Goal: Task Accomplishment & Management: Complete application form

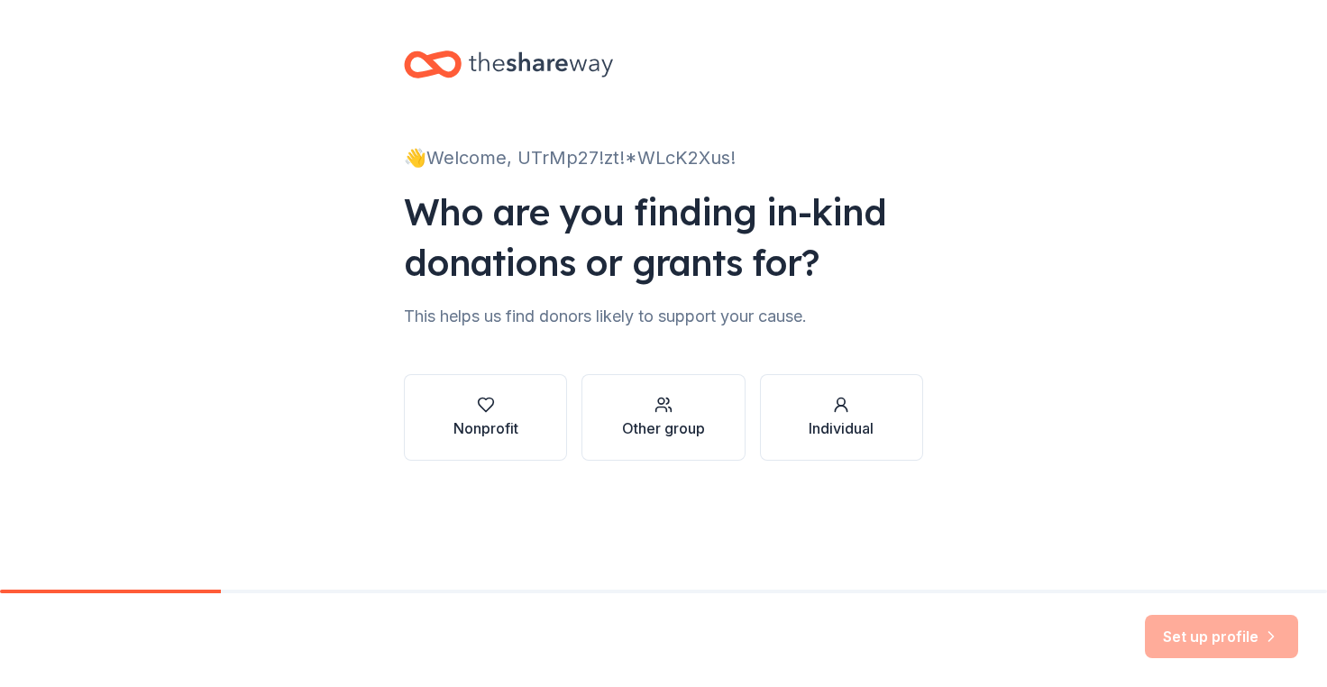
click at [583, 156] on div "👋 Welcome, UTrMp27!zt!*WLcK2Xus!" at bounding box center [663, 157] width 519 height 29
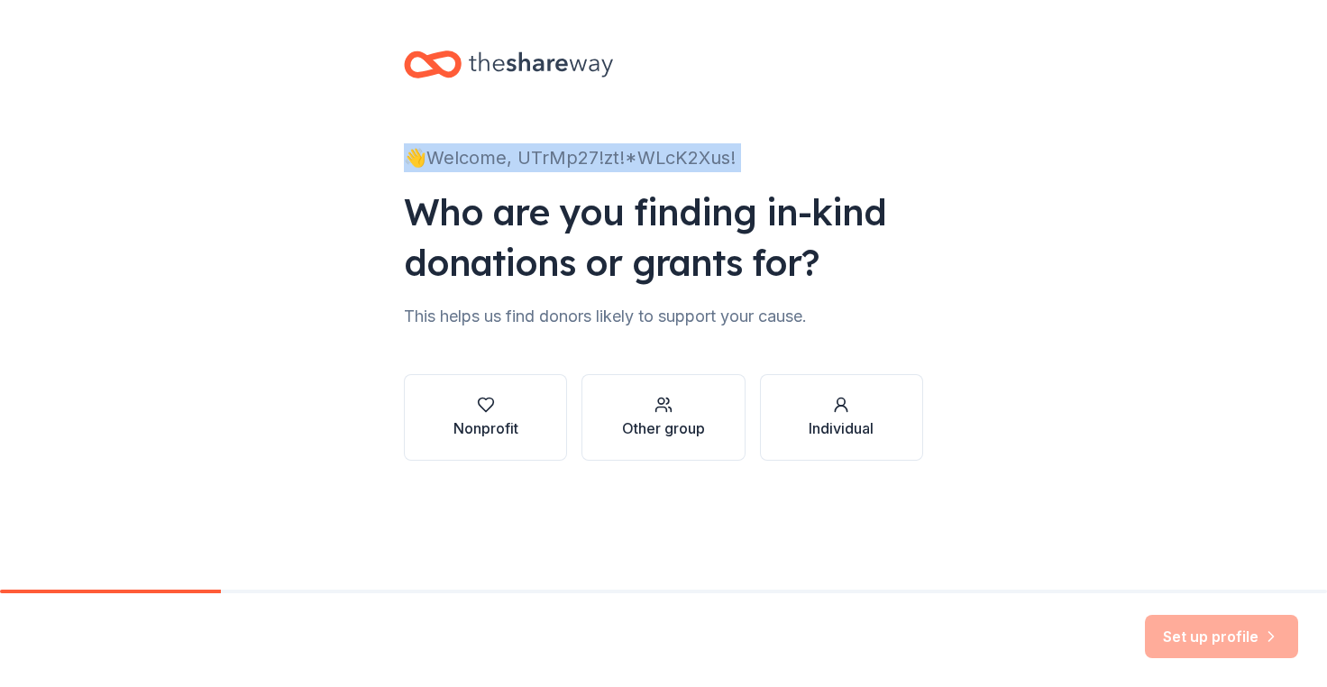
click at [583, 156] on div "👋 Welcome, UTrMp27!zt!*WLcK2Xus!" at bounding box center [663, 157] width 519 height 29
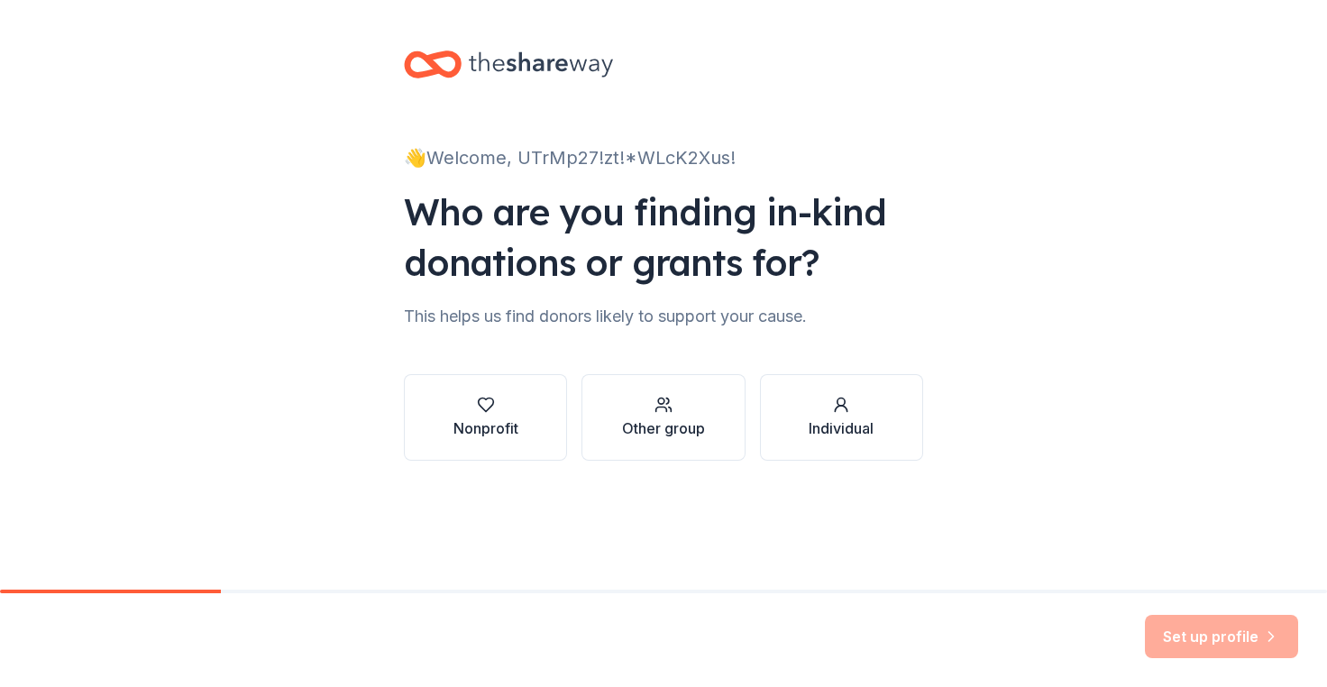
click at [581, 271] on div "Who are you finding in-kind donations or grants for?" at bounding box center [663, 237] width 519 height 101
click at [568, 66] on icon at bounding box center [541, 64] width 144 height 37
click at [811, 426] on div "Individual" at bounding box center [841, 428] width 65 height 22
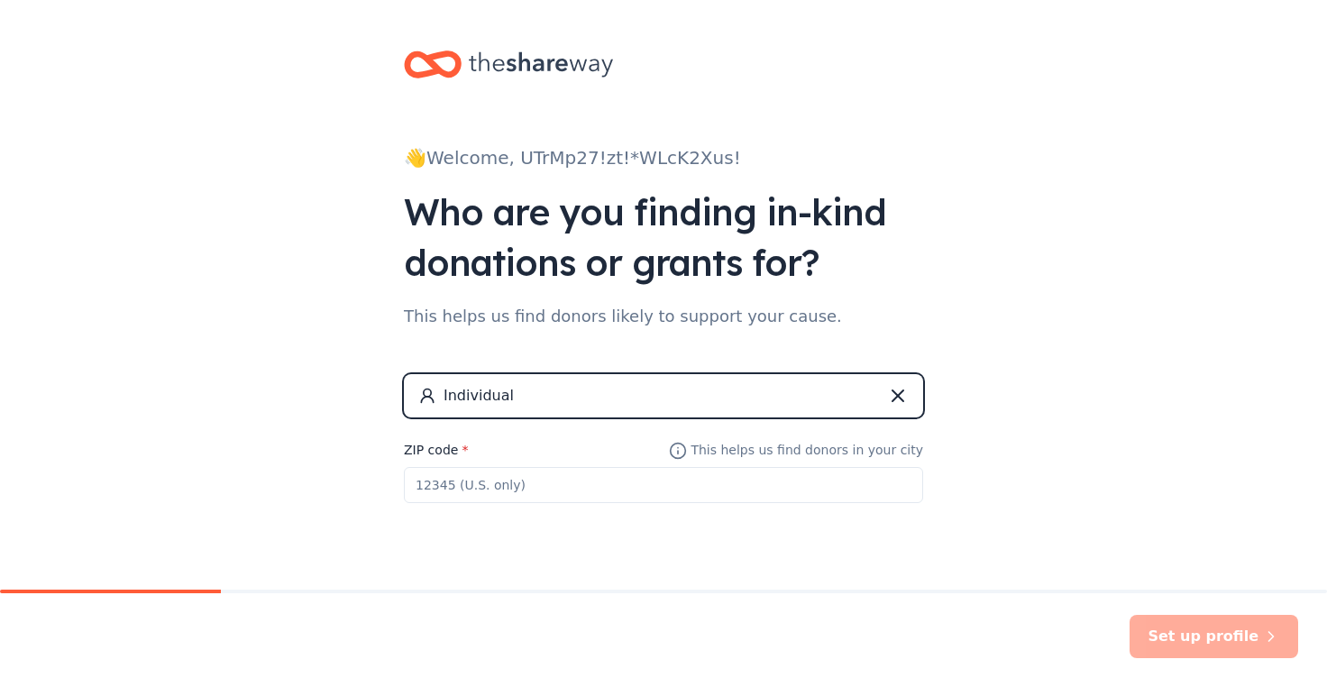
click at [581, 489] on input "ZIP code *" at bounding box center [663, 485] width 519 height 36
click at [592, 393] on div "Individual" at bounding box center [663, 395] width 519 height 43
click at [565, 498] on input "78765" at bounding box center [663, 485] width 519 height 36
type input "78756"
click at [892, 394] on icon at bounding box center [897, 395] width 11 height 11
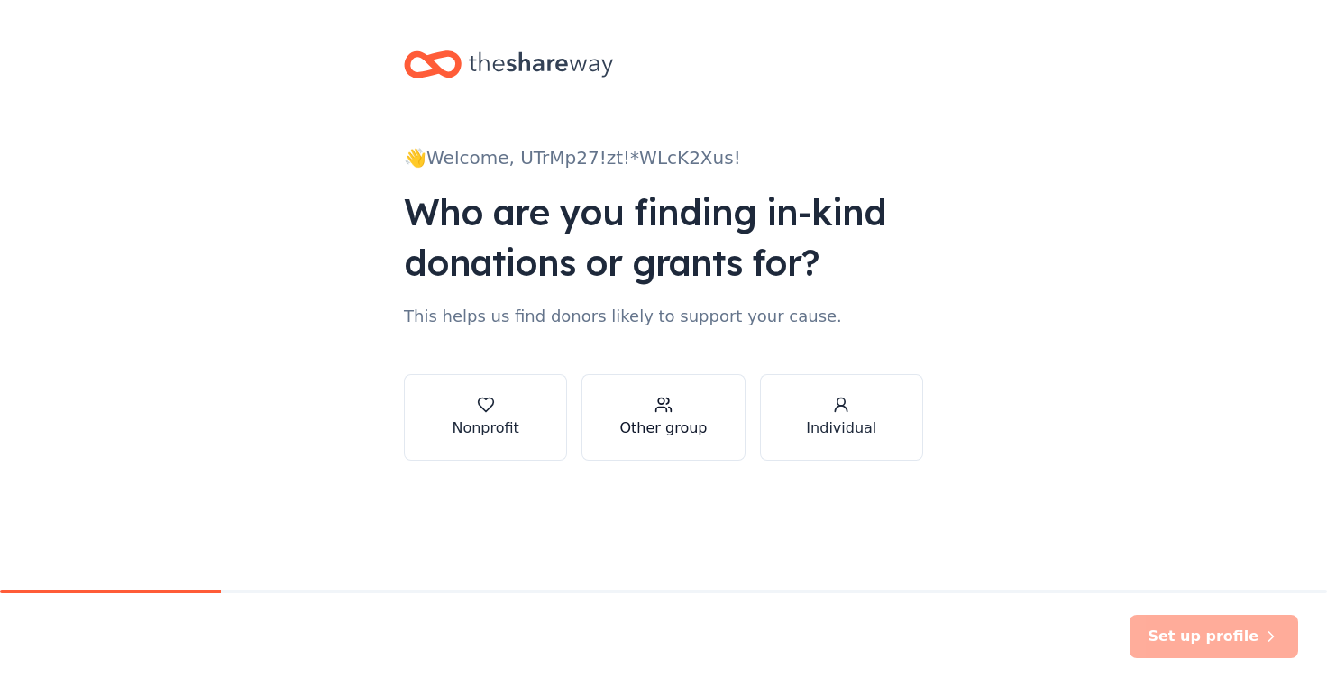
click at [673, 410] on div "button" at bounding box center [663, 405] width 87 height 18
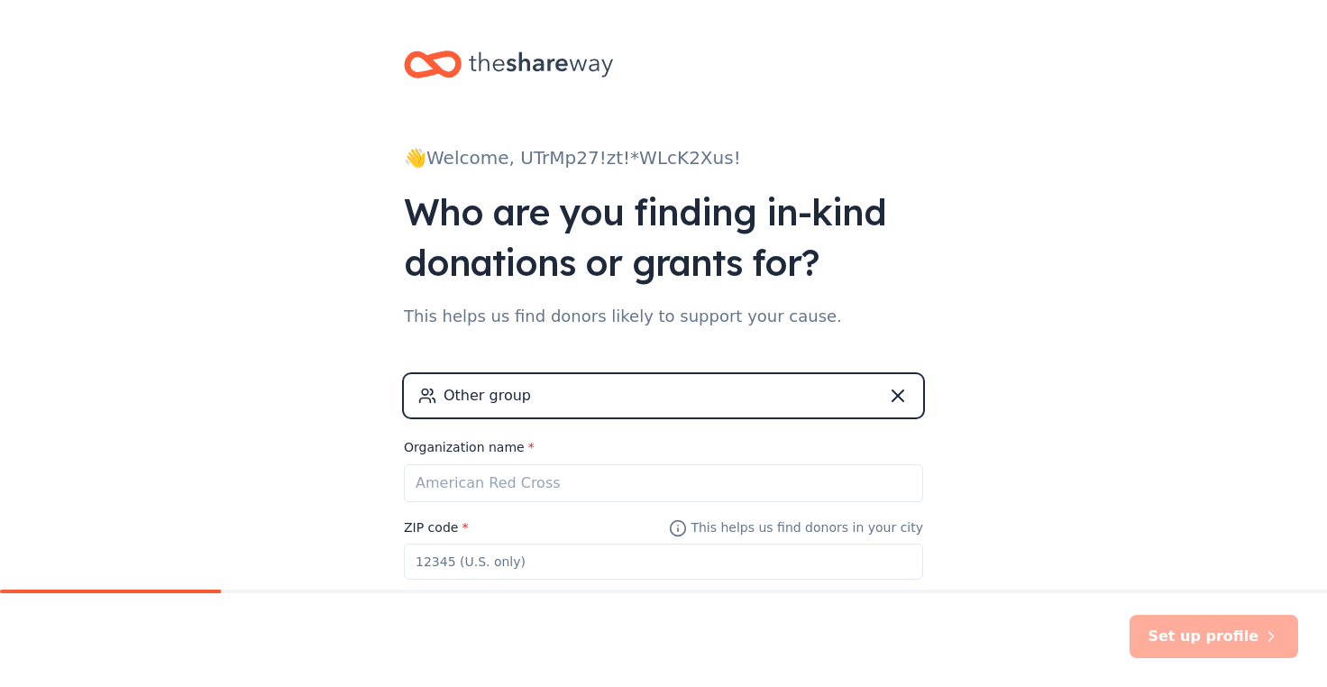
click at [530, 393] on div "Other group" at bounding box center [663, 395] width 519 height 43
click at [898, 398] on icon at bounding box center [898, 396] width 22 height 22
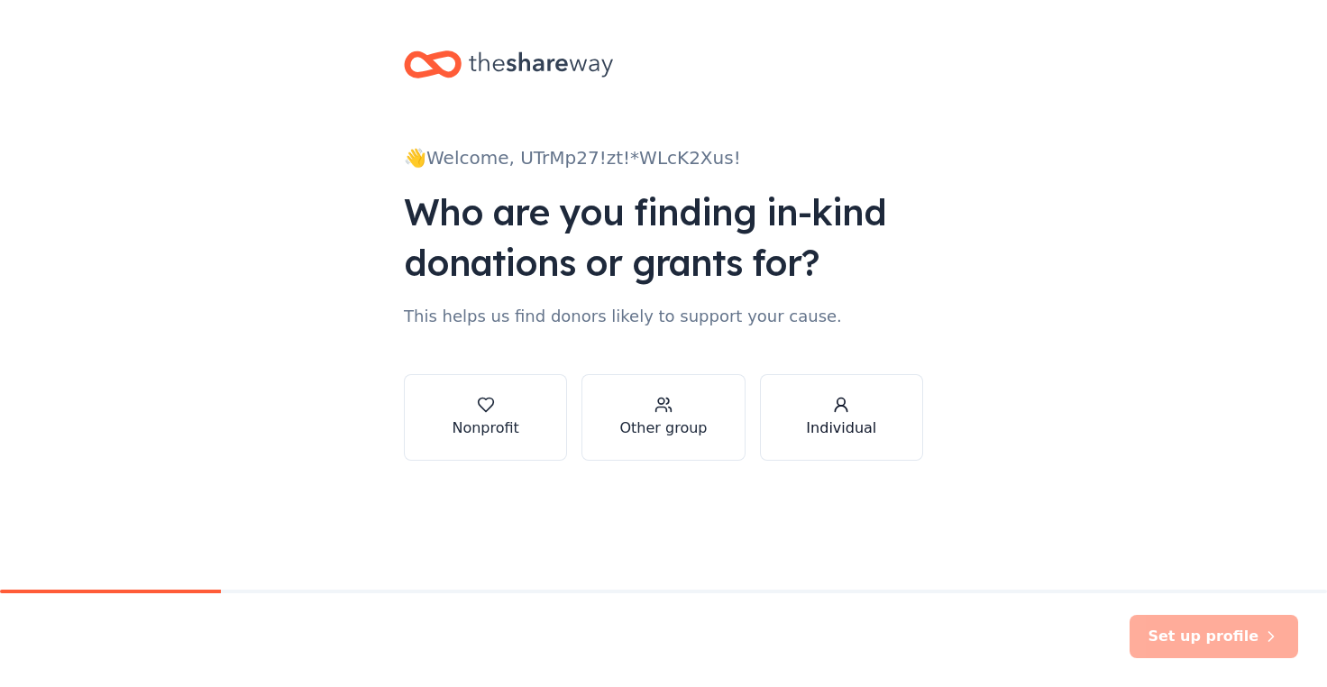
click at [898, 426] on button "Individual" at bounding box center [841, 417] width 163 height 87
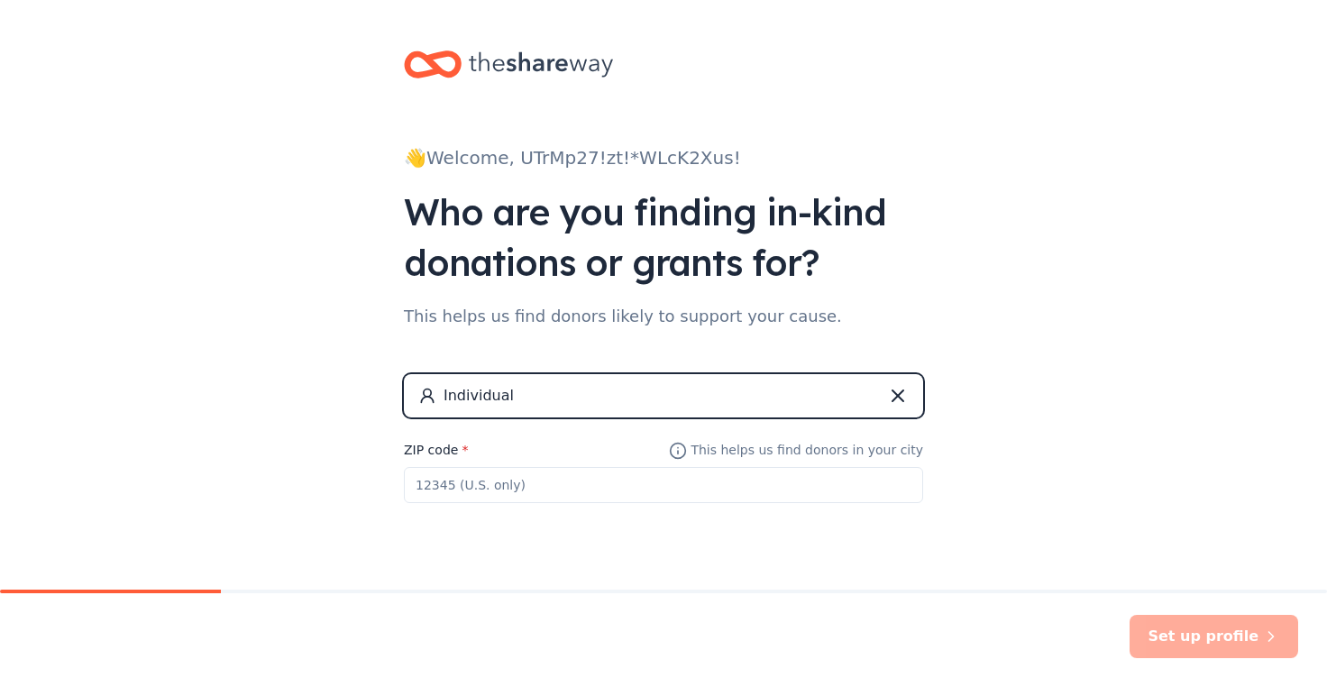
click at [465, 391] on div "Individual" at bounding box center [479, 396] width 70 height 22
click at [469, 483] on input "ZIP code *" at bounding box center [663, 485] width 519 height 36
type input "78756"
click at [1167, 618] on button "Set up profile" at bounding box center [1214, 636] width 169 height 43
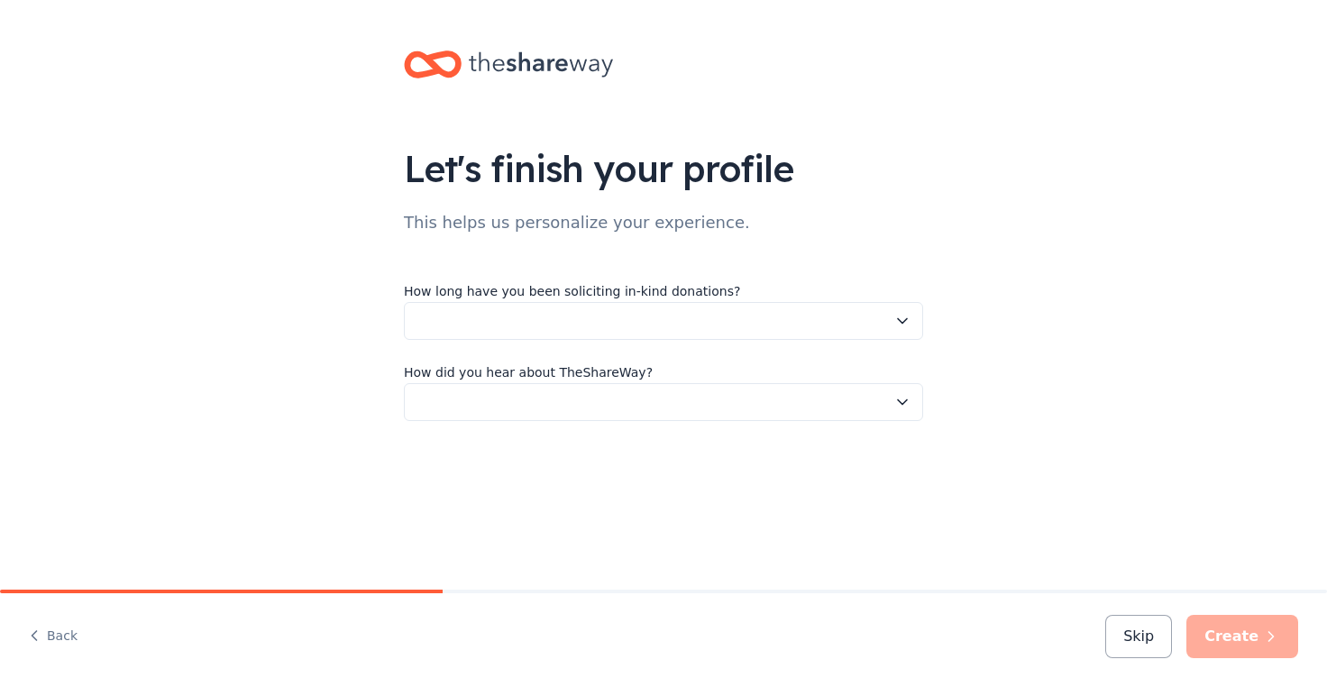
click at [526, 319] on button "button" at bounding box center [663, 321] width 519 height 38
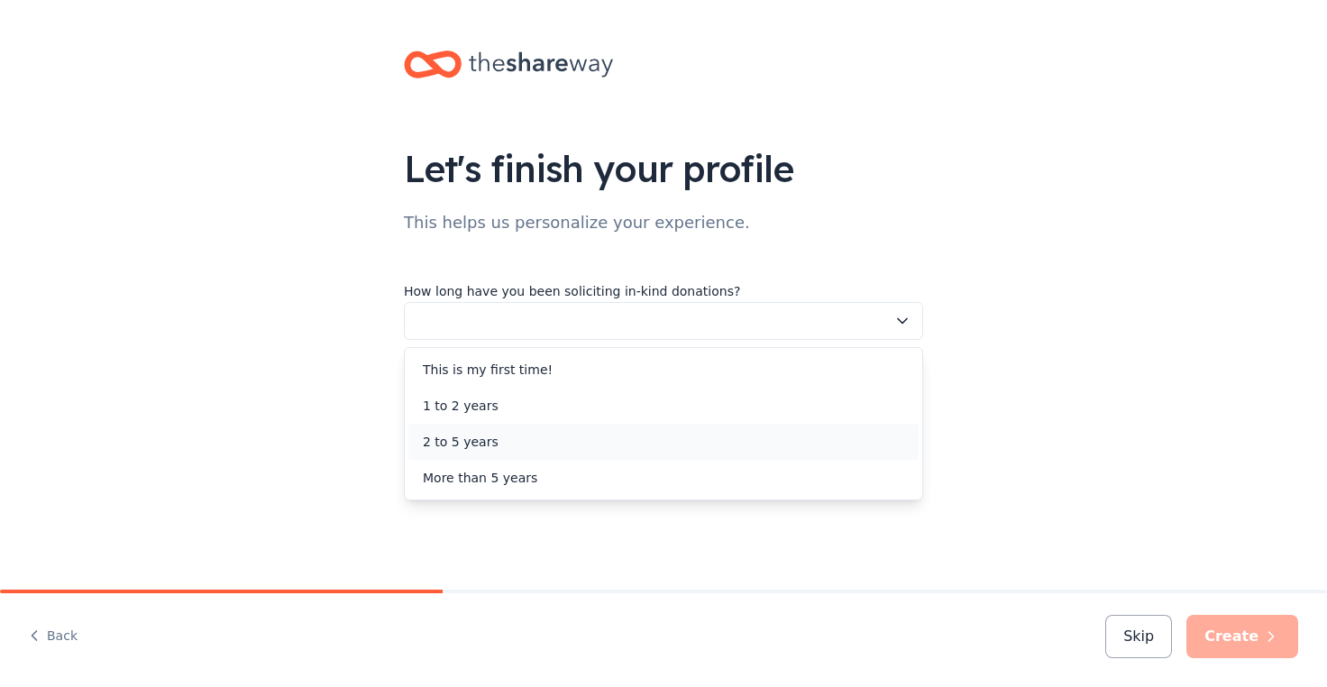
click at [481, 441] on div "2 to 5 years" at bounding box center [461, 442] width 76 height 22
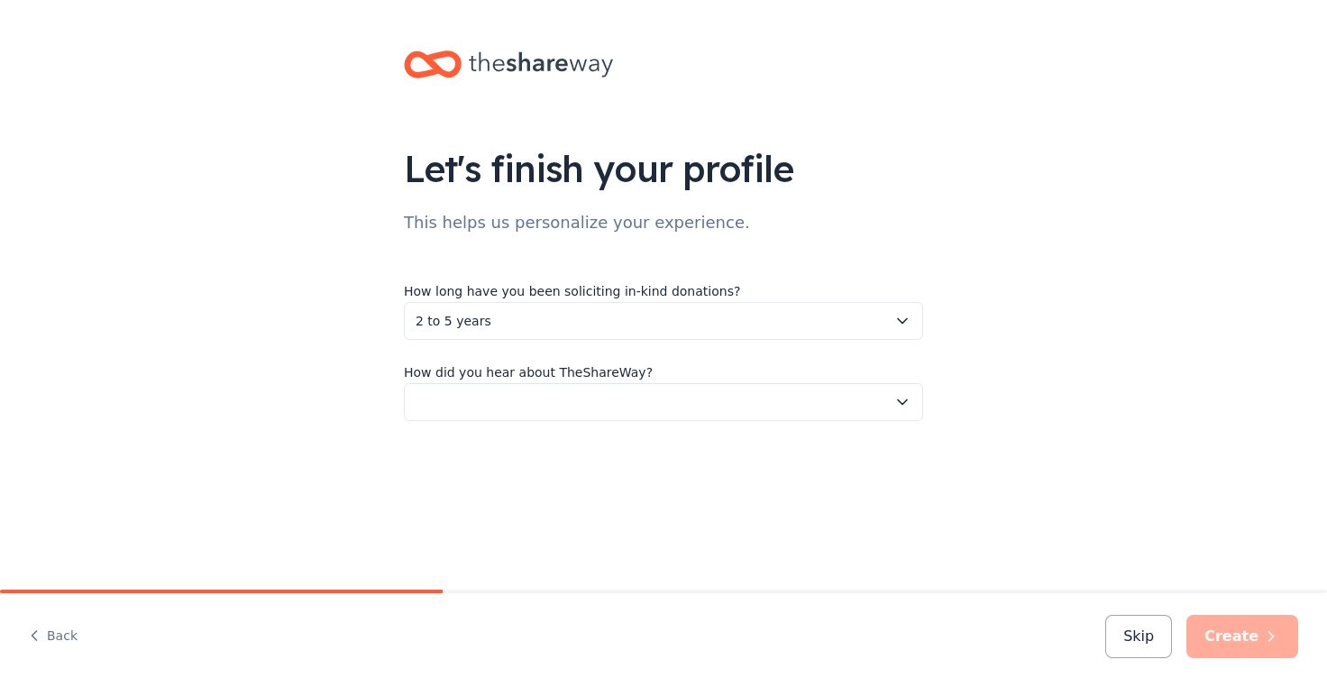
click at [491, 403] on button "button" at bounding box center [663, 402] width 519 height 38
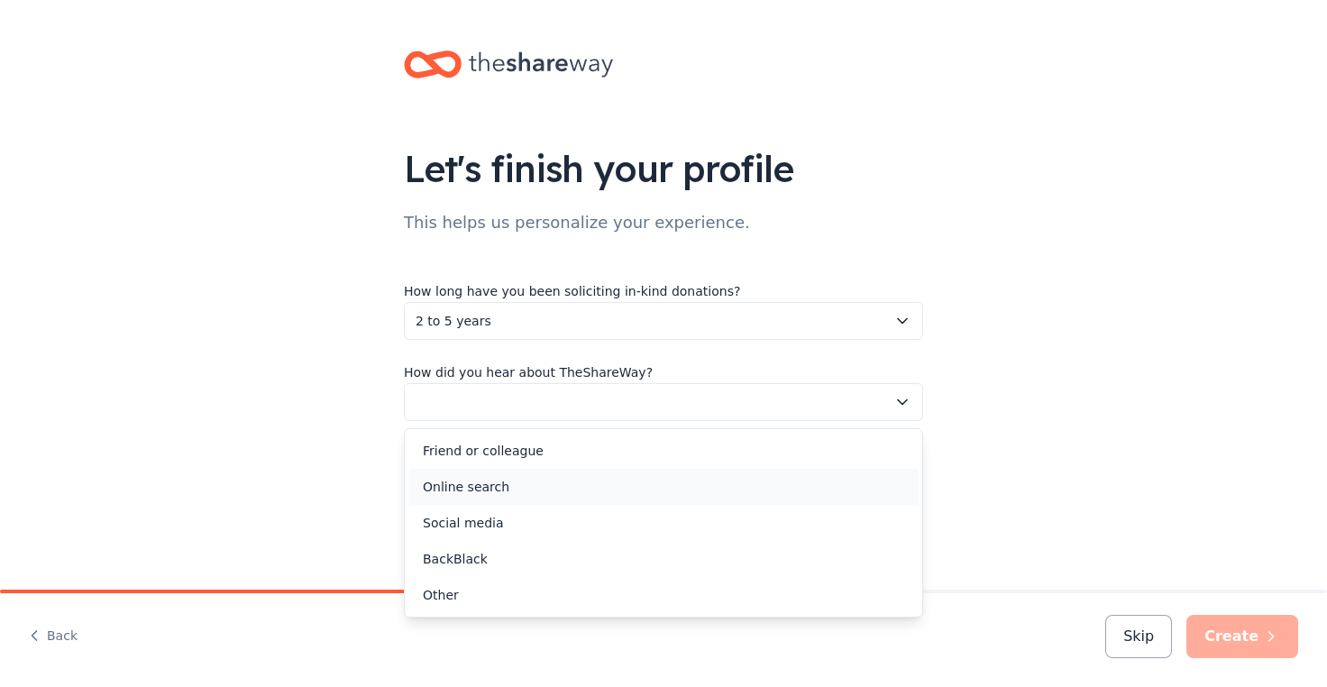
click at [480, 480] on div "Online search" at bounding box center [466, 487] width 87 height 22
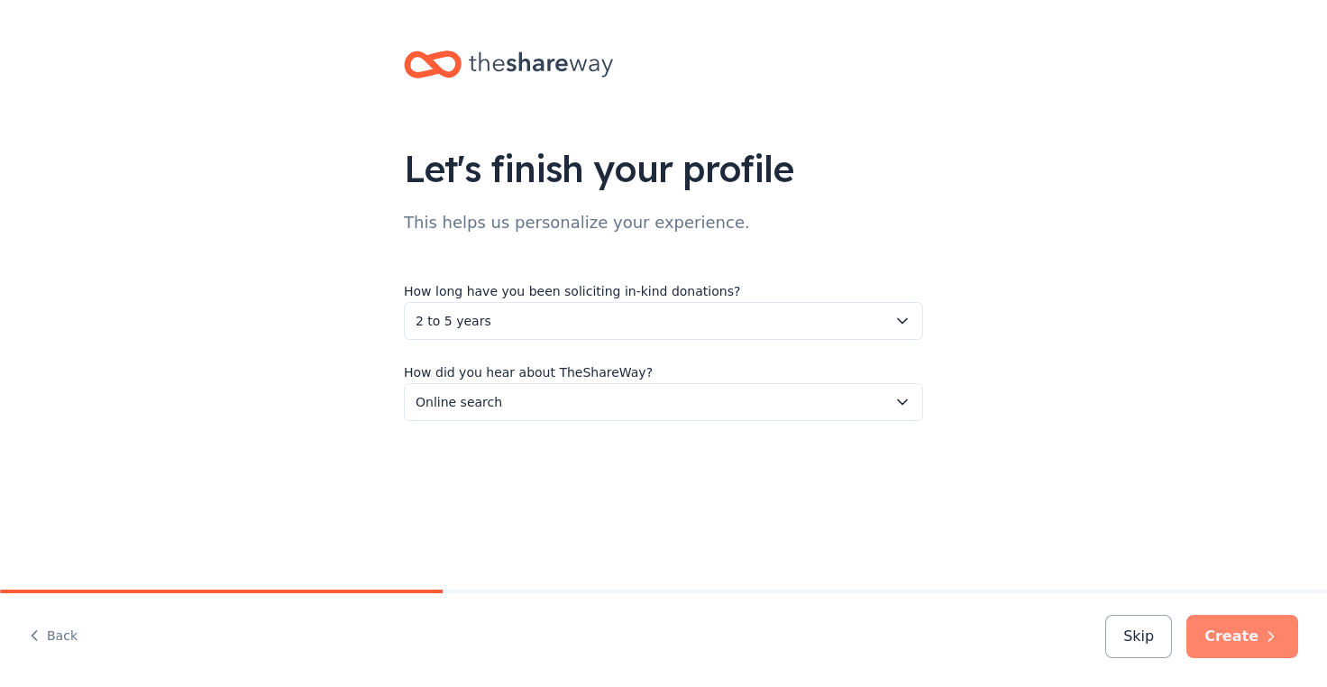
click at [1246, 657] on button "Create" at bounding box center [1242, 636] width 112 height 43
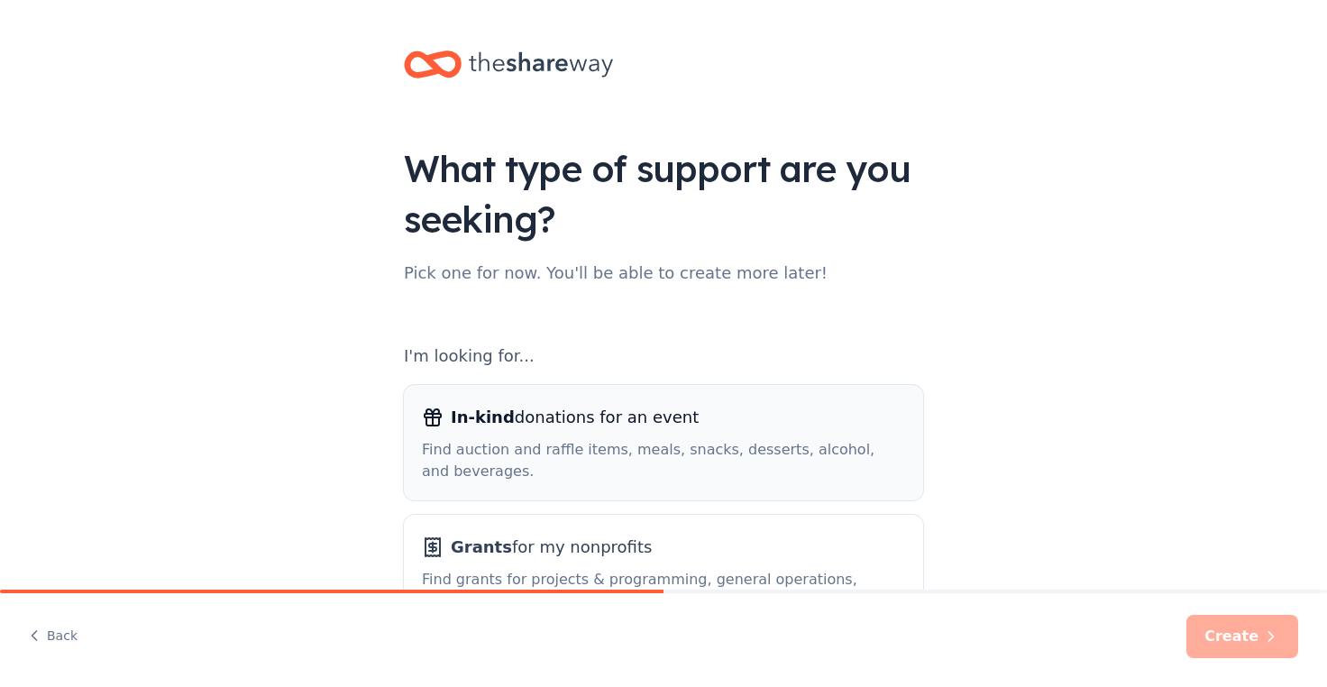
scroll to position [90, 0]
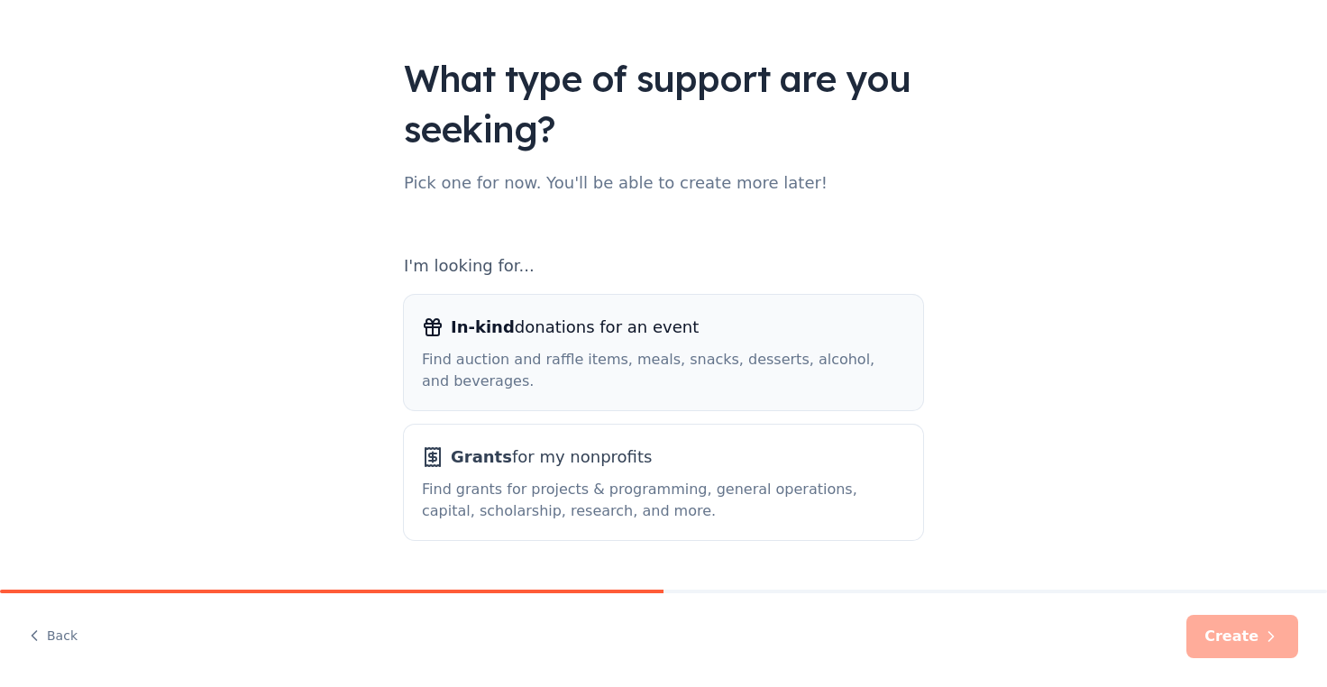
click at [610, 389] on div "Find auction and raffle items, meals, snacks, desserts, alcohol, and beverages." at bounding box center [663, 370] width 483 height 43
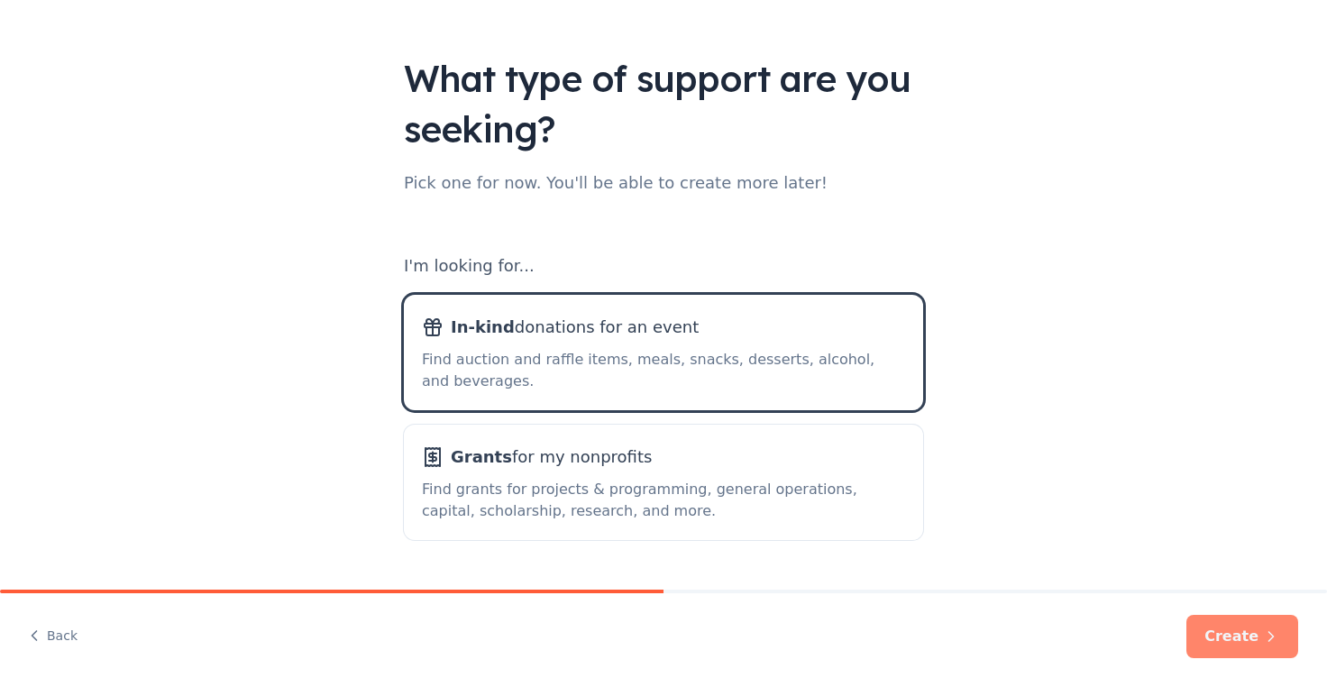
click at [1248, 636] on button "Create" at bounding box center [1242, 636] width 112 height 43
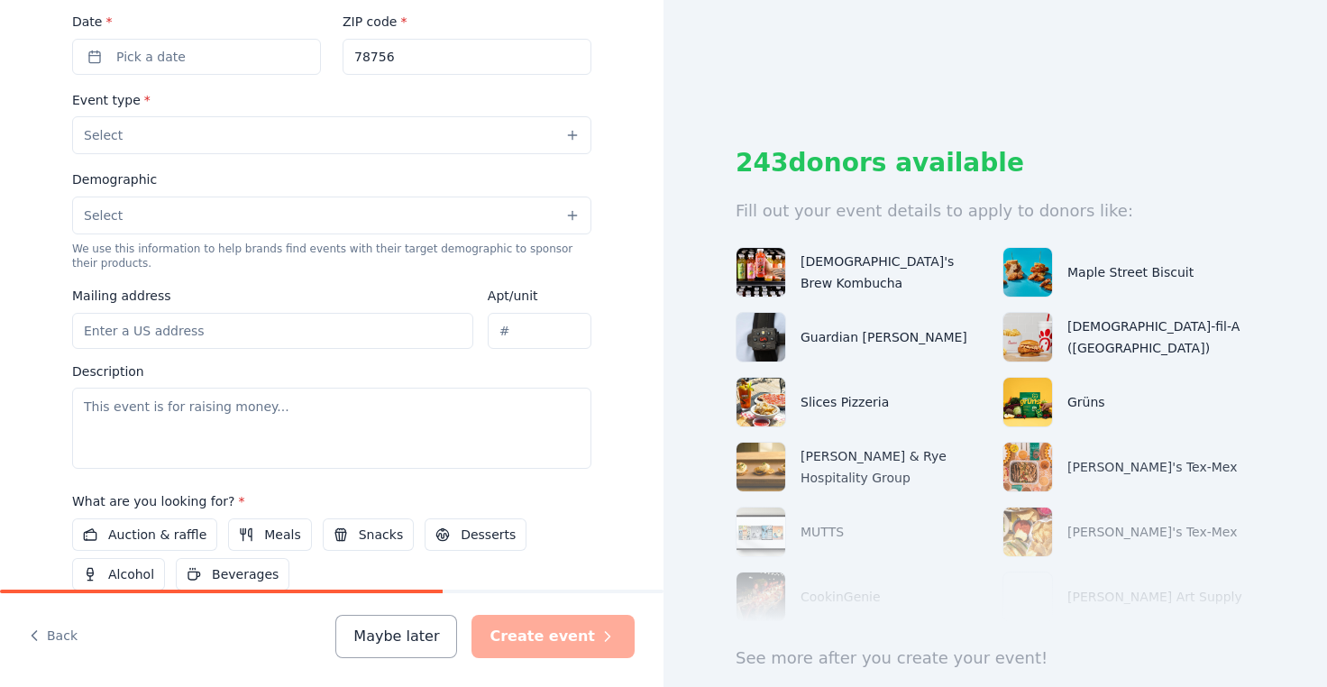
scroll to position [451, 0]
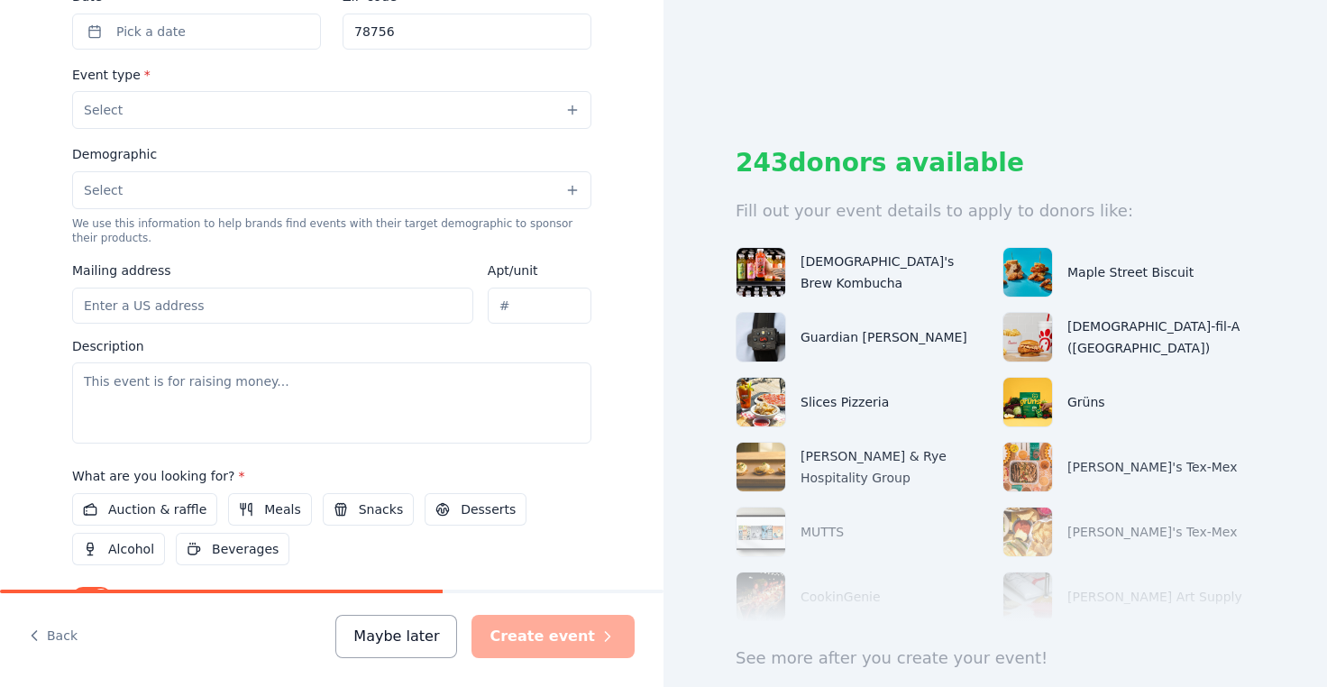
click at [453, 636] on button "Maybe later" at bounding box center [396, 636] width 122 height 43
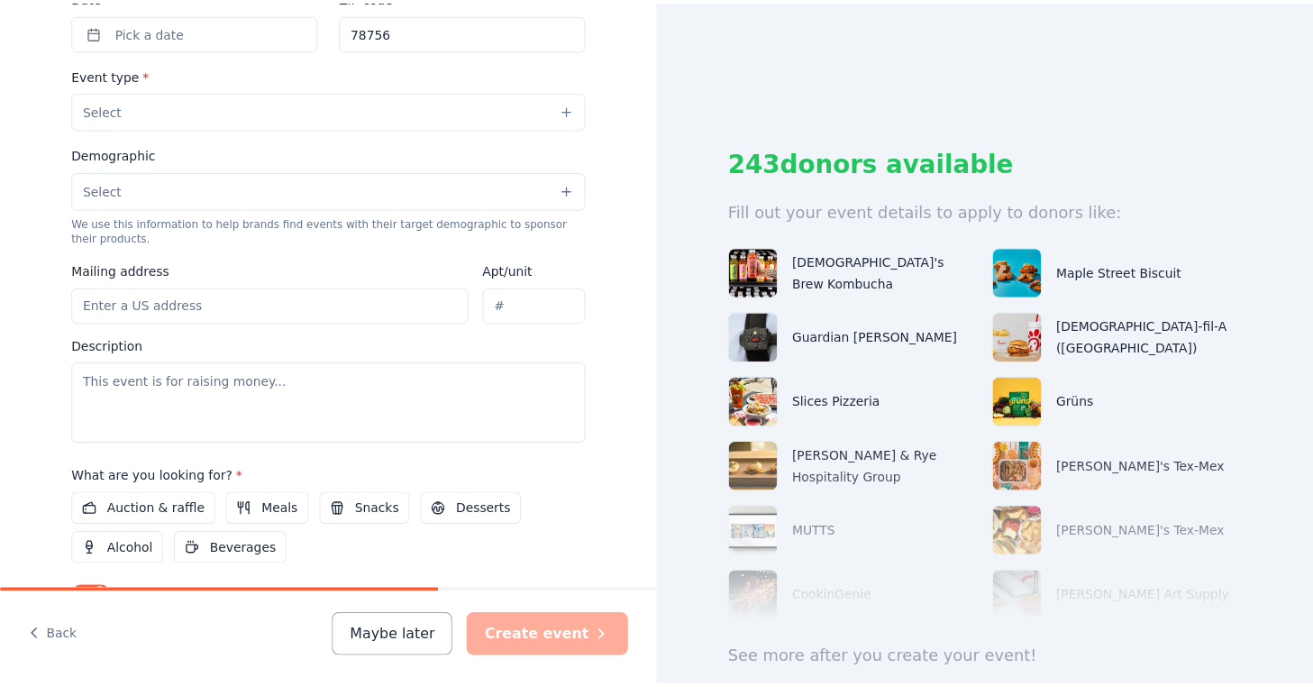
scroll to position [270, 0]
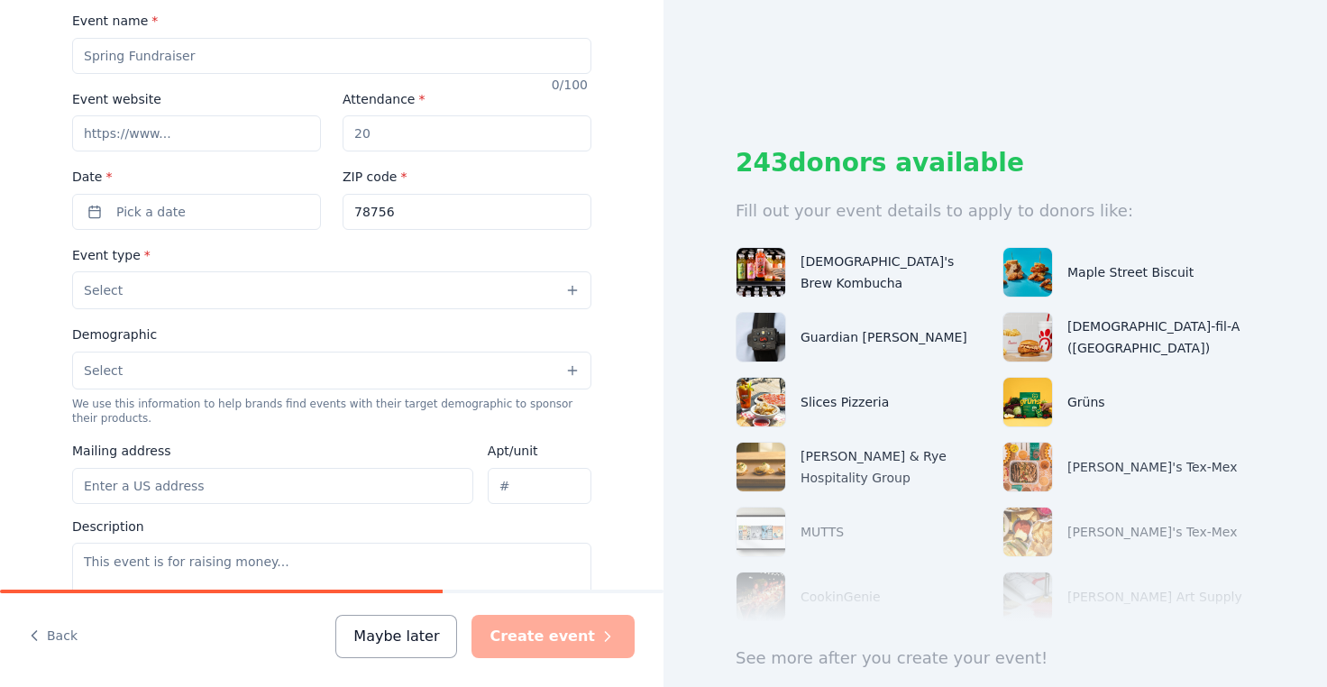
click at [391, 644] on button "Maybe later" at bounding box center [396, 636] width 122 height 43
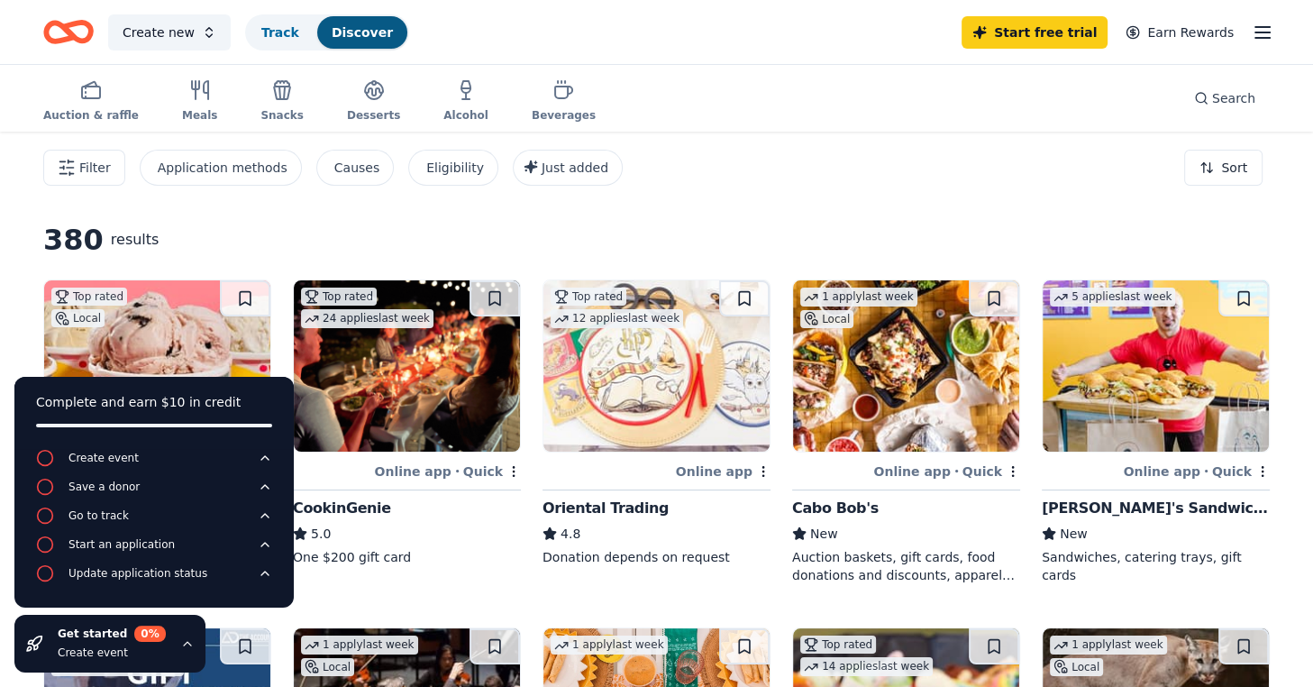
click at [1258, 34] on icon "button" at bounding box center [1263, 33] width 22 height 22
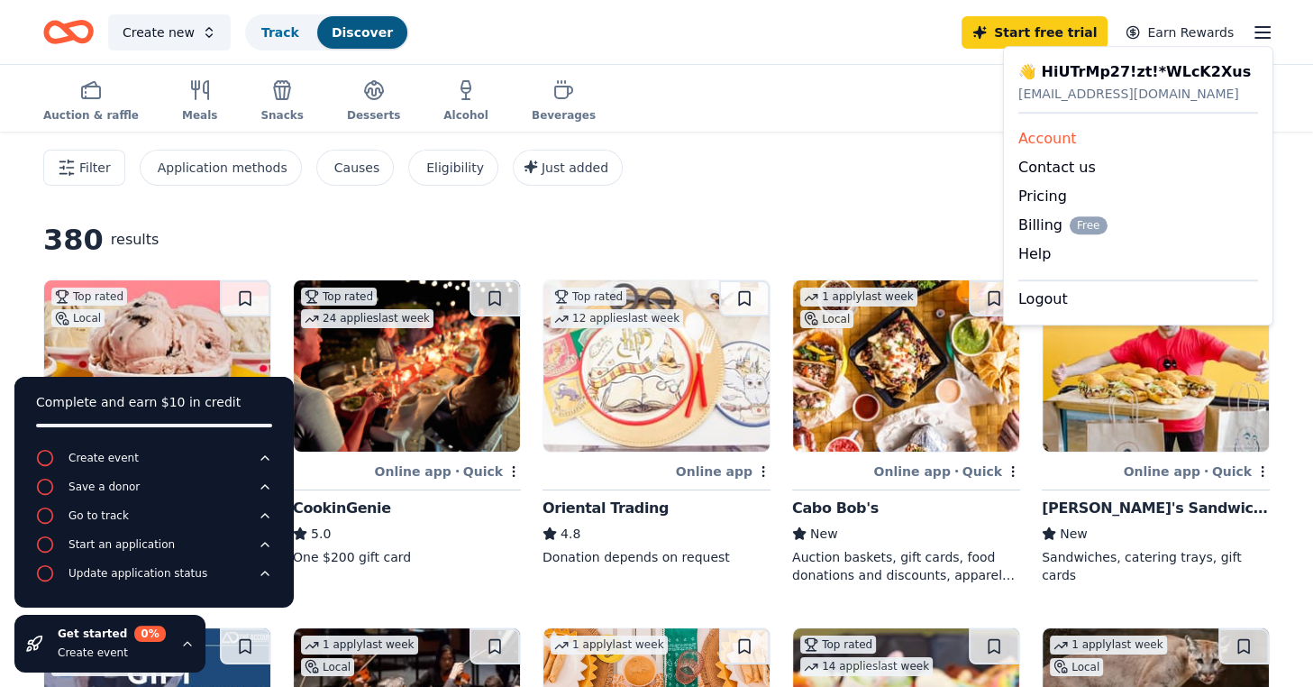
click at [1028, 140] on link "Account" at bounding box center [1048, 138] width 59 height 17
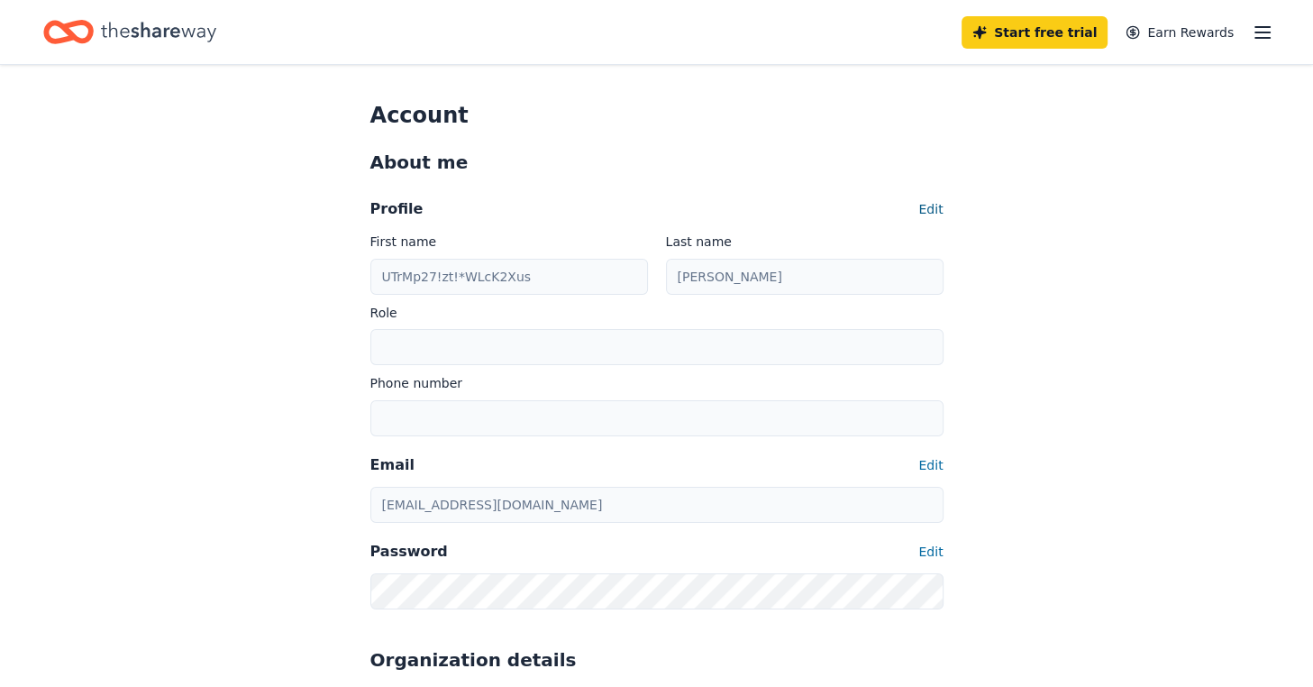
click at [933, 210] on button "Edit" at bounding box center [931, 209] width 24 height 22
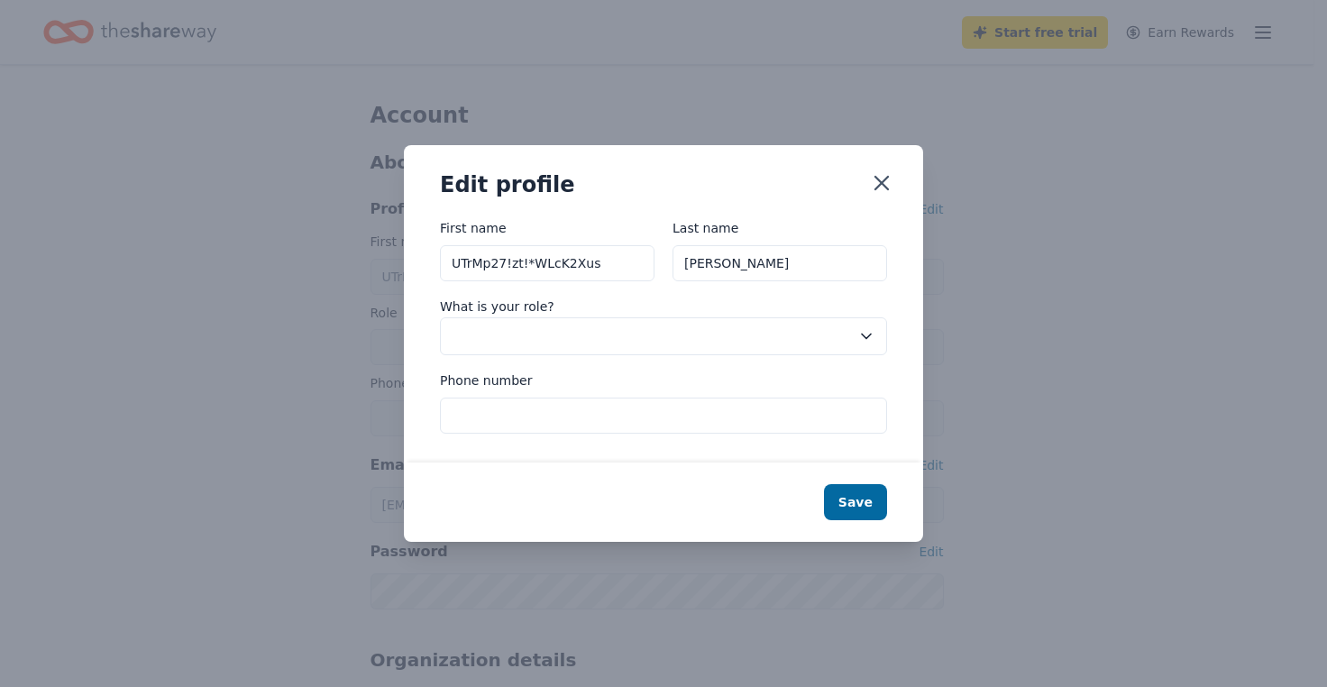
click at [578, 257] on input "UTrMp27!zt!*WLcK2Xus" at bounding box center [547, 263] width 215 height 36
type input "Abby"
type input "5126607043"
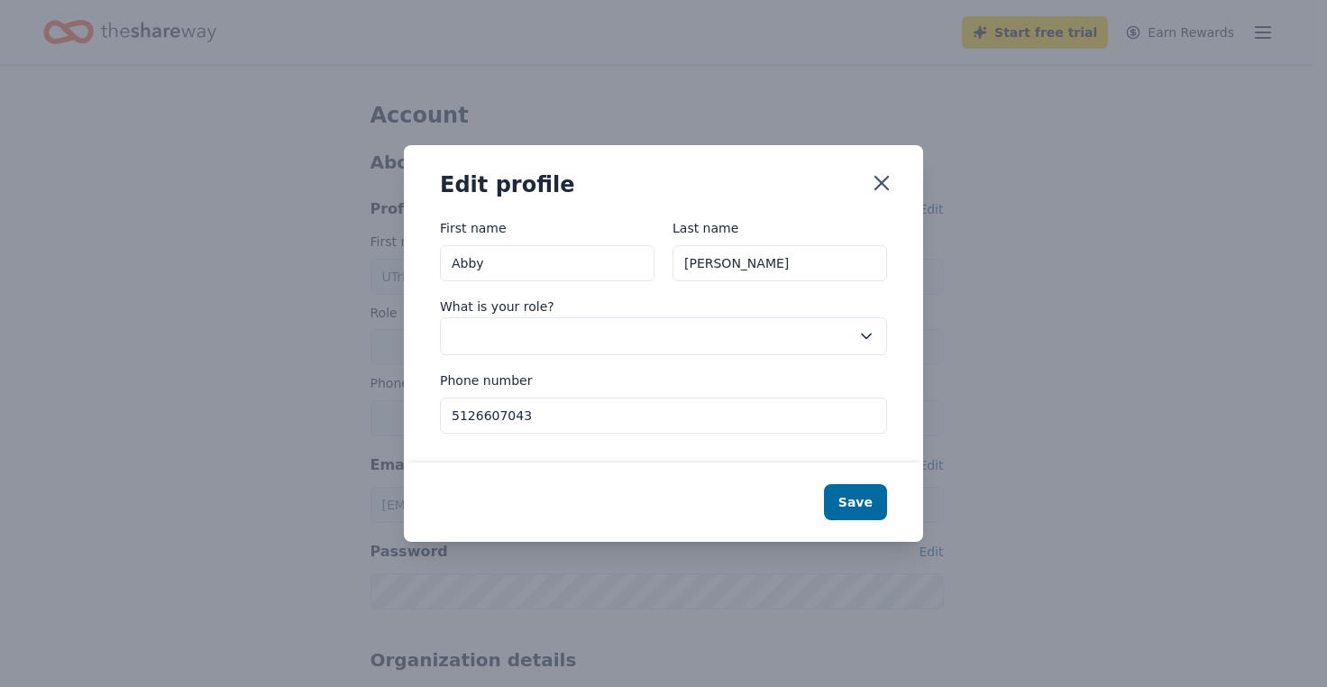
type input "Abby"
click at [573, 340] on button "button" at bounding box center [663, 336] width 447 height 38
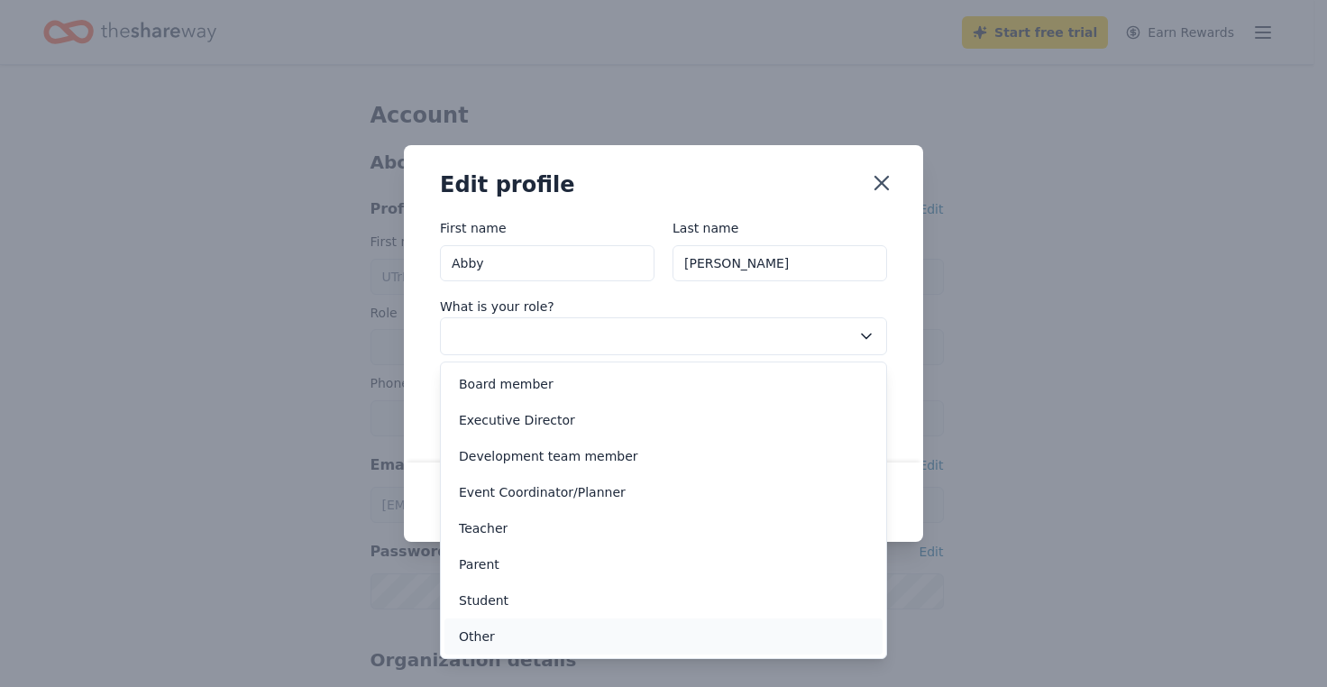
click at [473, 623] on div "Other" at bounding box center [663, 636] width 438 height 36
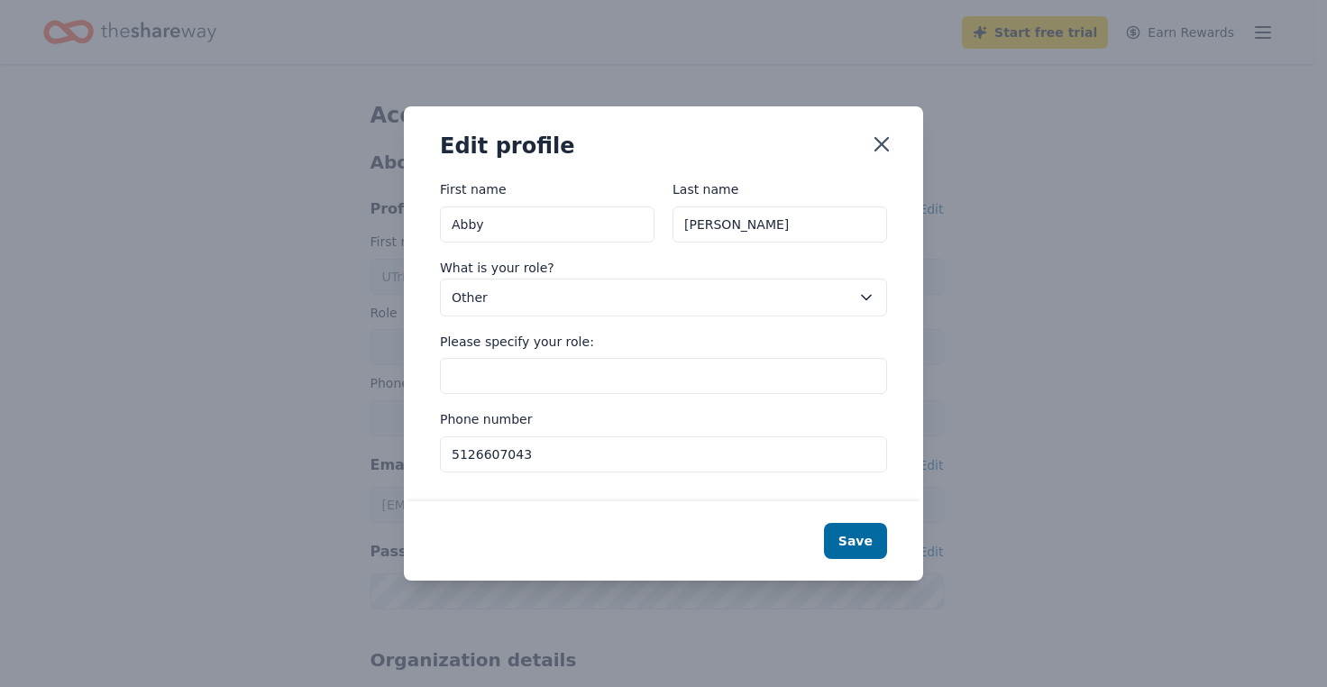
click at [632, 371] on input "Please specify your role:" at bounding box center [663, 376] width 447 height 36
type input "Interior Designer"
click at [852, 534] on button "Save" at bounding box center [855, 541] width 63 height 36
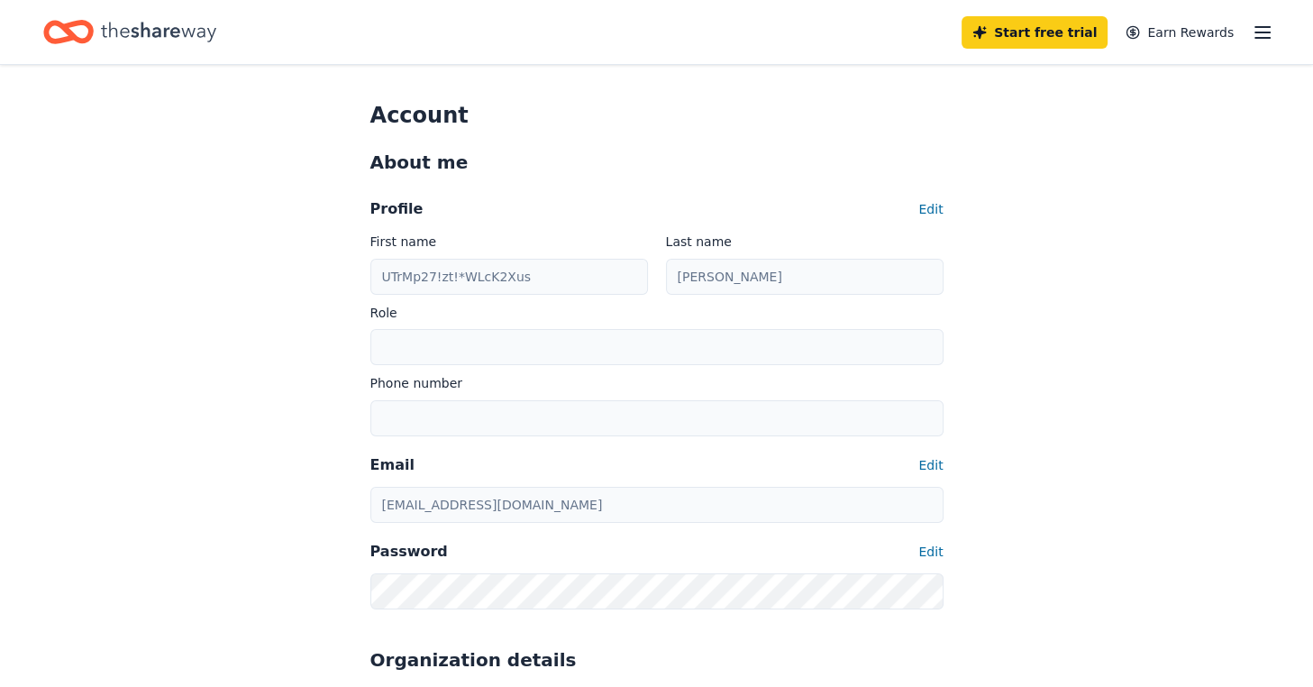
type input "Abby"
type input "Interior Designer"
type input "5126607043"
click at [104, 25] on icon "Home" at bounding box center [158, 32] width 115 height 20
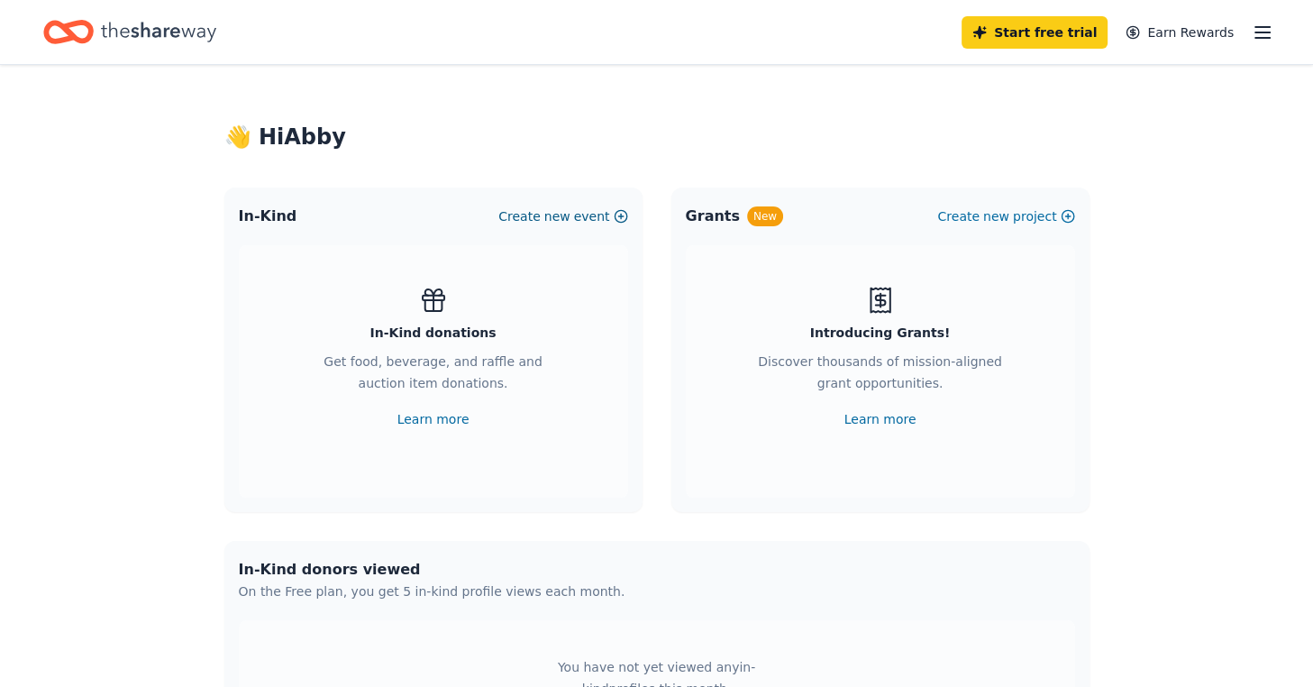
click at [554, 208] on span "new" at bounding box center [558, 217] width 26 height 22
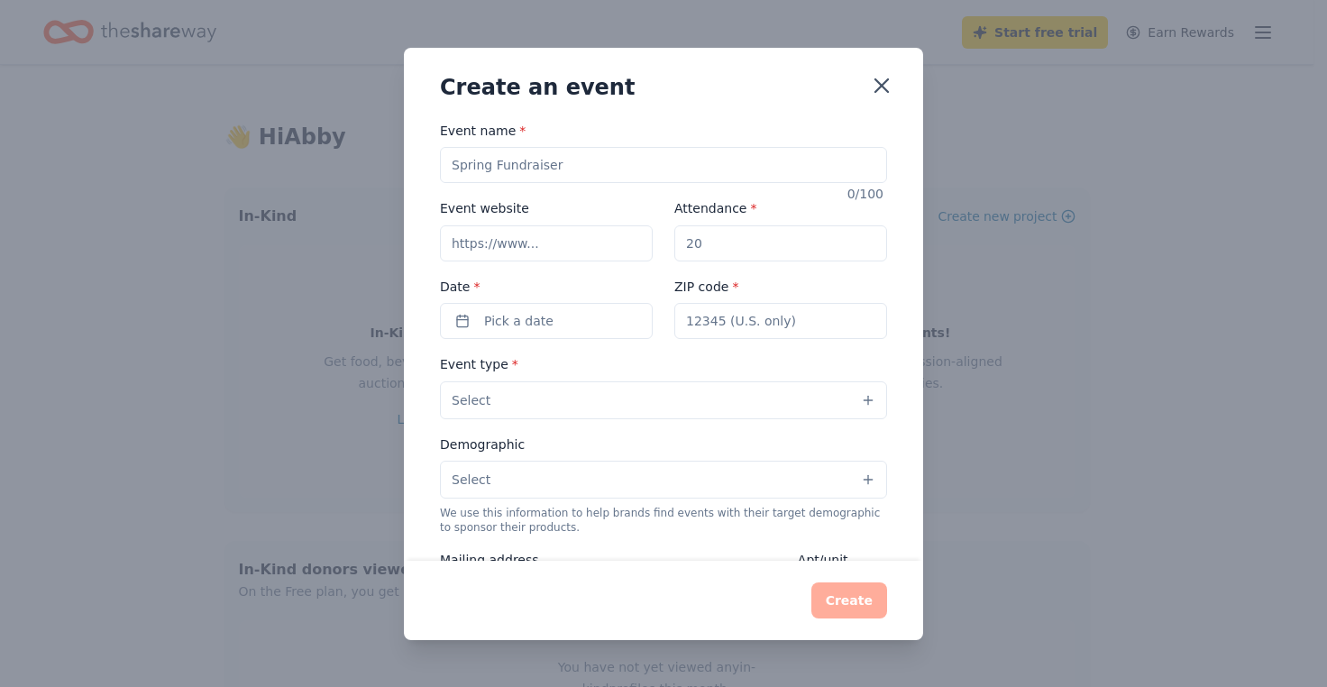
click at [536, 167] on input "Event name *" at bounding box center [663, 165] width 447 height 36
type input "d"
type input "Design For A Cause"
click at [538, 249] on input "Event website" at bounding box center [546, 243] width 213 height 36
paste input "https://www.livingoak.com/events"
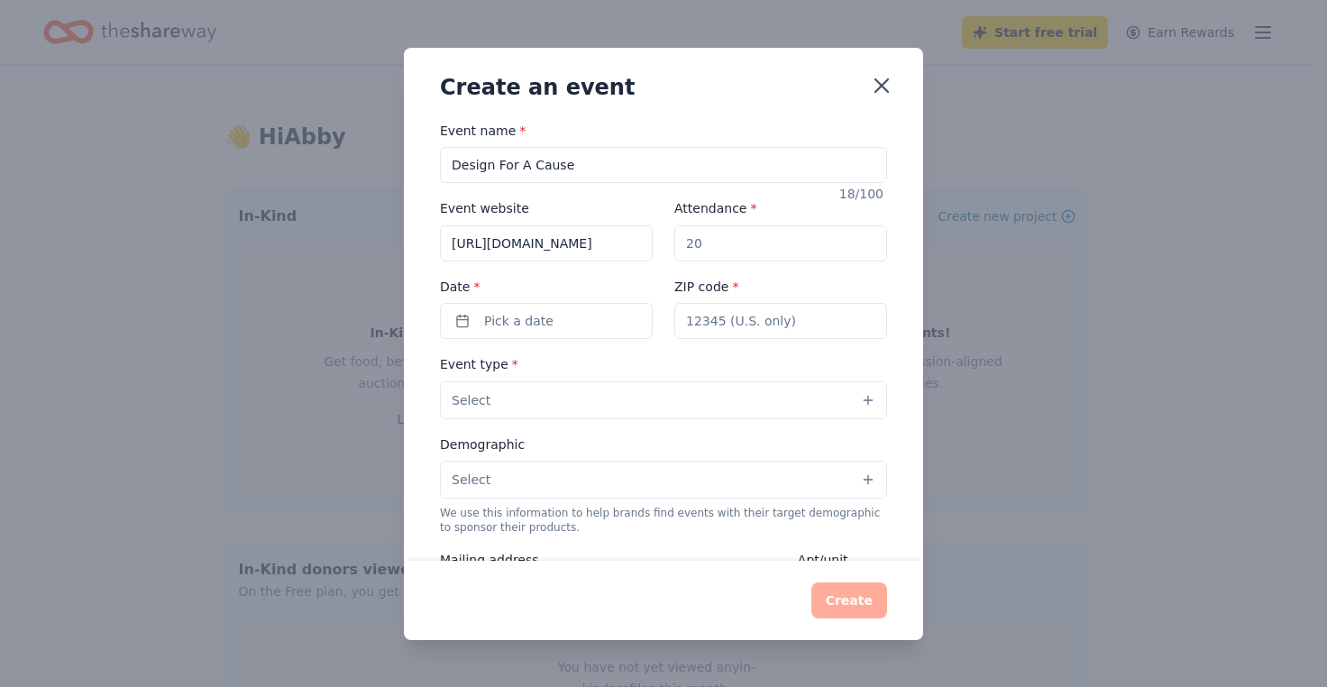
scroll to position [0, 19]
type input "https://www.livingoak.com/events"
click at [698, 250] on input "Attendance *" at bounding box center [780, 243] width 213 height 36
type input "150"
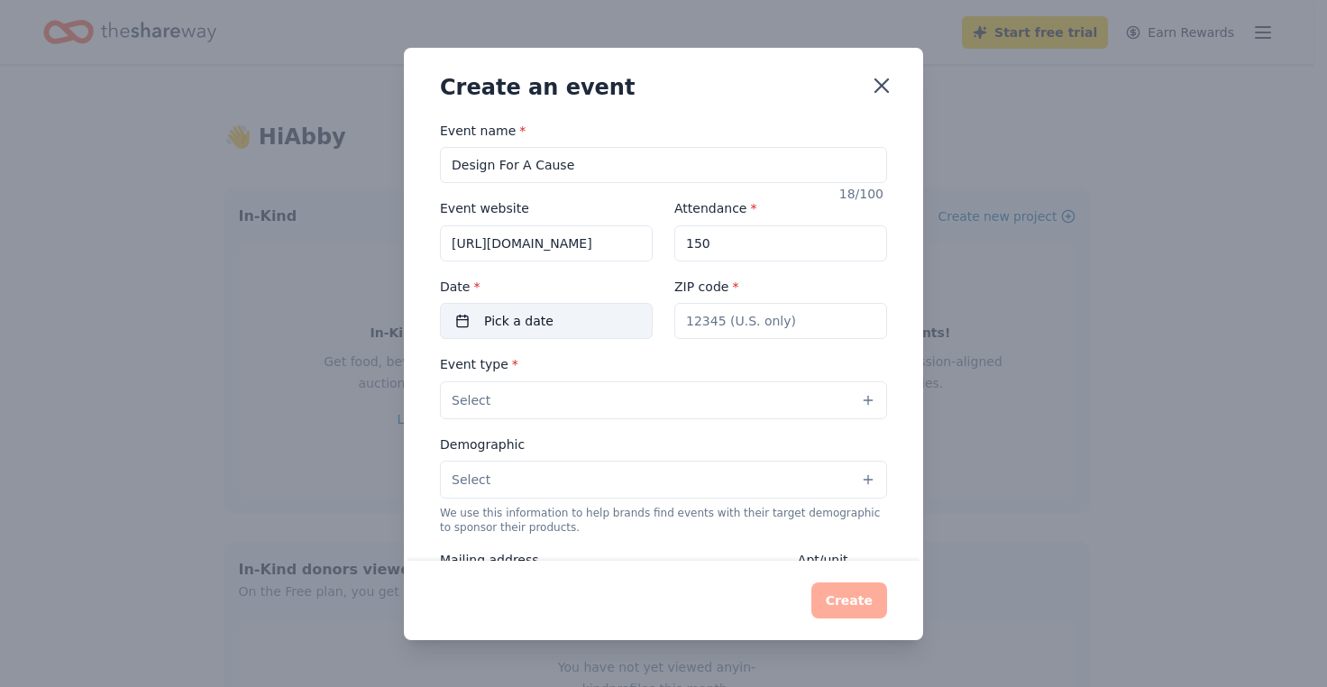
click at [579, 322] on button "Pick a date" at bounding box center [546, 321] width 213 height 36
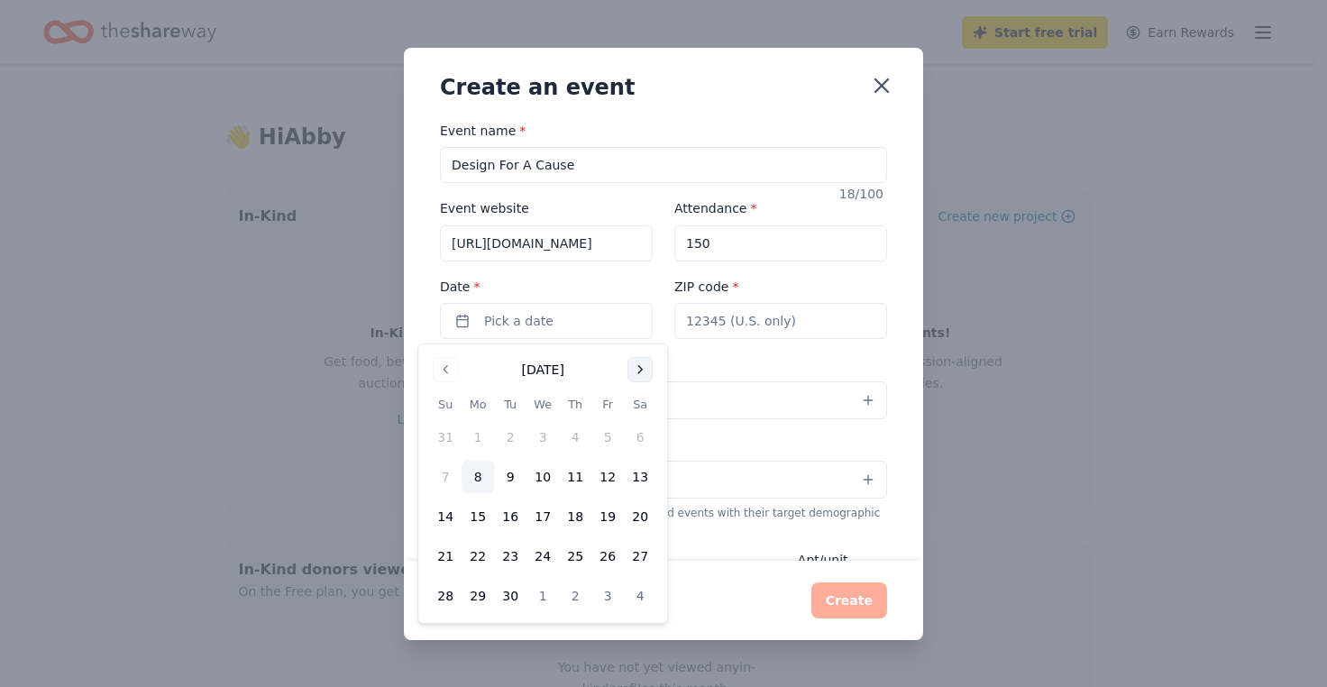
click at [636, 380] on button "Go to next month" at bounding box center [639, 369] width 25 height 25
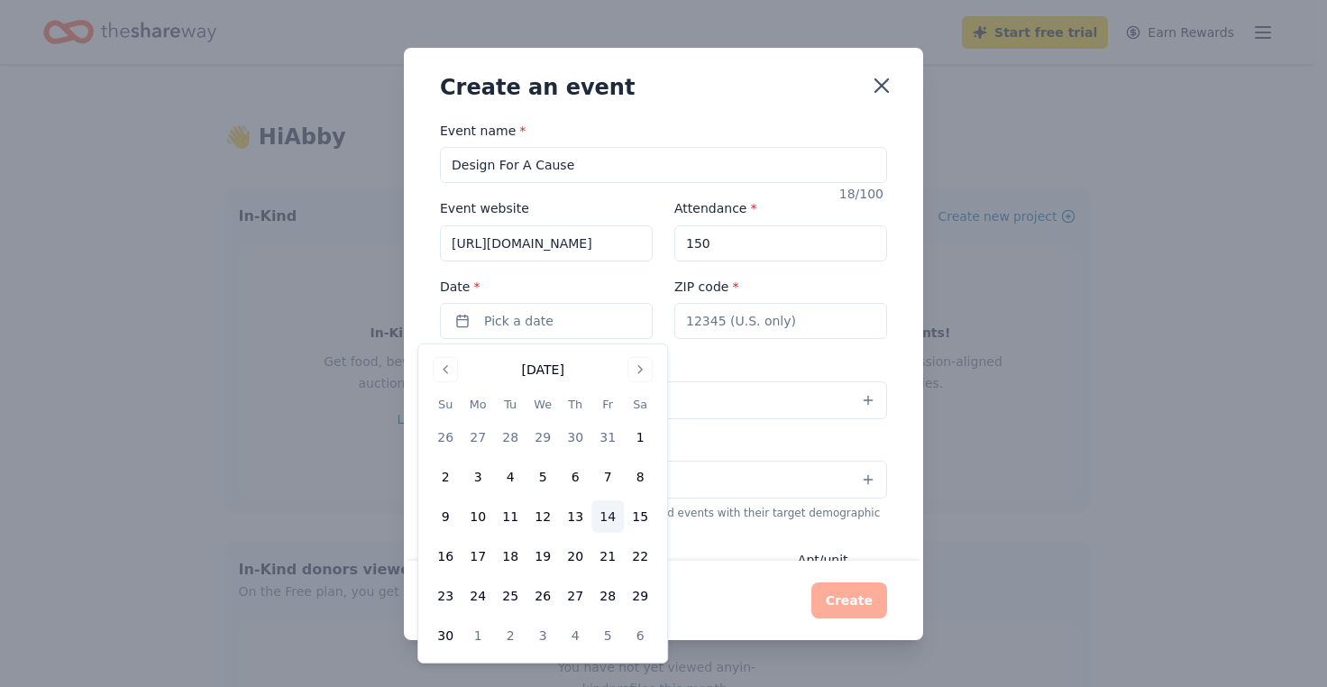
click at [615, 518] on button "14" at bounding box center [607, 516] width 32 height 32
click at [728, 328] on input "ZIP code *" at bounding box center [780, 321] width 213 height 36
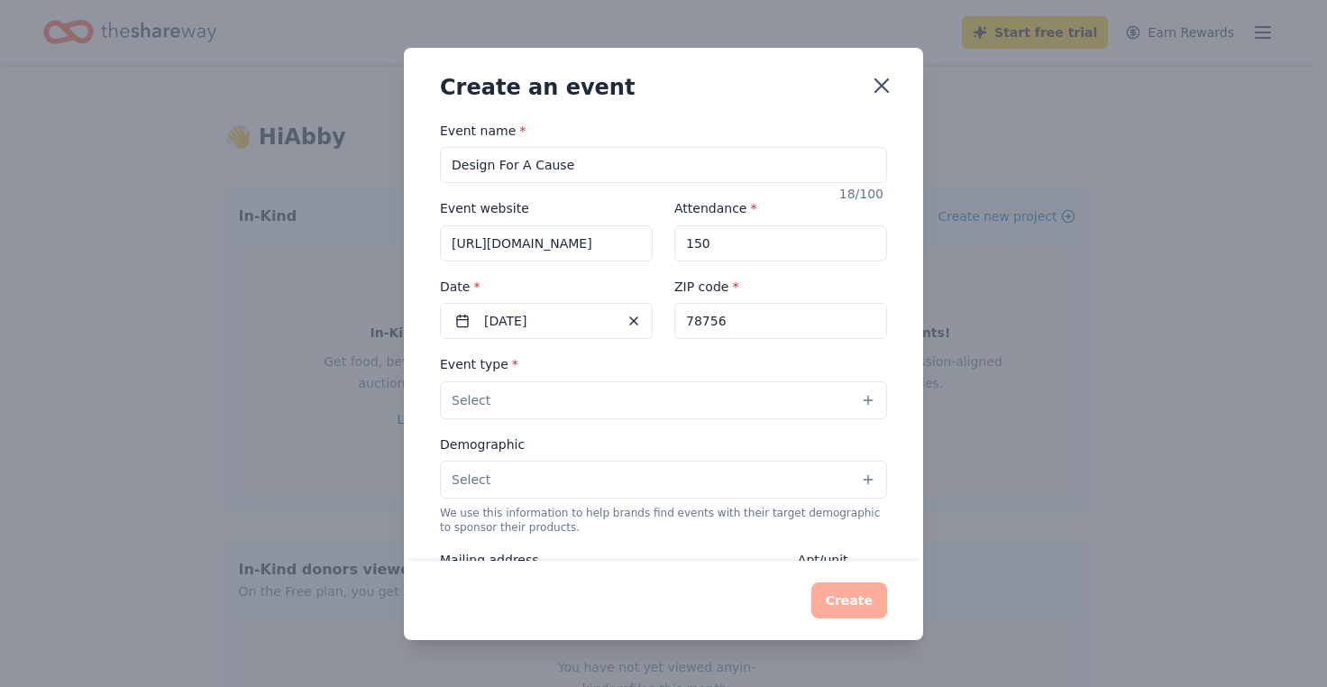
type input "78756"
click at [599, 404] on button "Select" at bounding box center [663, 400] width 447 height 38
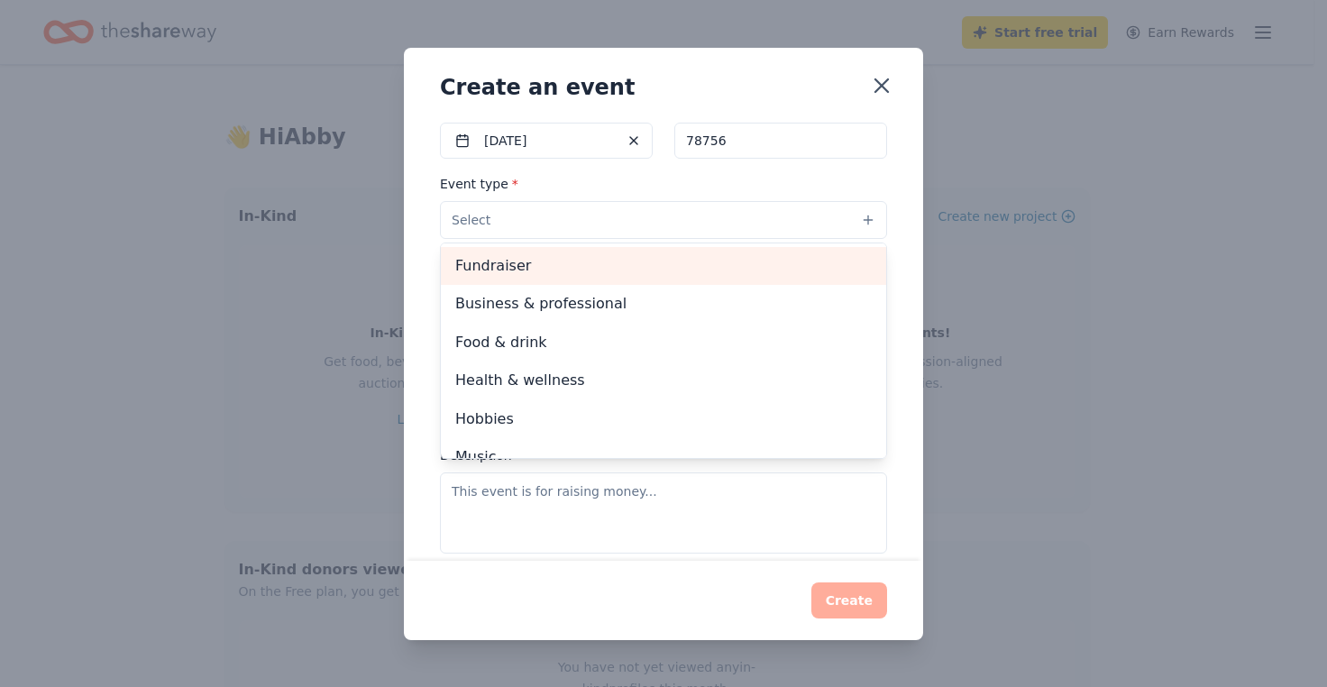
click at [558, 273] on span "Fundraiser" at bounding box center [663, 265] width 416 height 23
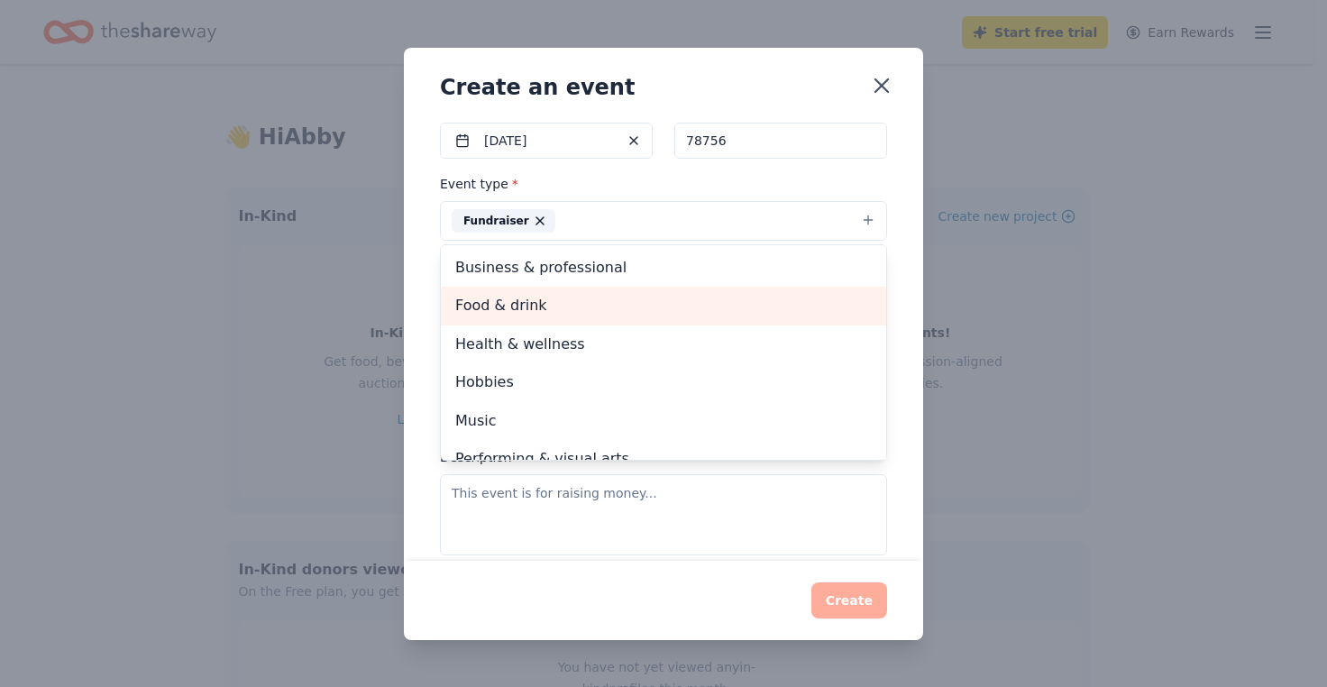
click at [487, 307] on span "Food & drink" at bounding box center [663, 305] width 416 height 23
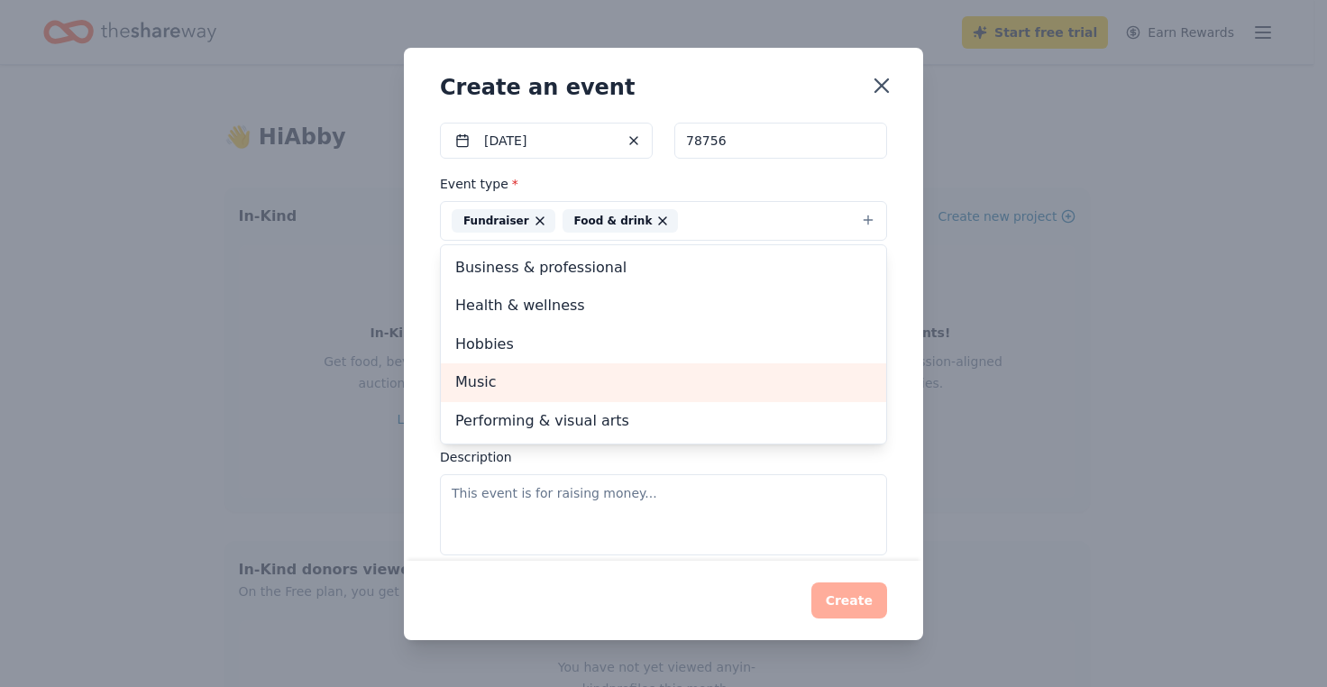
click at [516, 375] on span "Music" at bounding box center [663, 382] width 416 height 23
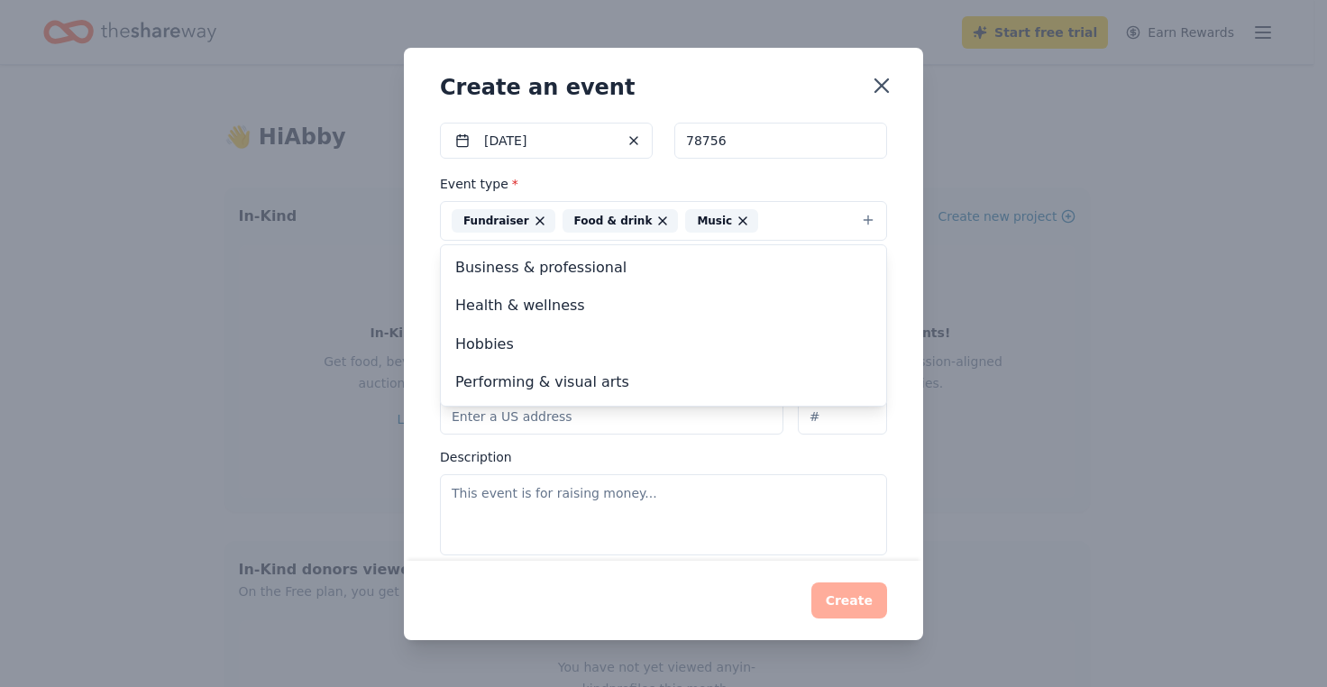
click at [411, 307] on div "Event name * Design For A Cause 18 /100 Event website https://www.livingoak.com…" at bounding box center [663, 340] width 519 height 441
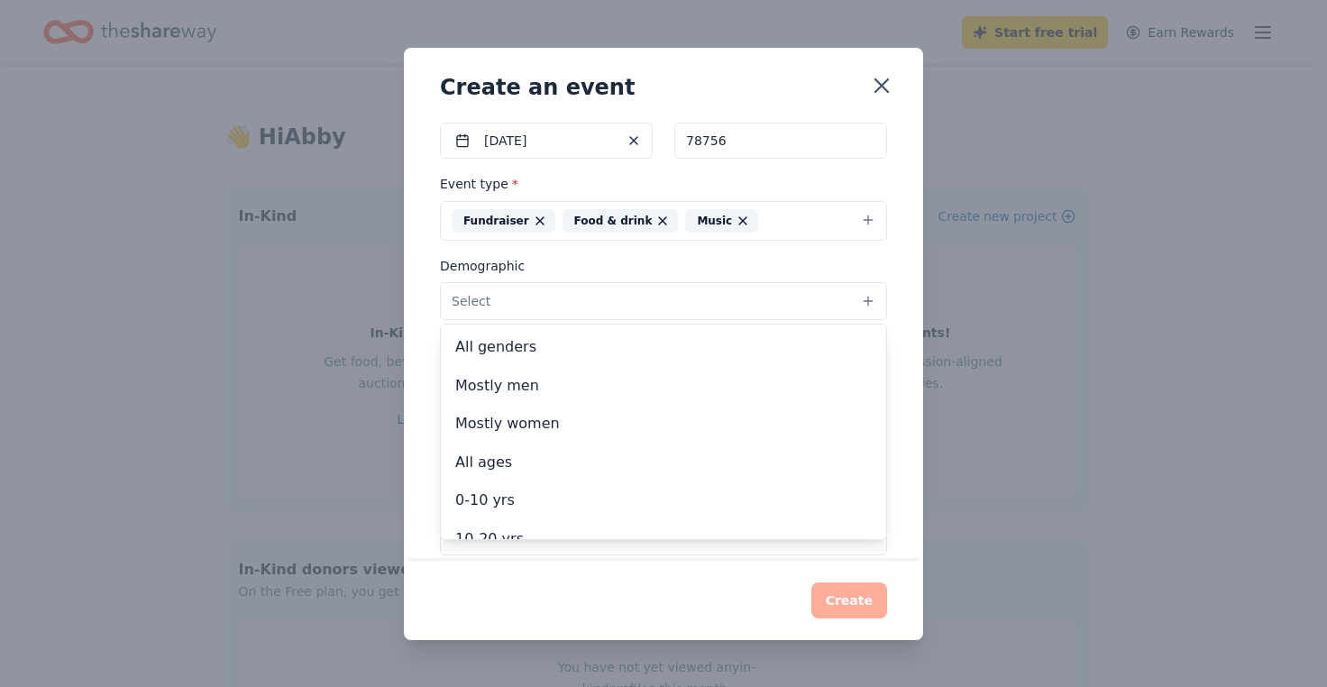
click at [492, 307] on button "Select" at bounding box center [663, 301] width 447 height 38
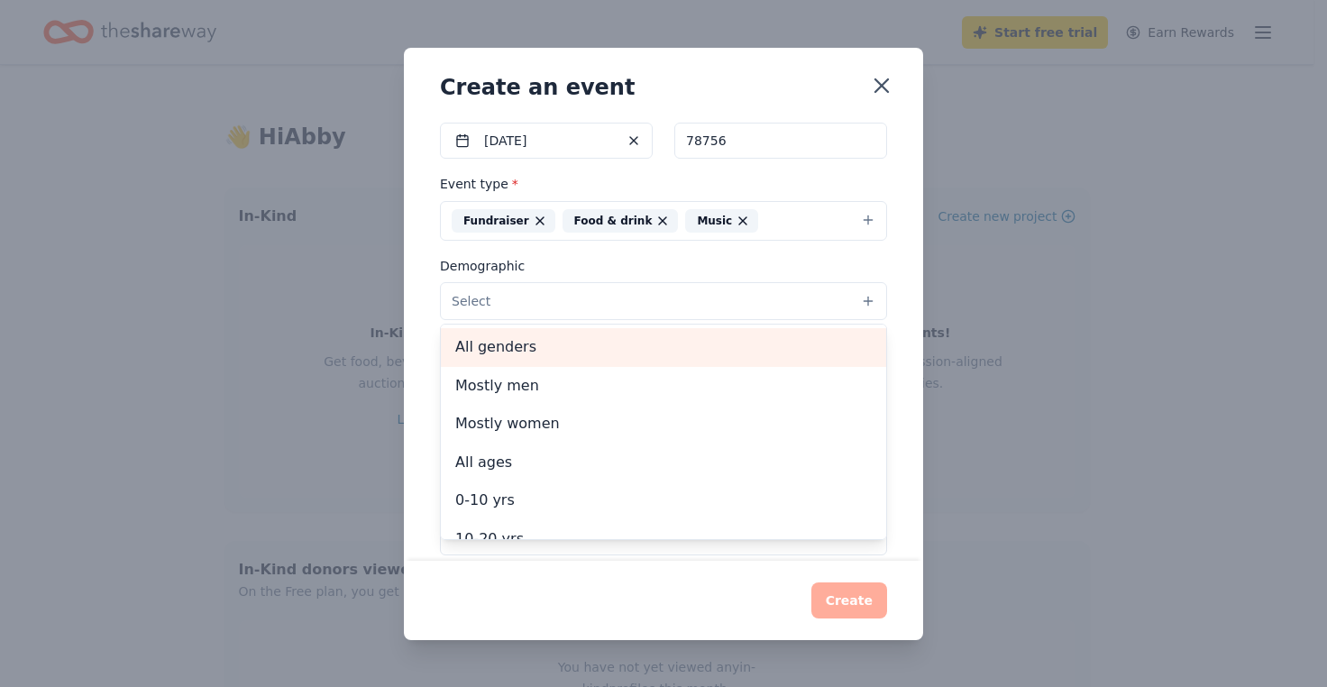
click at [615, 333] on div "All genders" at bounding box center [663, 347] width 445 height 38
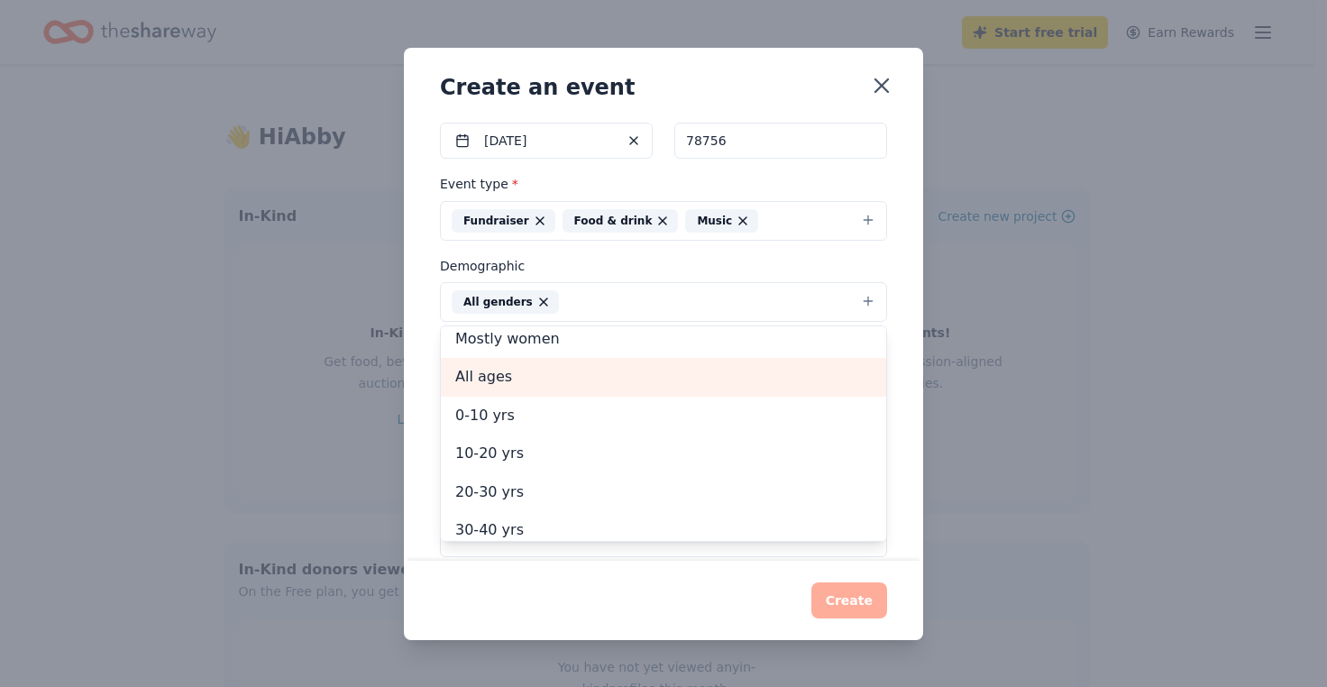
scroll to position [90, 0]
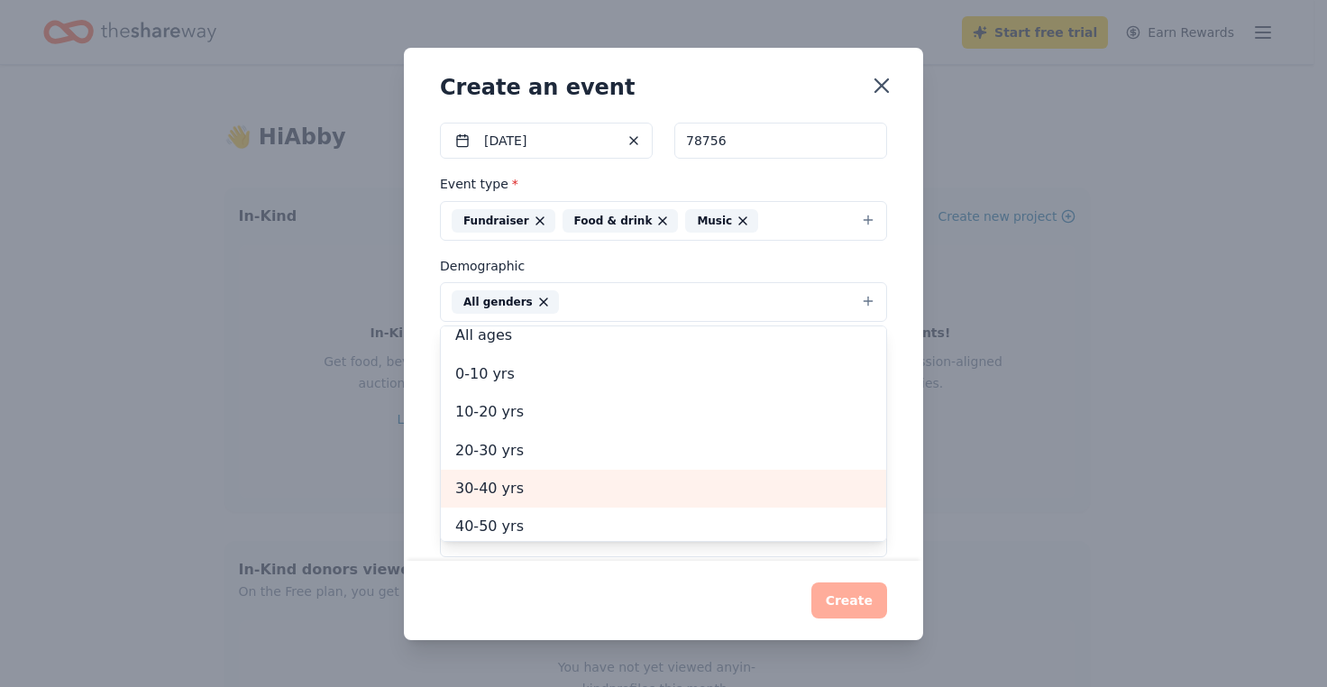
click at [512, 492] on span "30-40 yrs" at bounding box center [663, 488] width 416 height 23
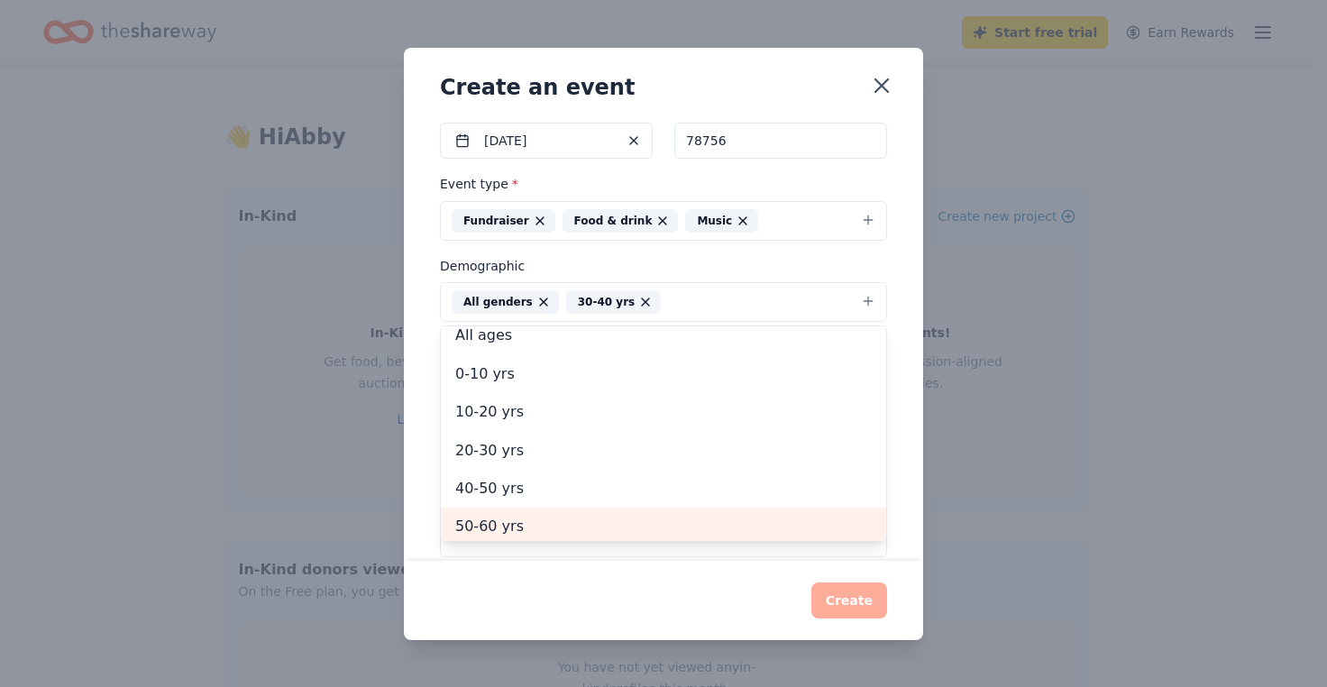
scroll to position [94, 0]
click at [512, 509] on div "50-60 yrs" at bounding box center [663, 523] width 445 height 38
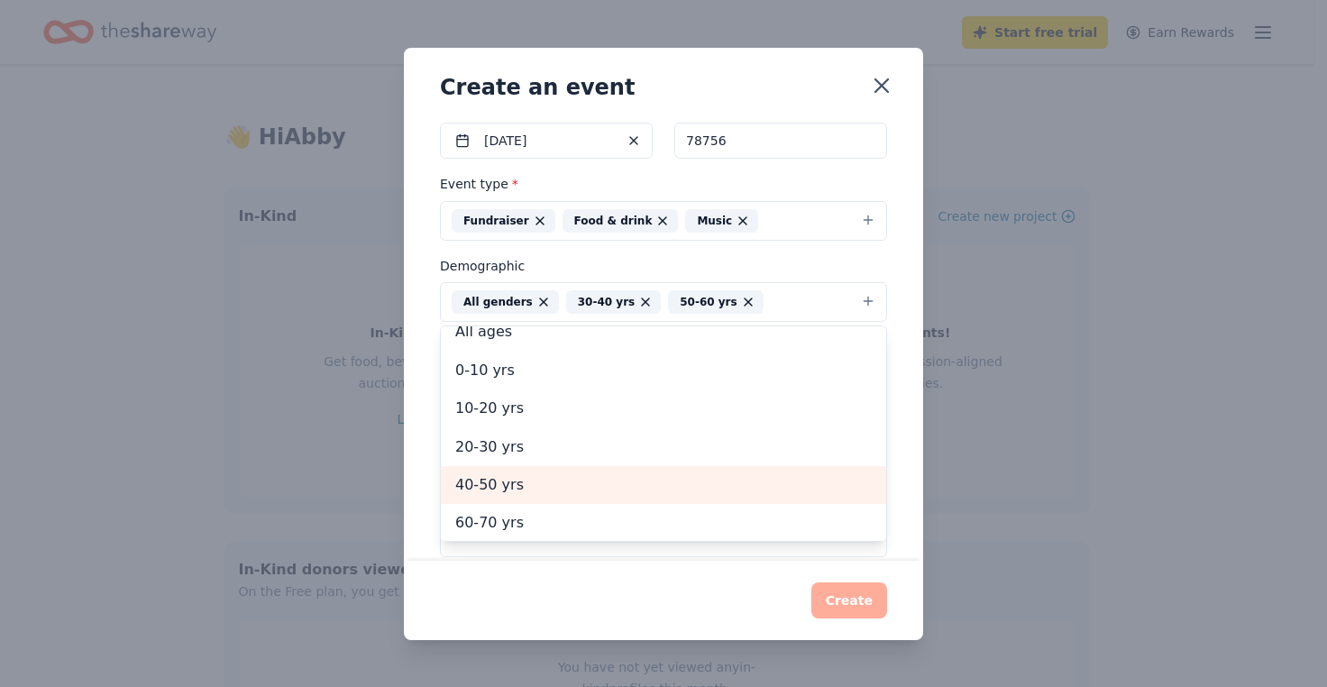
click at [513, 480] on span "40-50 yrs" at bounding box center [663, 484] width 416 height 23
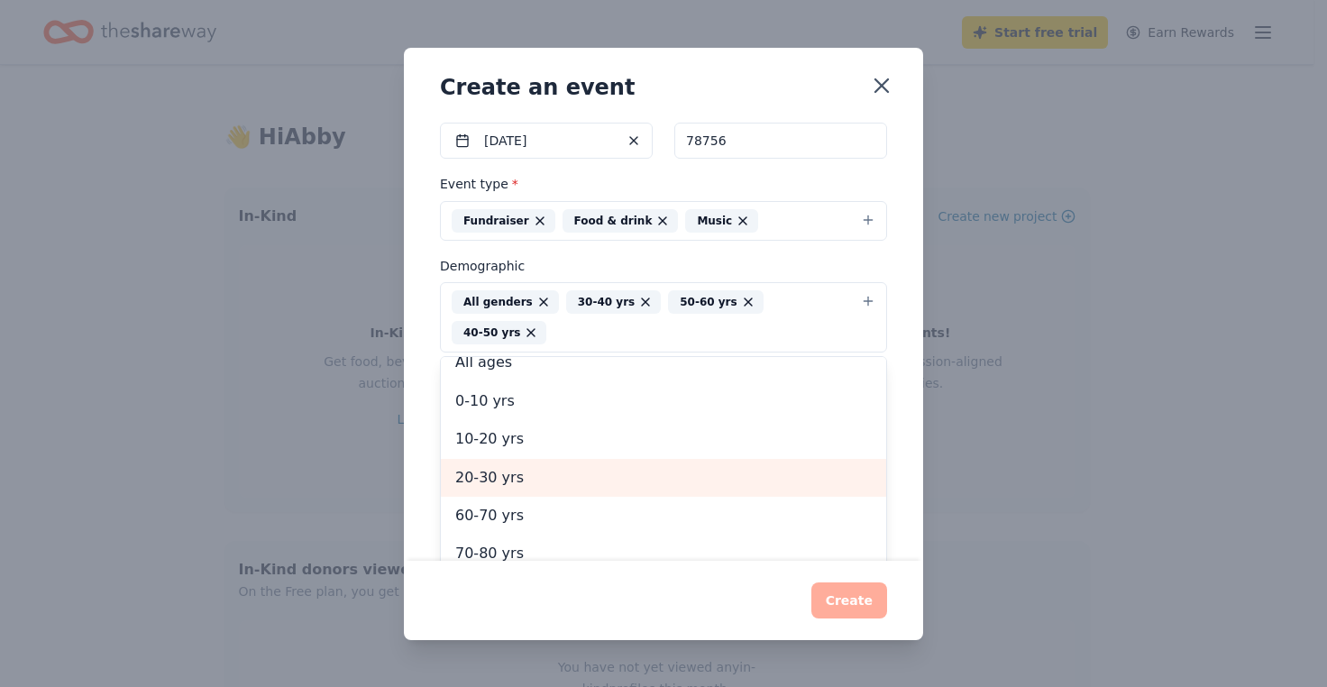
click at [516, 475] on span "20-30 yrs" at bounding box center [663, 477] width 416 height 23
click at [516, 475] on span "60-70 yrs" at bounding box center [663, 477] width 416 height 23
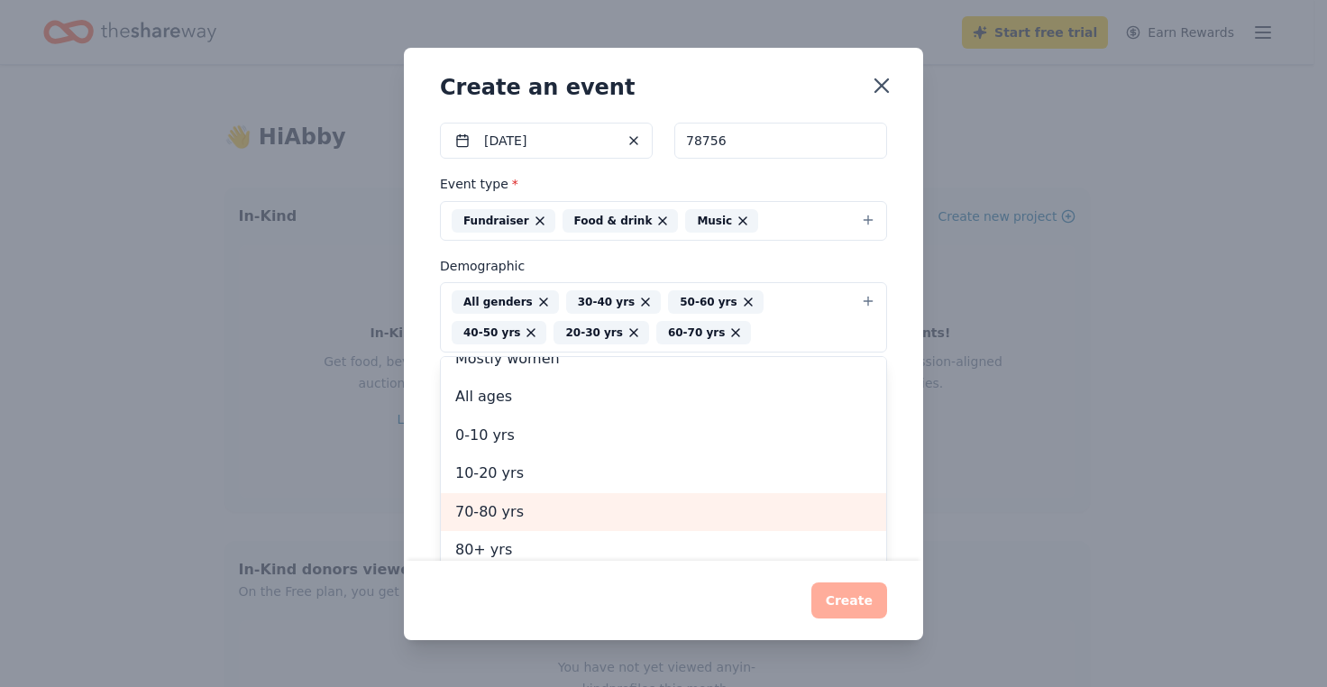
click at [516, 509] on span "70-80 yrs" at bounding box center [663, 511] width 416 height 23
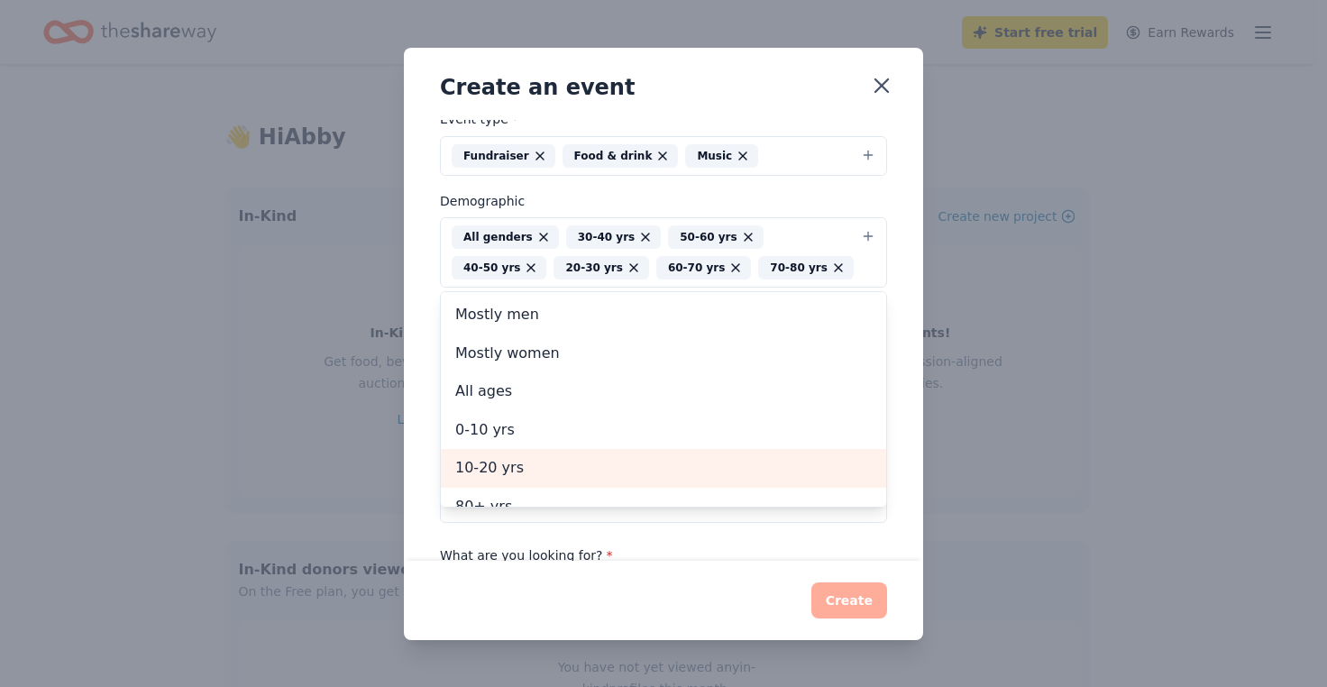
scroll to position [180, 0]
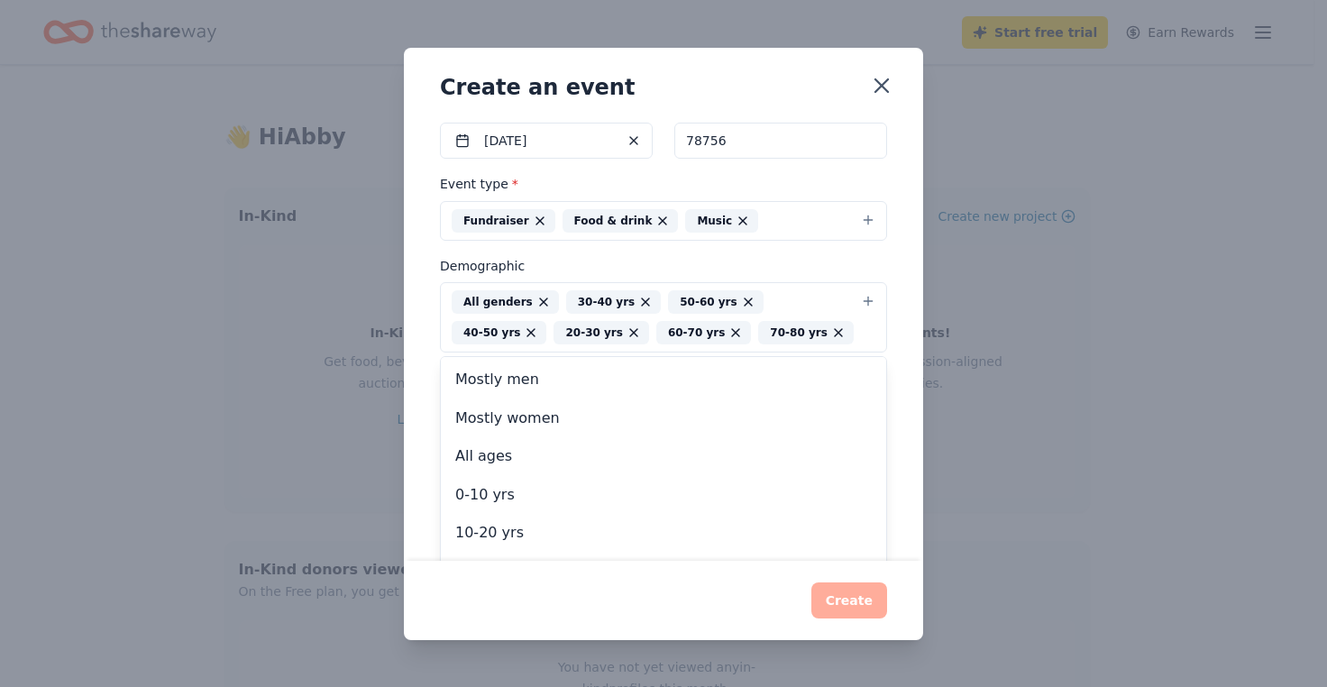
click at [894, 491] on div "Event name * Design For A Cause 18 /100 Event website https://www.livingoak.com…" at bounding box center [663, 340] width 519 height 441
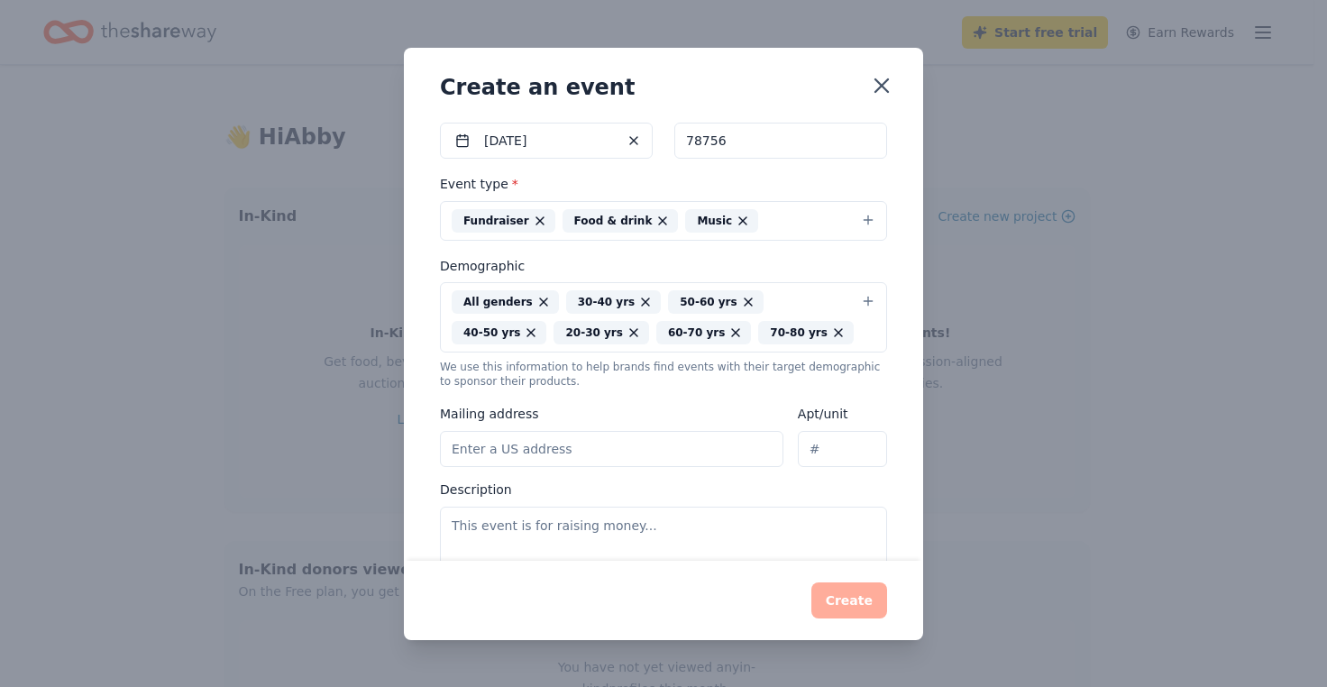
click at [537, 441] on input "Mailing address" at bounding box center [611, 449] width 343 height 36
click at [496, 640] on nordpass-autofill-portal at bounding box center [663, 640] width 519 height 0
type input "1703 W Koenig Ln"
type input "Floor 1"
click at [499, 536] on textarea at bounding box center [663, 547] width 447 height 81
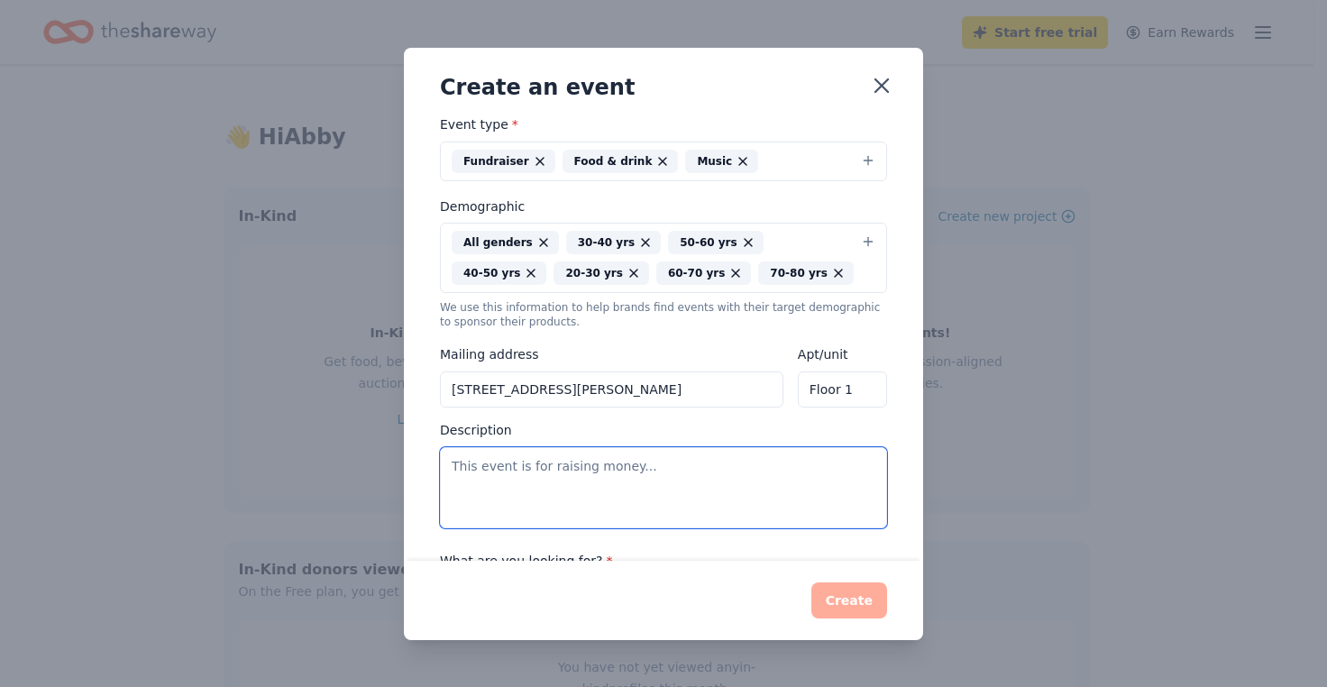
scroll to position [270, 0]
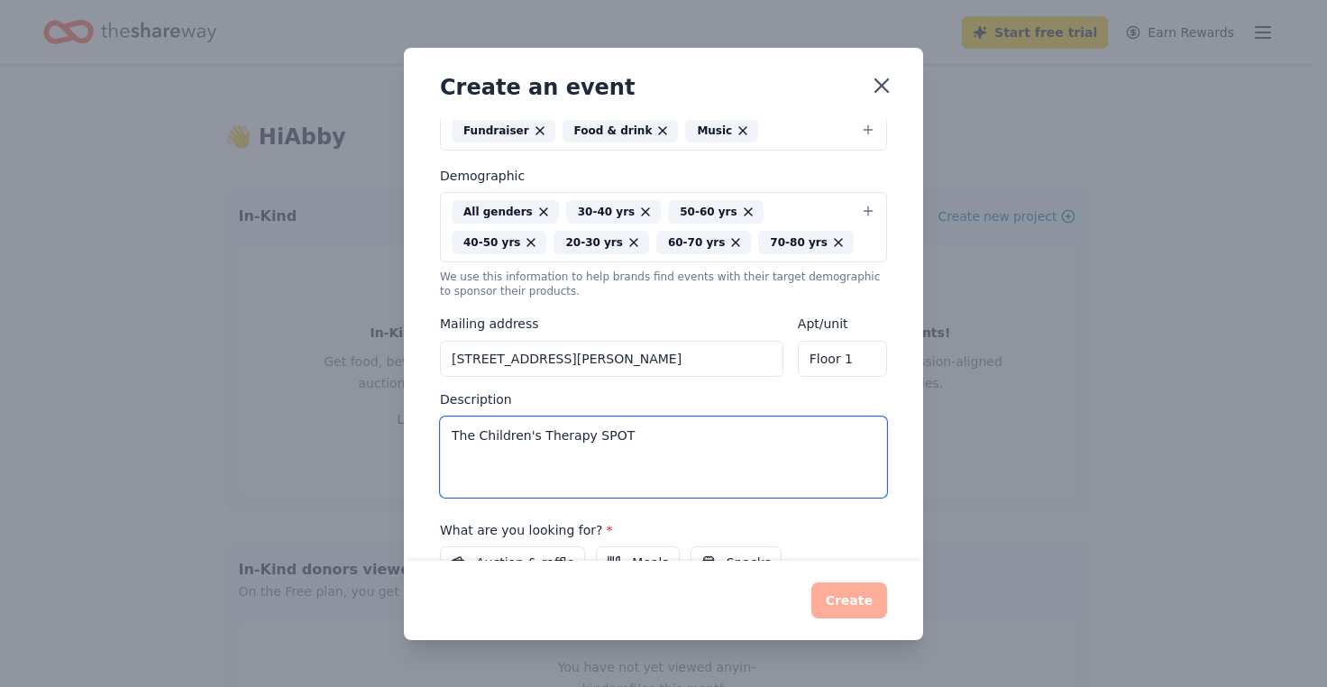
click at [635, 457] on textarea "The Children's Therapy SPOT" at bounding box center [663, 456] width 447 height 81
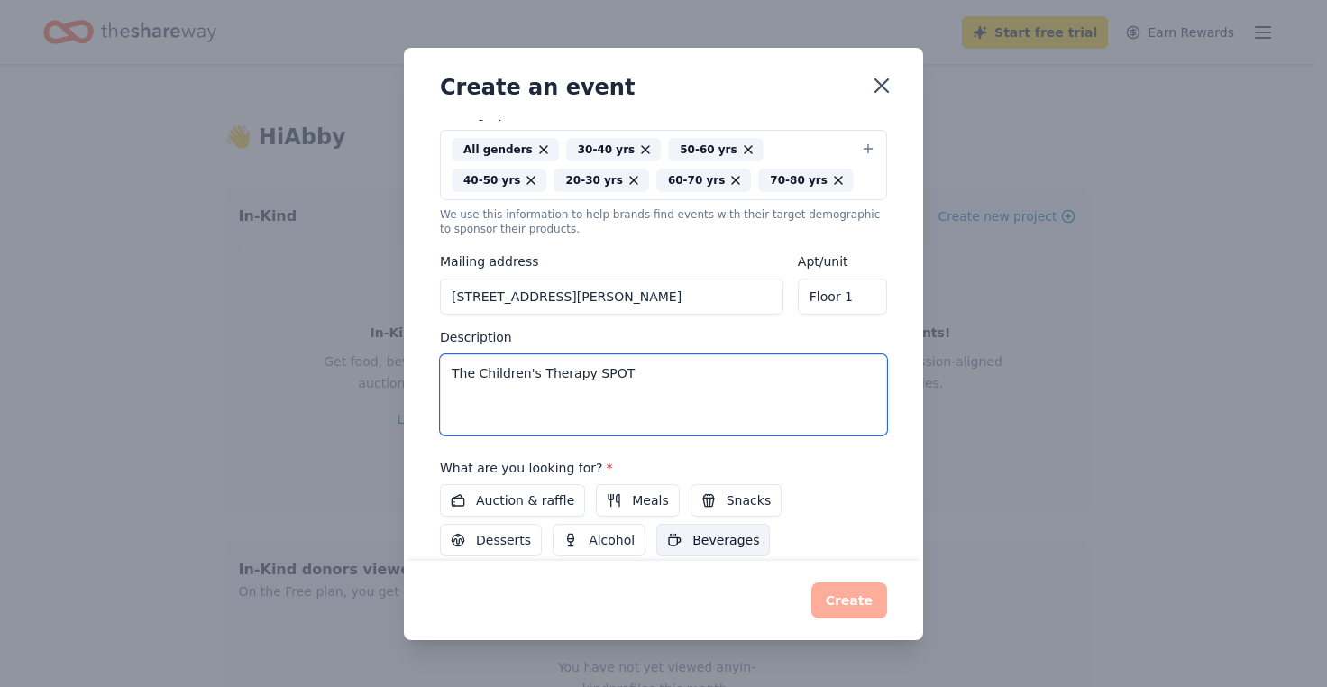
scroll to position [361, 0]
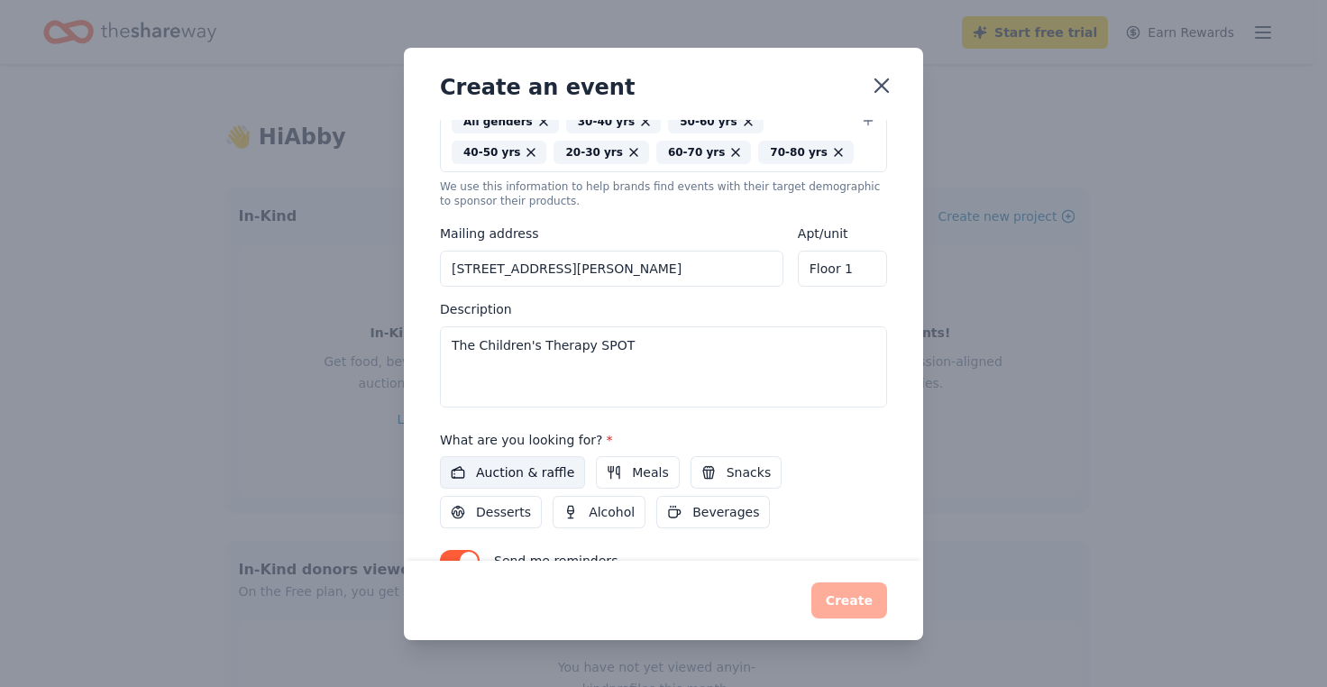
click at [536, 468] on span "Auction & raffle" at bounding box center [525, 473] width 98 height 22
click at [679, 437] on div "What are you looking for? * Auction & raffle Meals Snacks Desserts Alcohol Beve…" at bounding box center [663, 479] width 447 height 100
click at [648, 470] on span "Meals" at bounding box center [650, 473] width 36 height 22
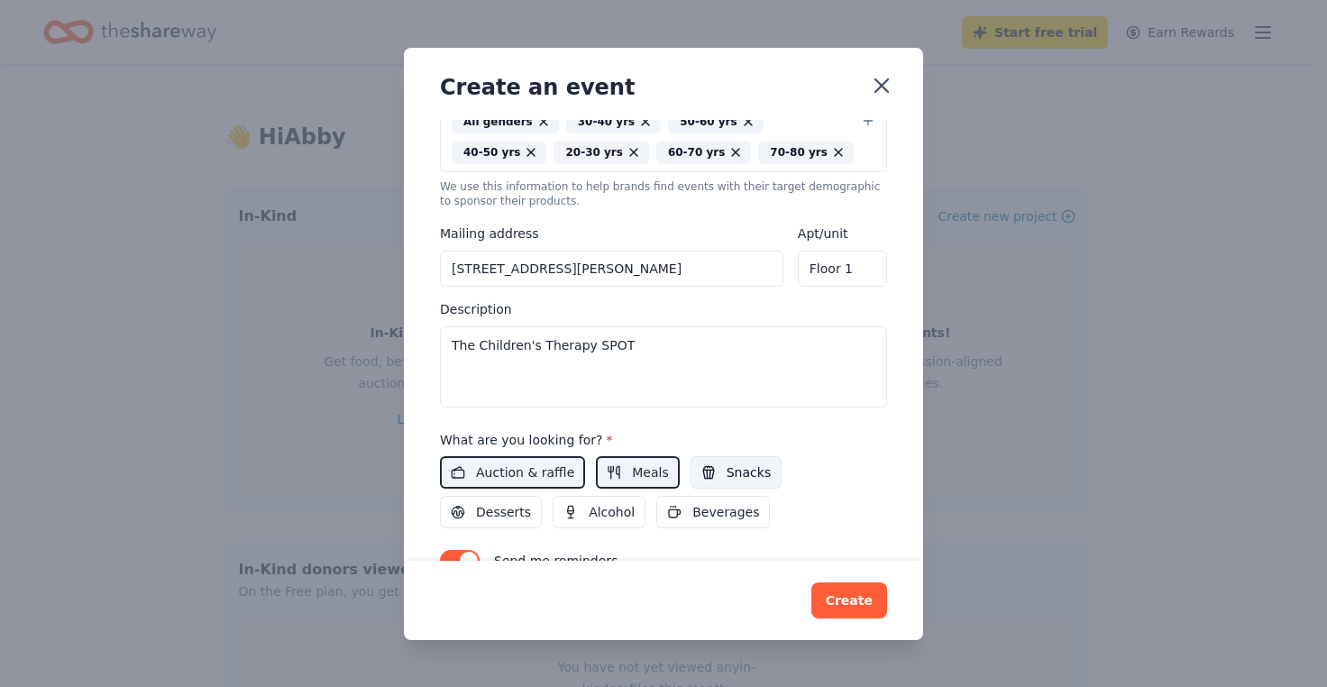
click at [754, 477] on span "Snacks" at bounding box center [749, 473] width 44 height 22
click at [718, 509] on span "Beverages" at bounding box center [725, 512] width 67 height 22
click at [624, 511] on span "Alcohol" at bounding box center [612, 512] width 46 height 22
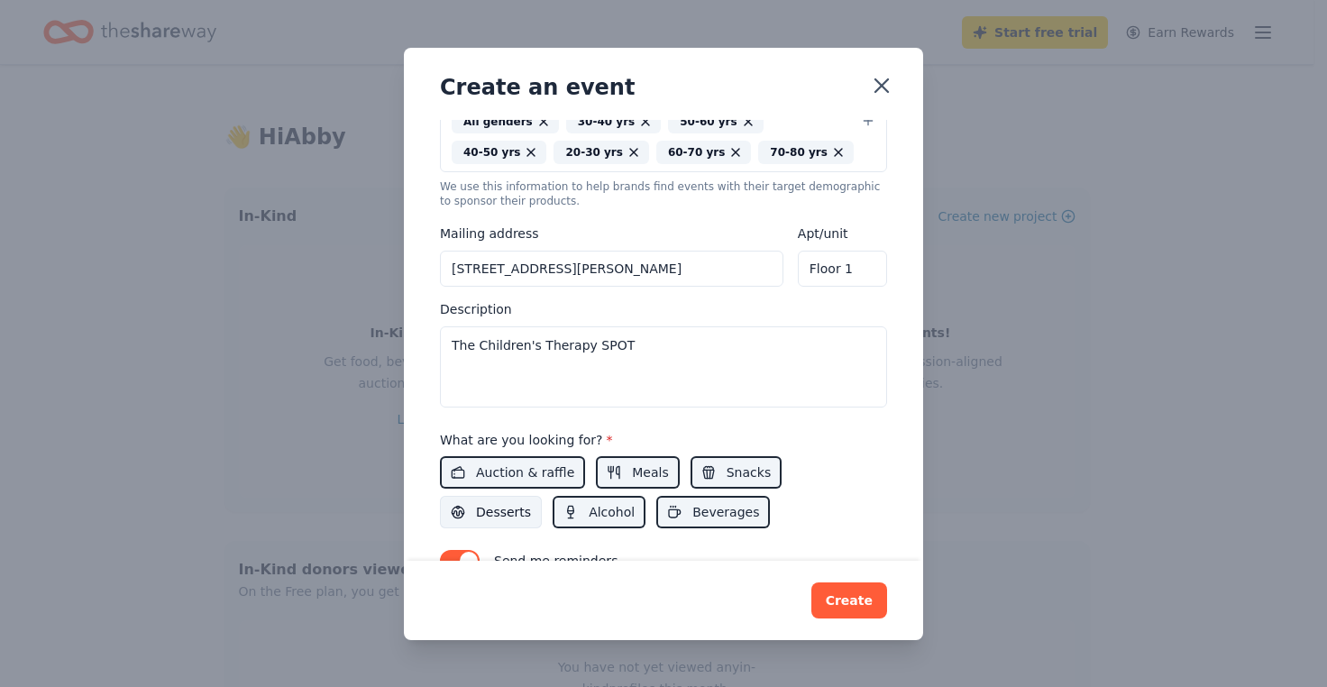
click at [504, 508] on span "Desserts" at bounding box center [503, 512] width 55 height 22
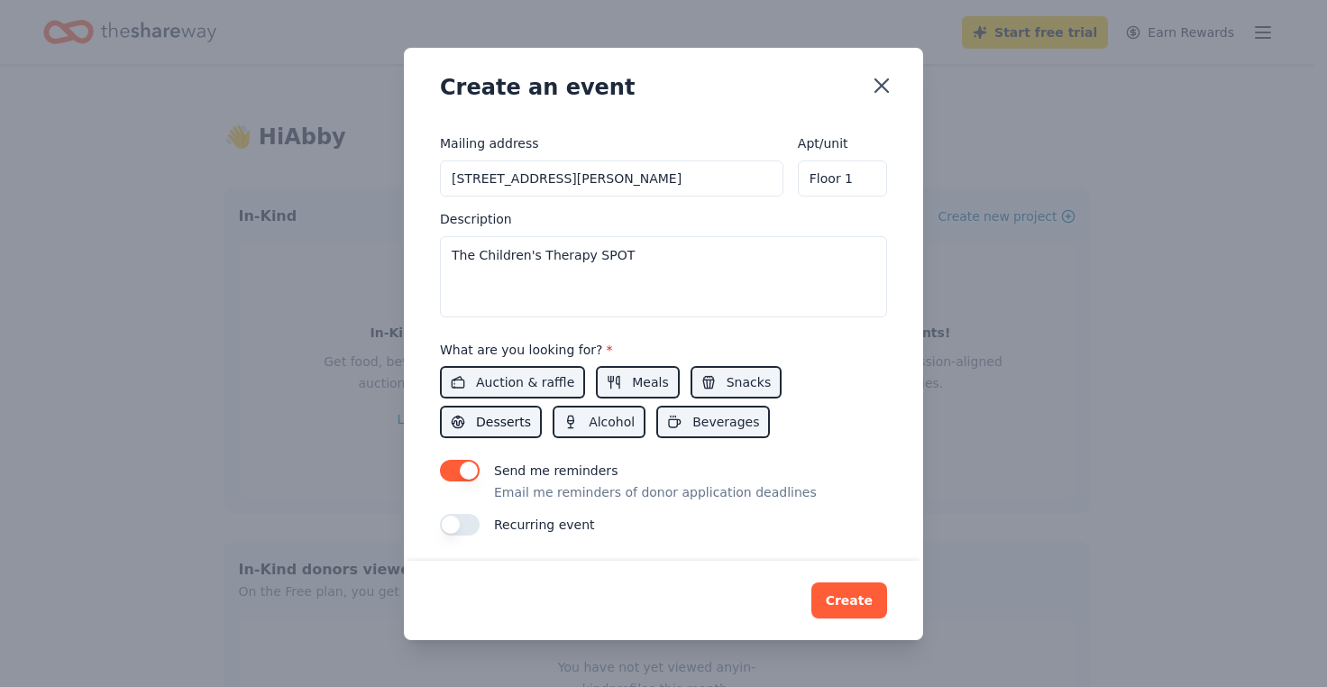
scroll to position [453, 0]
click at [453, 527] on button "button" at bounding box center [460, 522] width 40 height 22
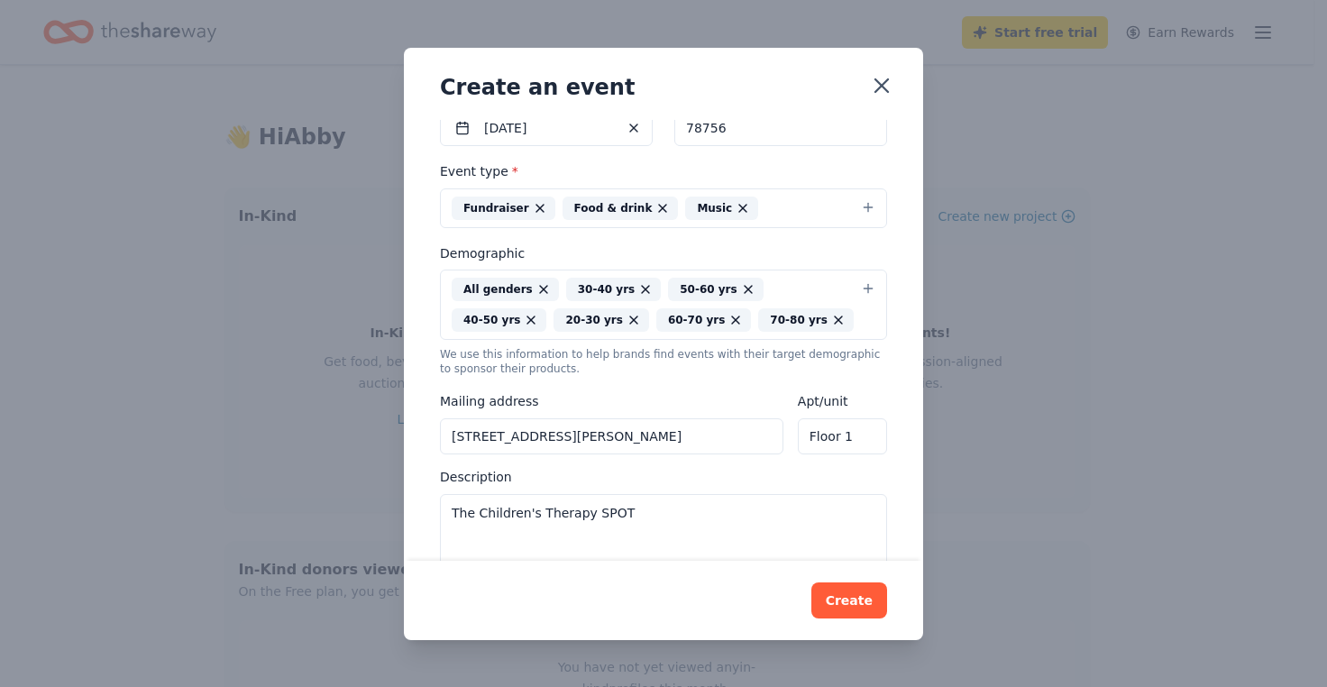
scroll to position [361, 0]
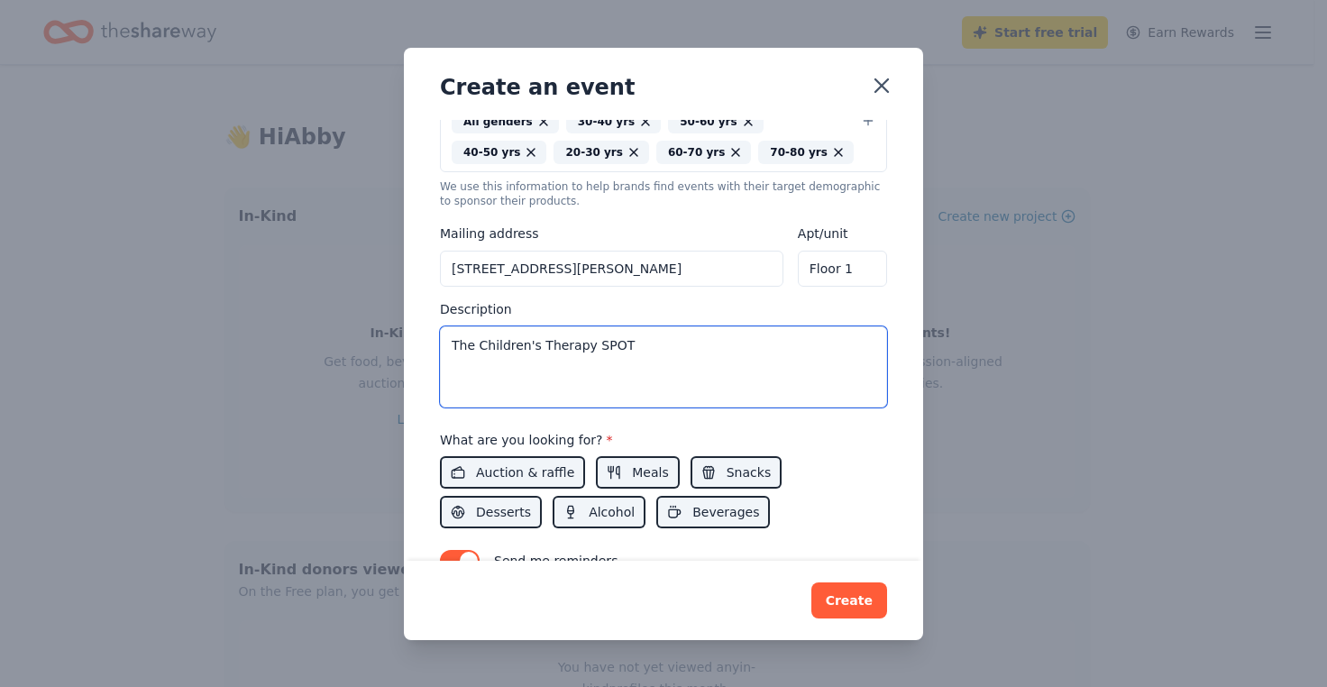
click at [674, 351] on textarea "The Children's Therapy SPOT" at bounding box center [663, 366] width 447 height 81
paste textarea "Design For A Cause" is a benefit event dedicated to raising funds to provide a …"
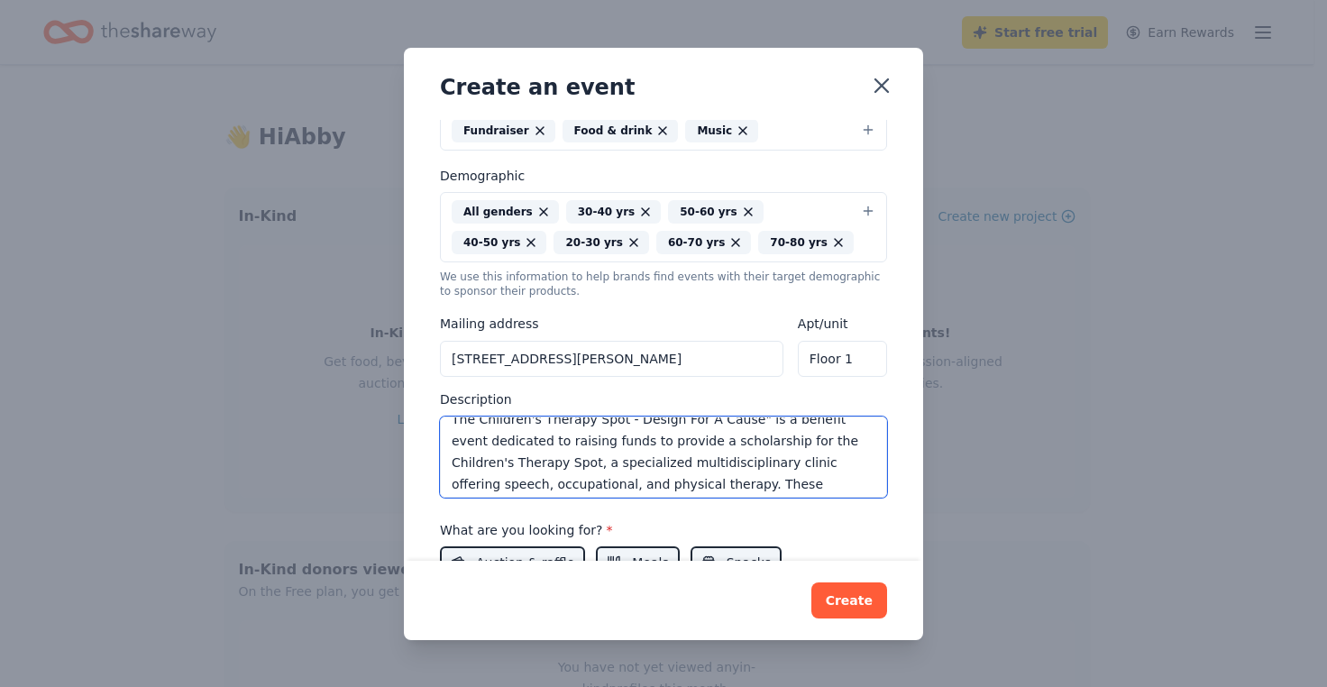
scroll to position [0, 0]
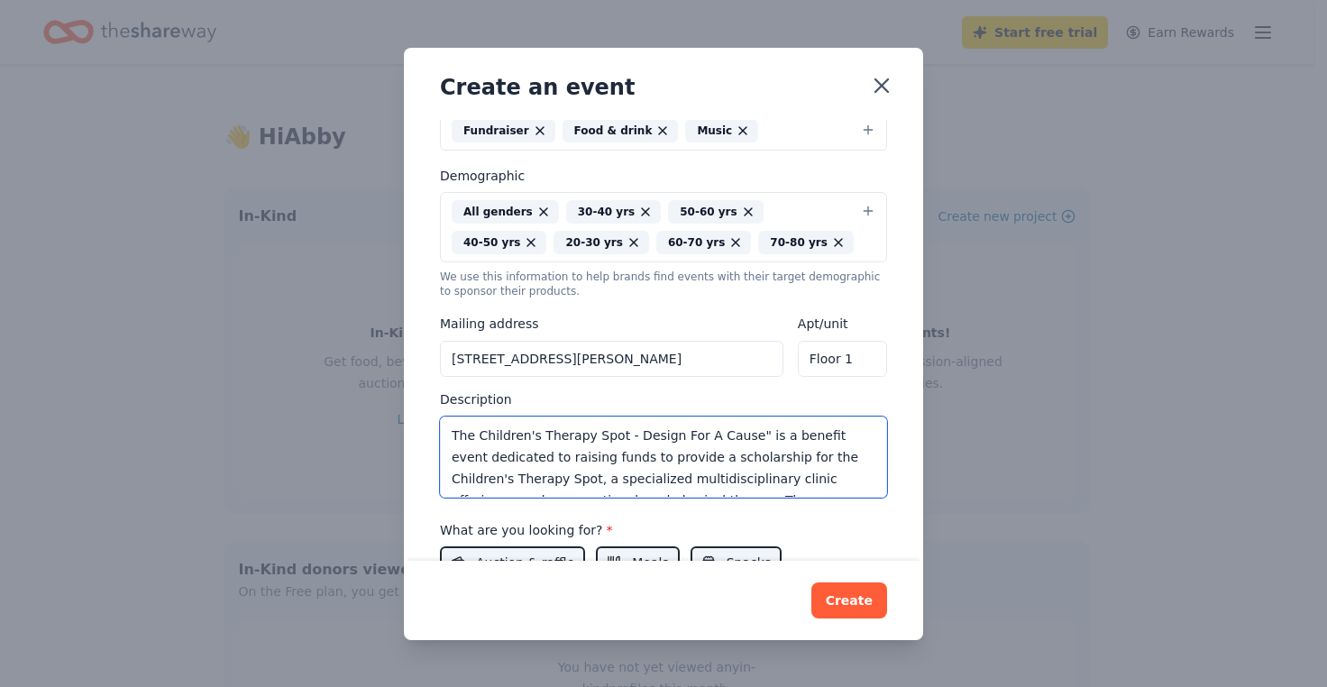
click at [636, 425] on textarea "The Children's Therapy Spot - Design For A Cause" is a benefit event dedicated …" at bounding box center [663, 456] width 447 height 81
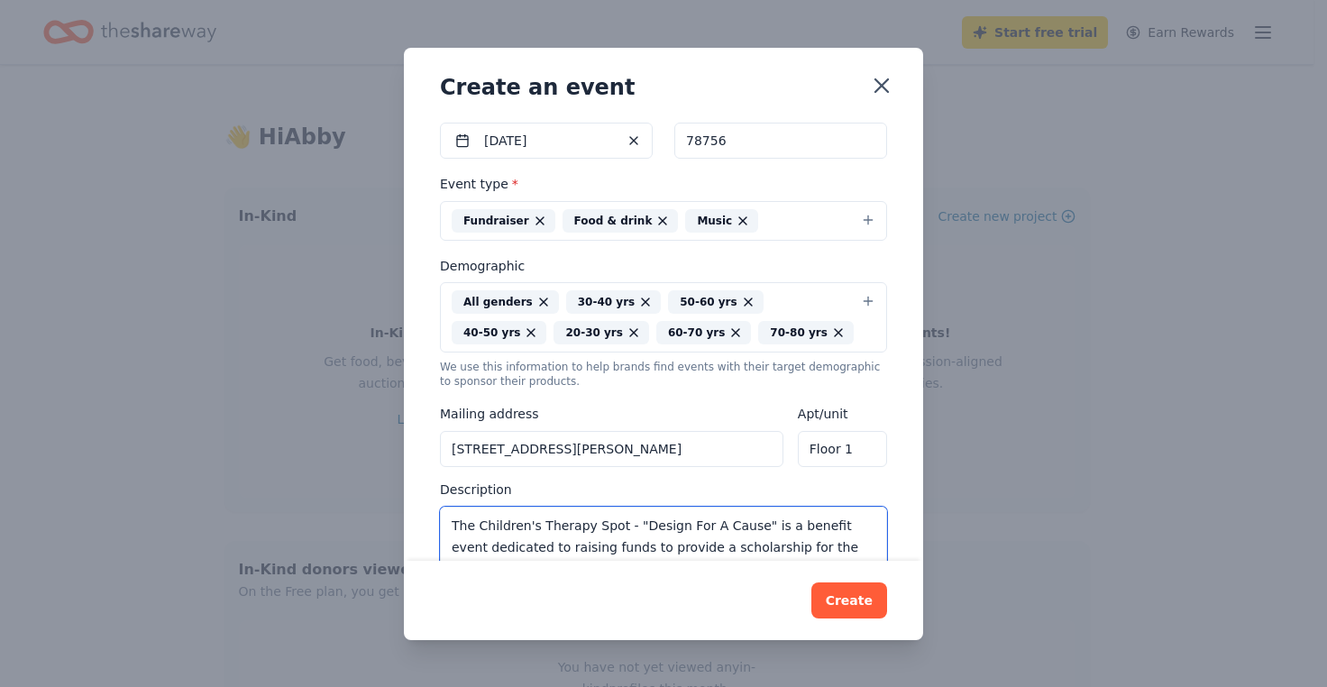
scroll to position [270, 0]
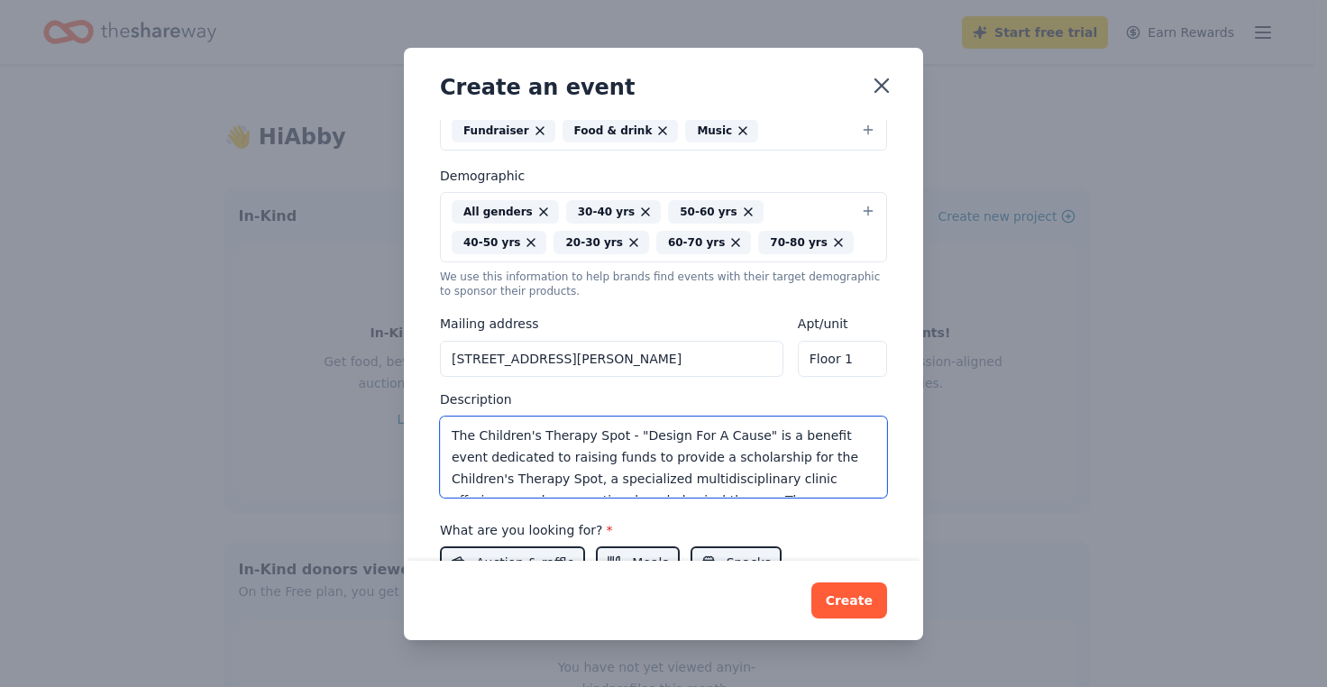
type textarea "The Children's Therapy Spot - "Design For A Cause" is a benefit event dedicated…"
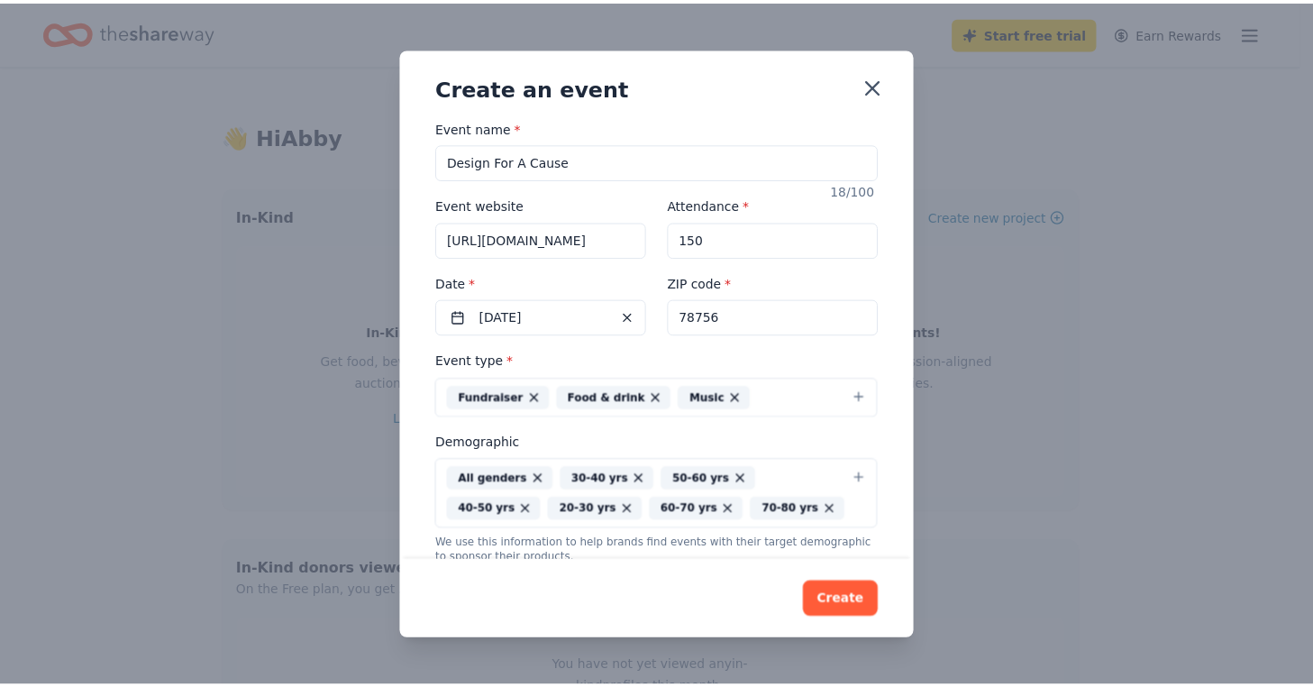
scroll to position [0, 0]
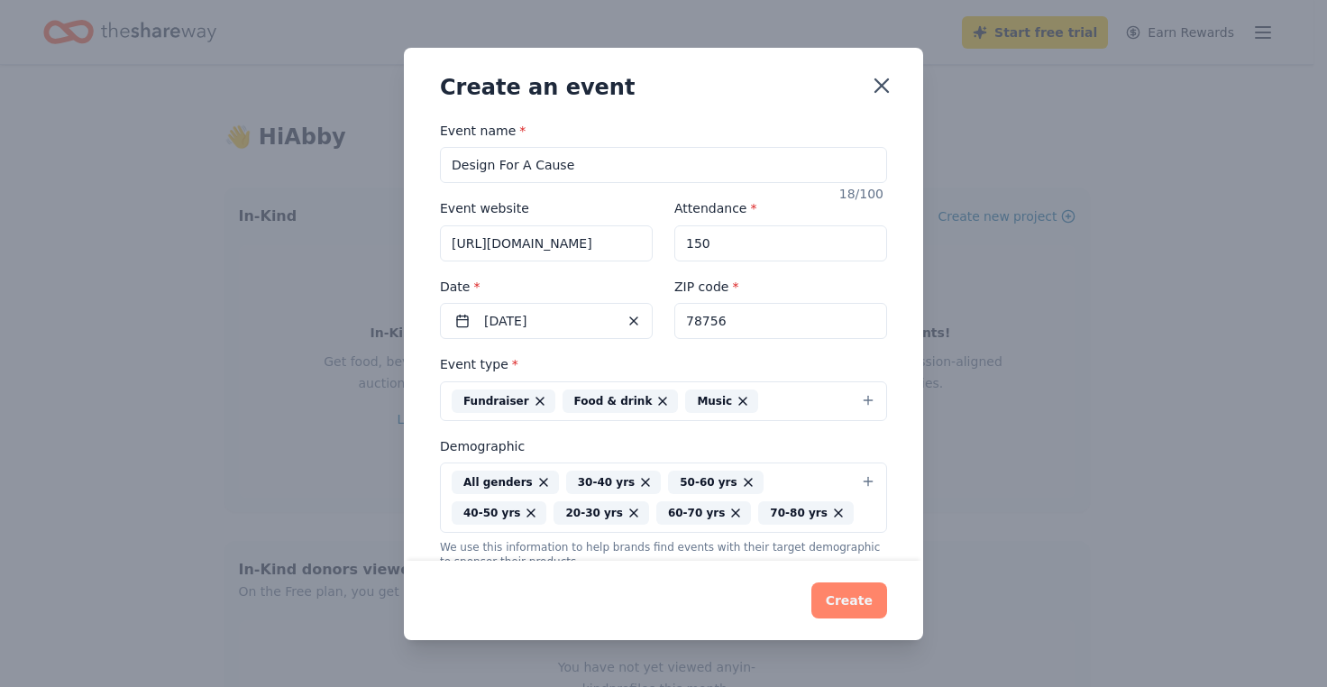
click at [840, 601] on button "Create" at bounding box center [849, 600] width 76 height 36
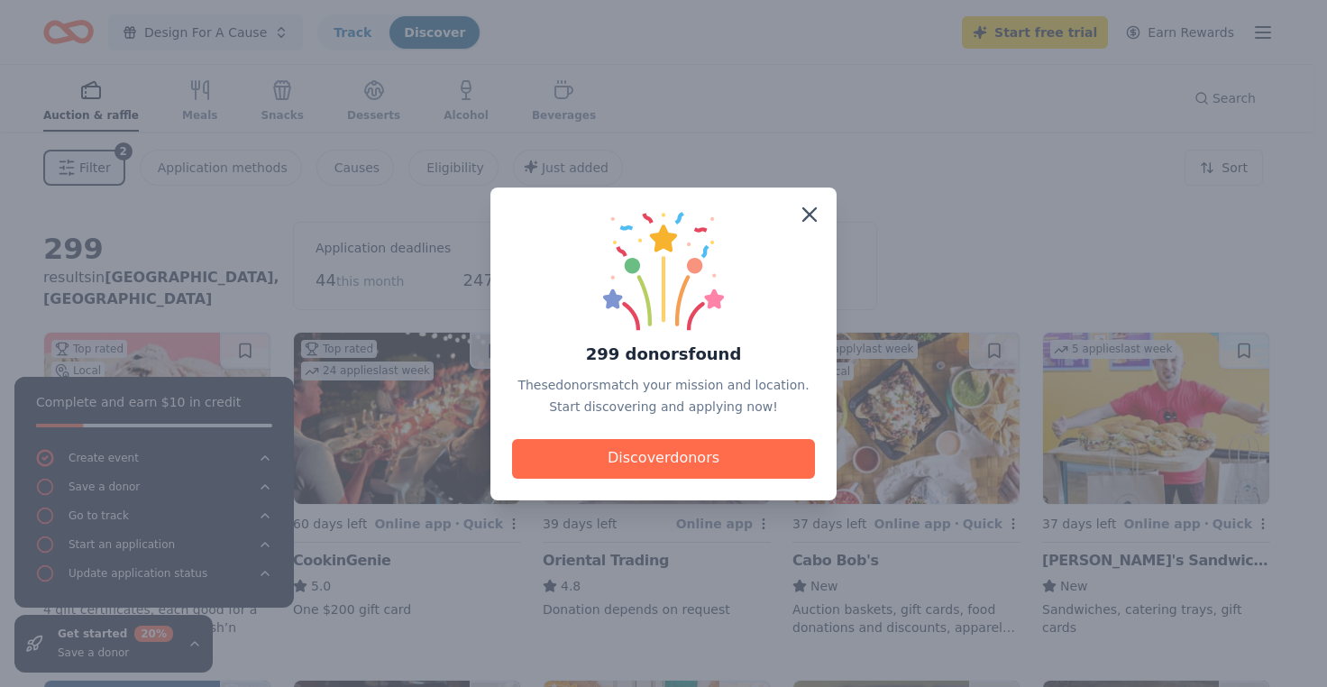
click at [631, 466] on button "Discover donors" at bounding box center [663, 459] width 303 height 40
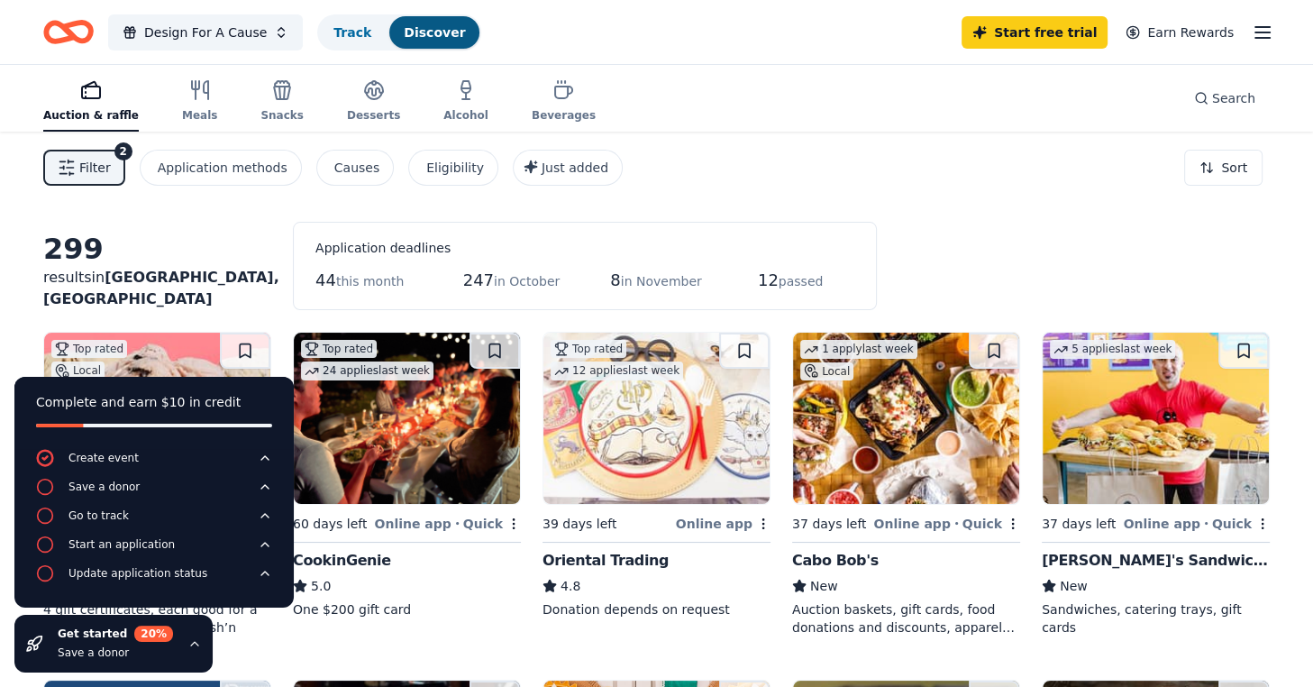
click at [912, 177] on div "Filter 2 Application methods Causes Eligibility Just added Sort" at bounding box center [656, 168] width 1313 height 72
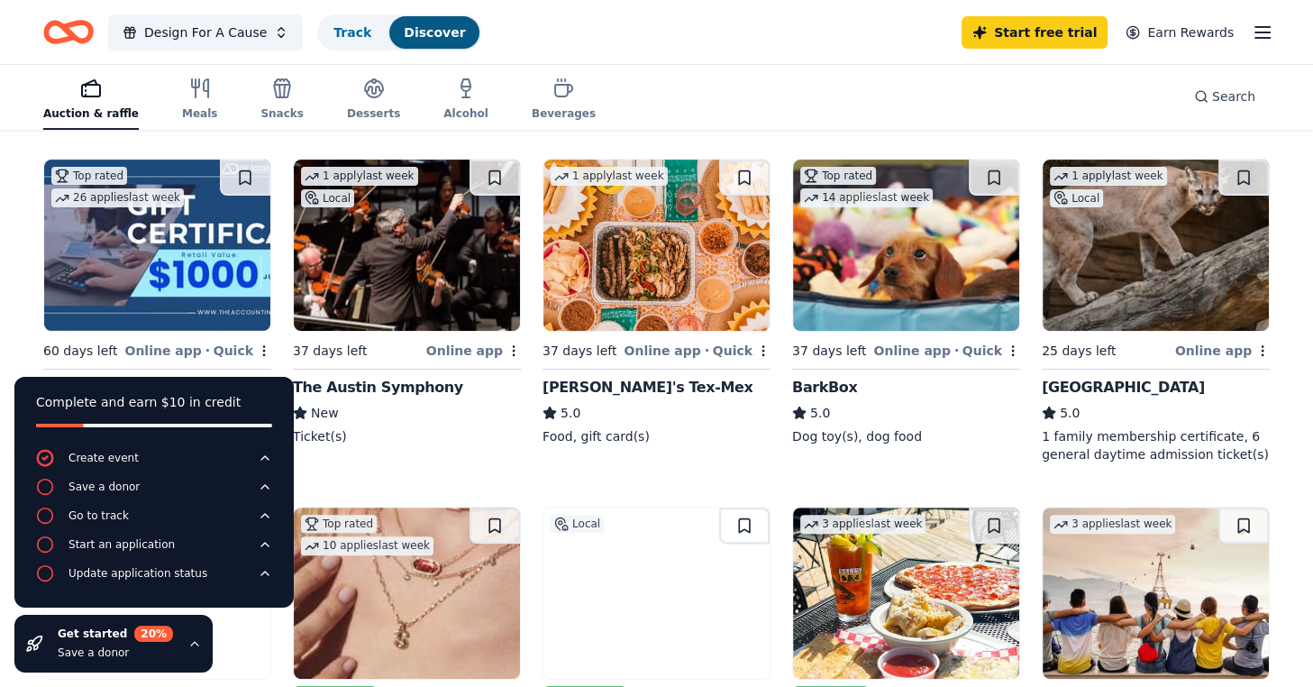
scroll to position [541, 0]
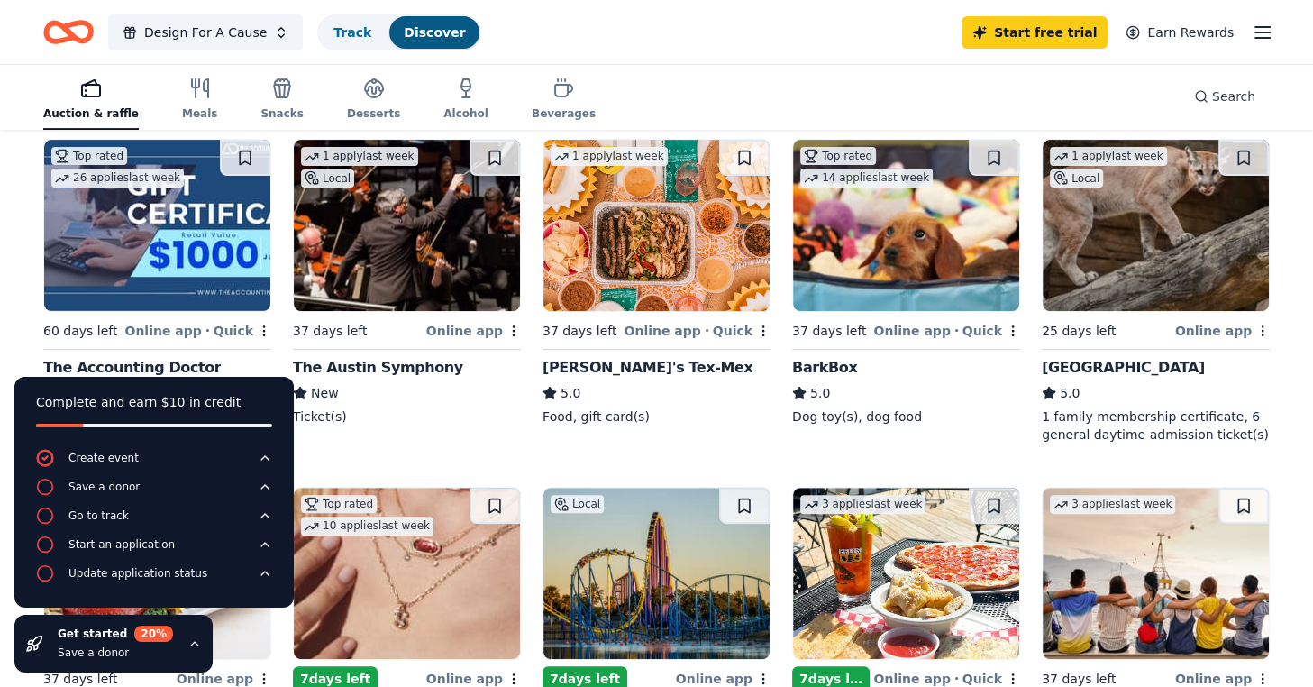
click at [685, 224] on img at bounding box center [657, 225] width 226 height 171
click at [188, 639] on icon "button" at bounding box center [195, 643] width 14 height 14
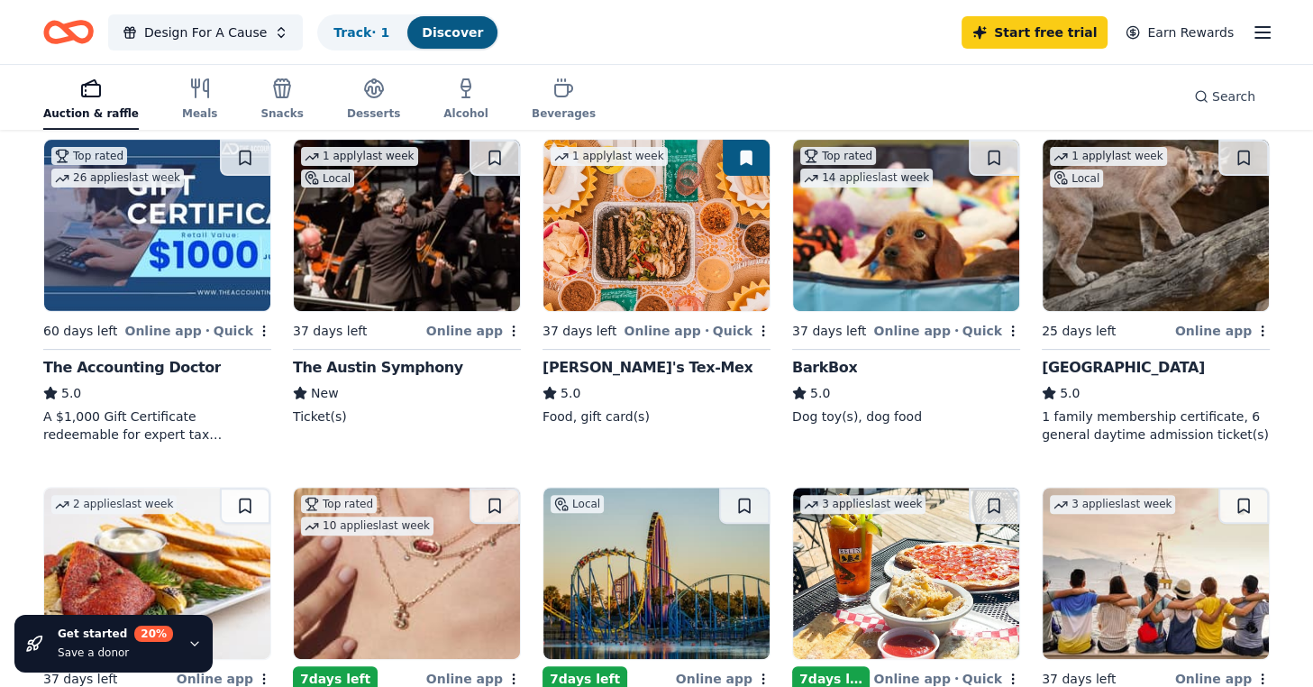
click at [654, 333] on div "Online app • Quick" at bounding box center [697, 330] width 147 height 23
click at [504, 145] on button at bounding box center [495, 158] width 50 height 36
click at [458, 271] on img at bounding box center [407, 225] width 226 height 171
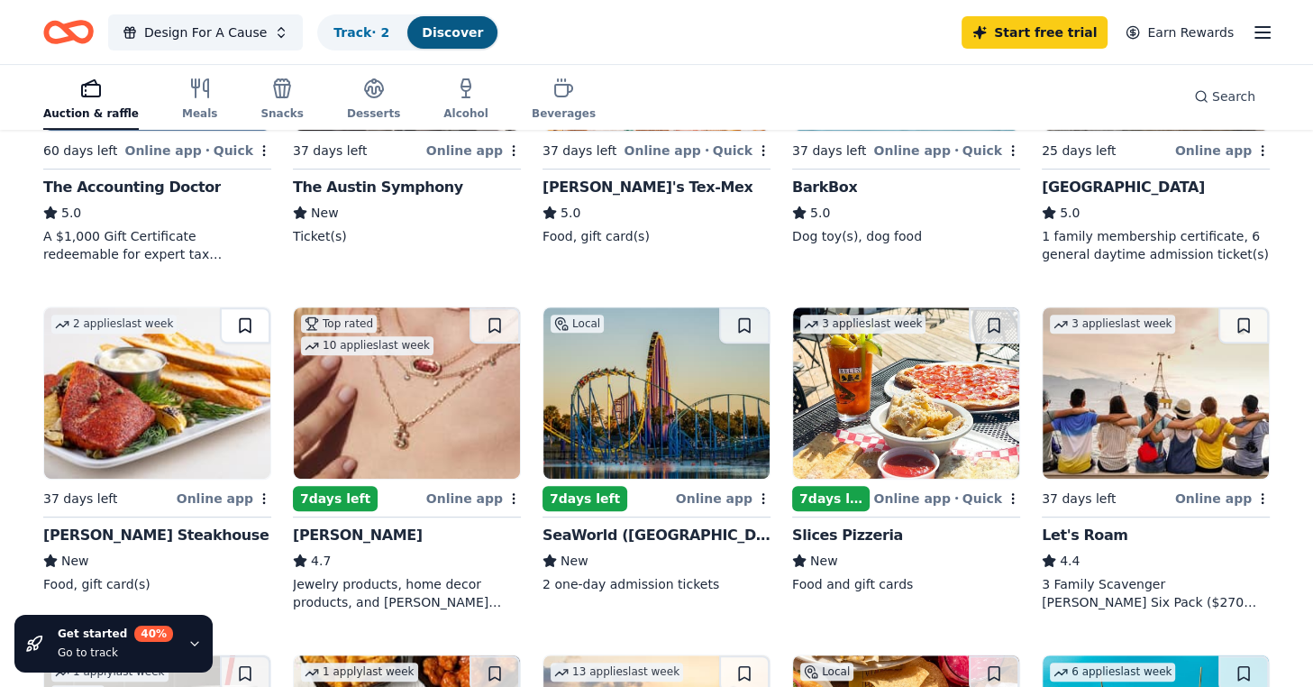
click at [234, 325] on button at bounding box center [245, 325] width 50 height 36
click at [252, 379] on img at bounding box center [157, 392] width 226 height 171
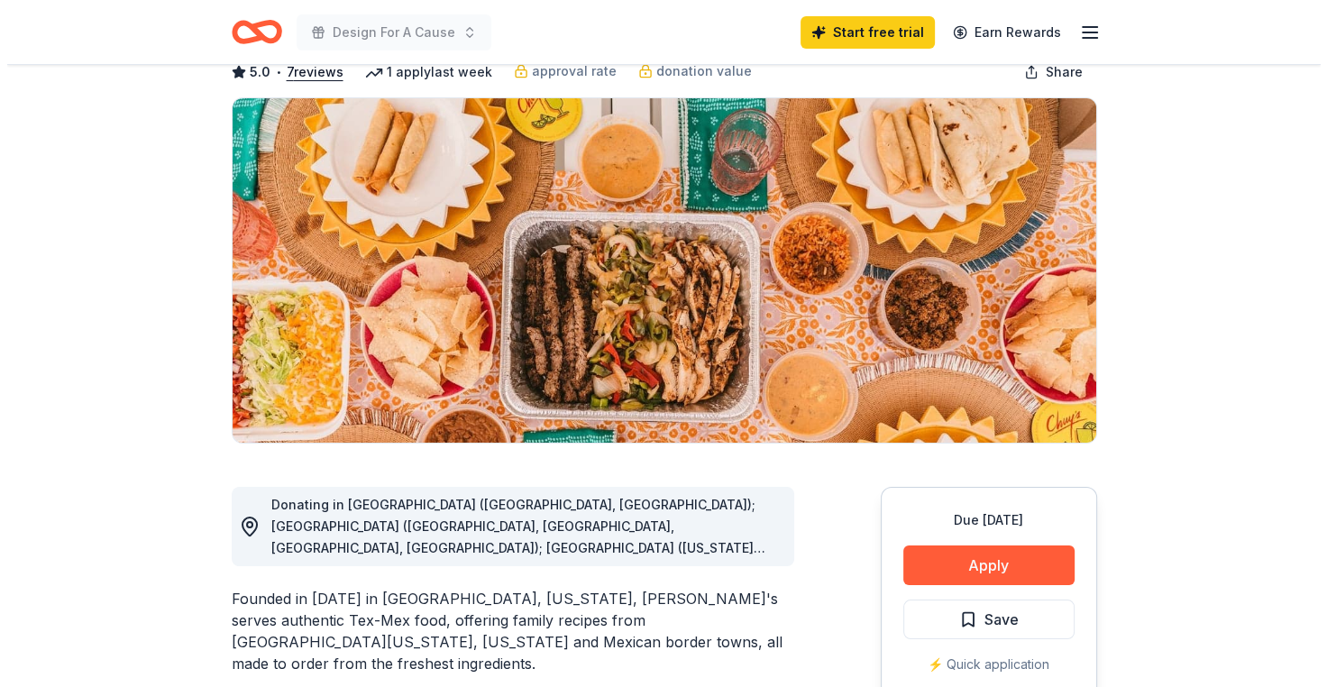
scroll to position [180, 0]
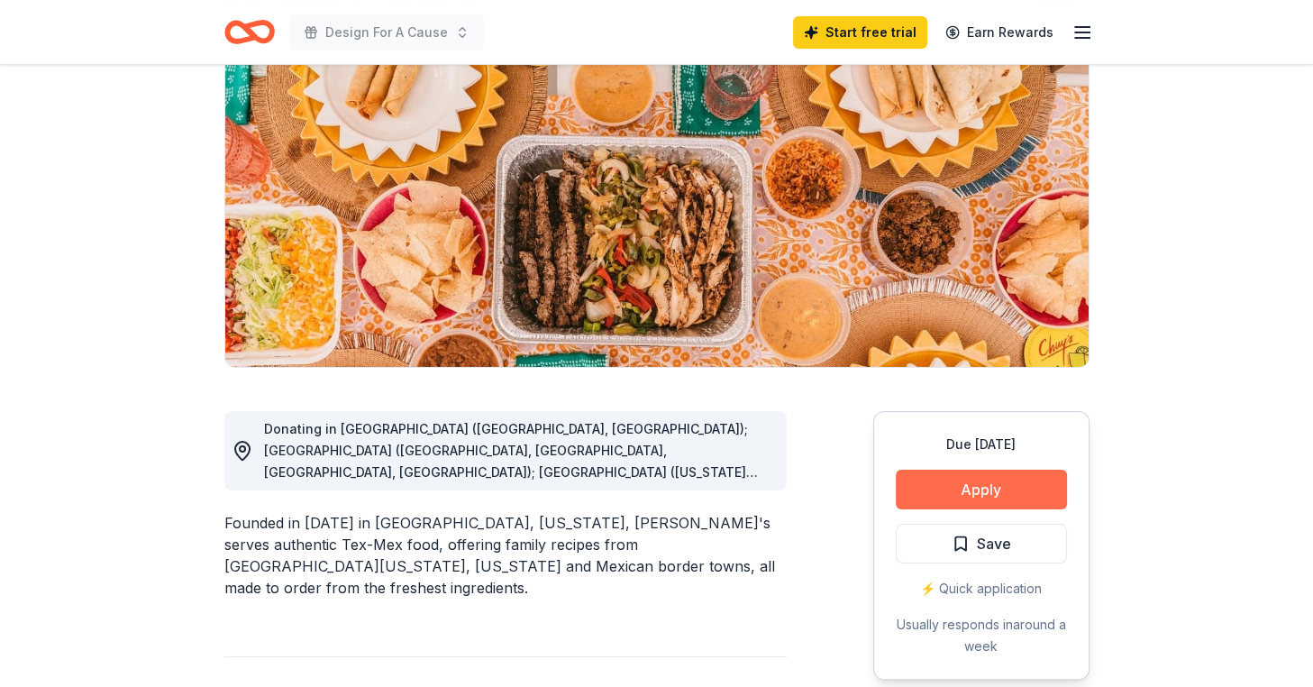
click at [928, 493] on button "Apply" at bounding box center [981, 490] width 171 height 40
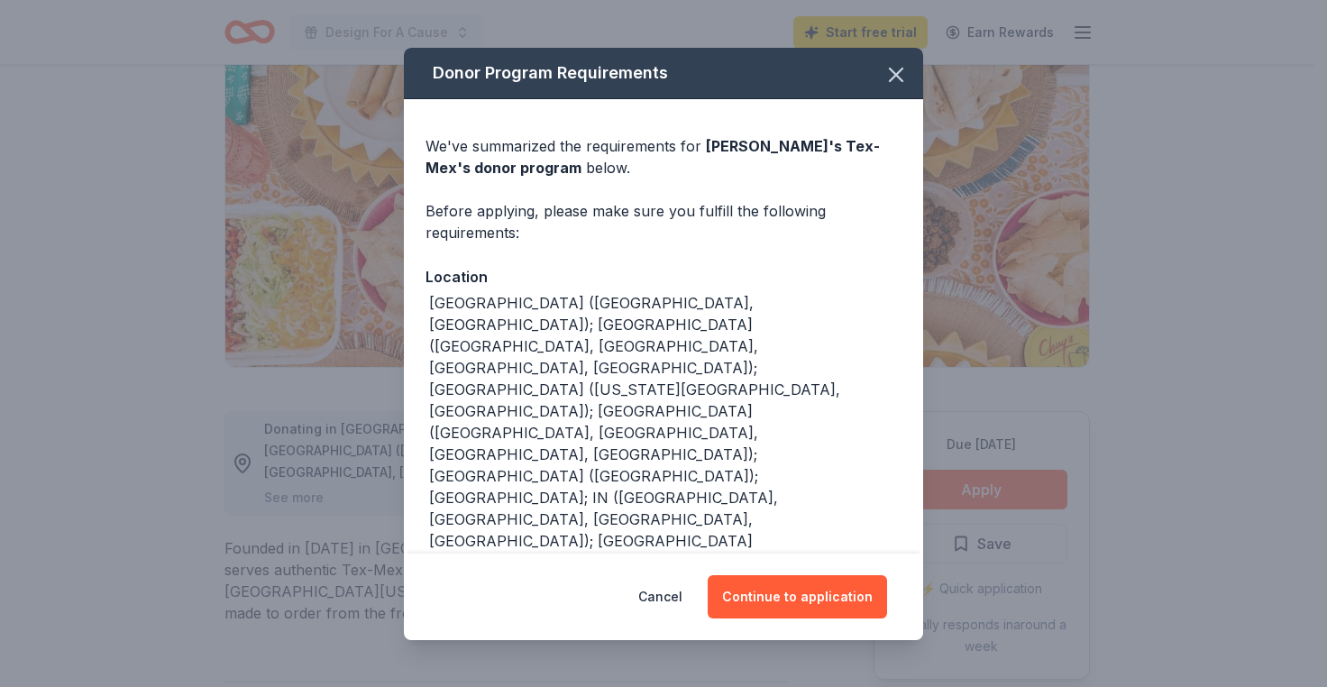
scroll to position [29, 0]
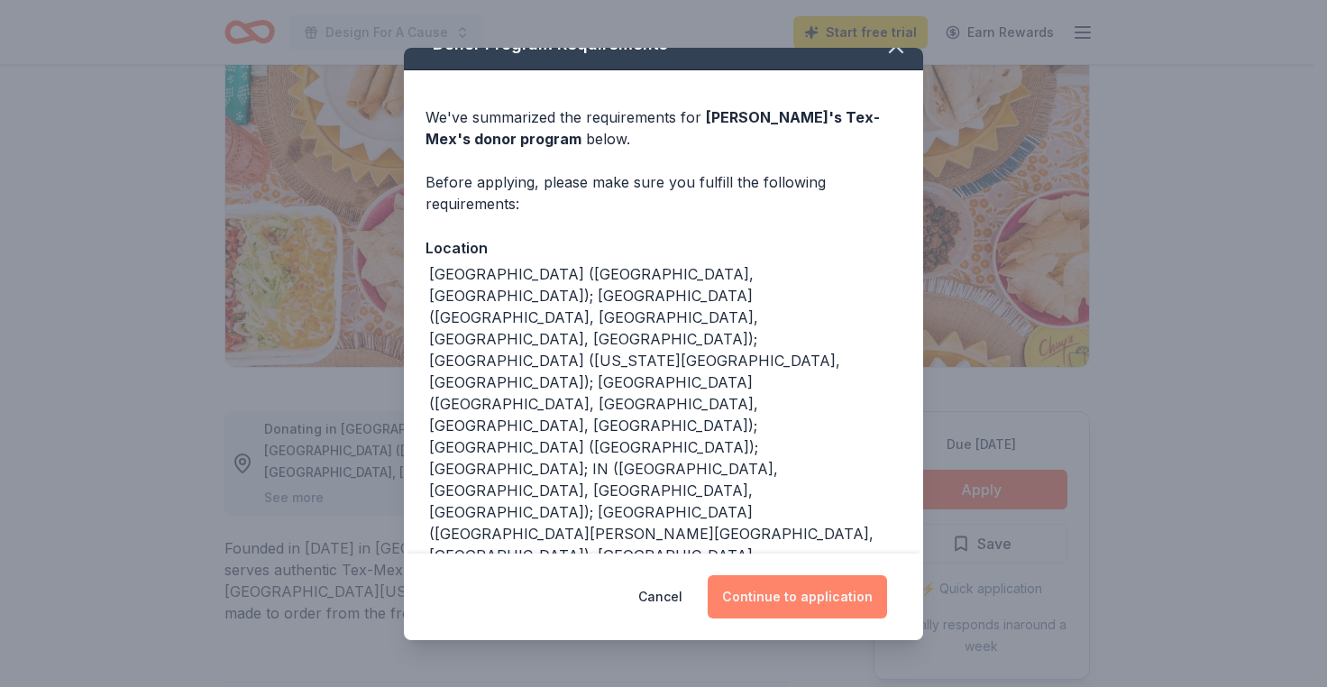
click at [811, 590] on button "Continue to application" at bounding box center [797, 596] width 179 height 43
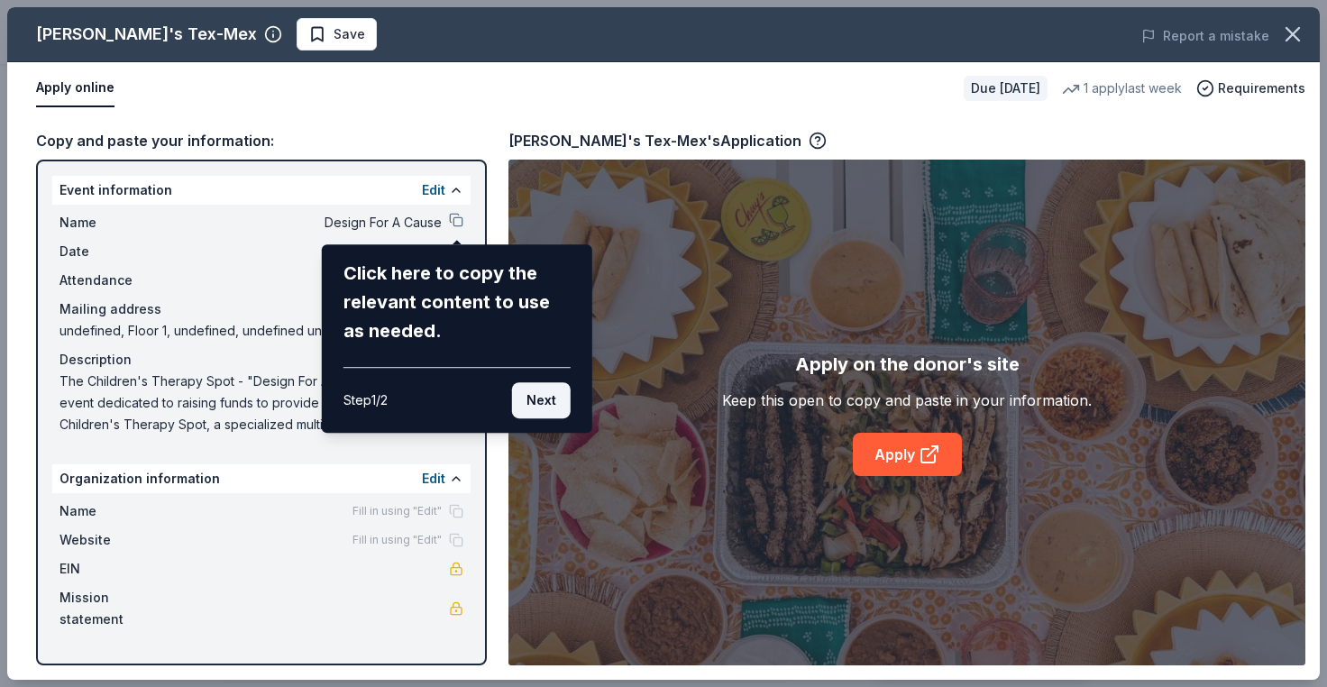
click at [542, 393] on button "Next" at bounding box center [541, 400] width 59 height 36
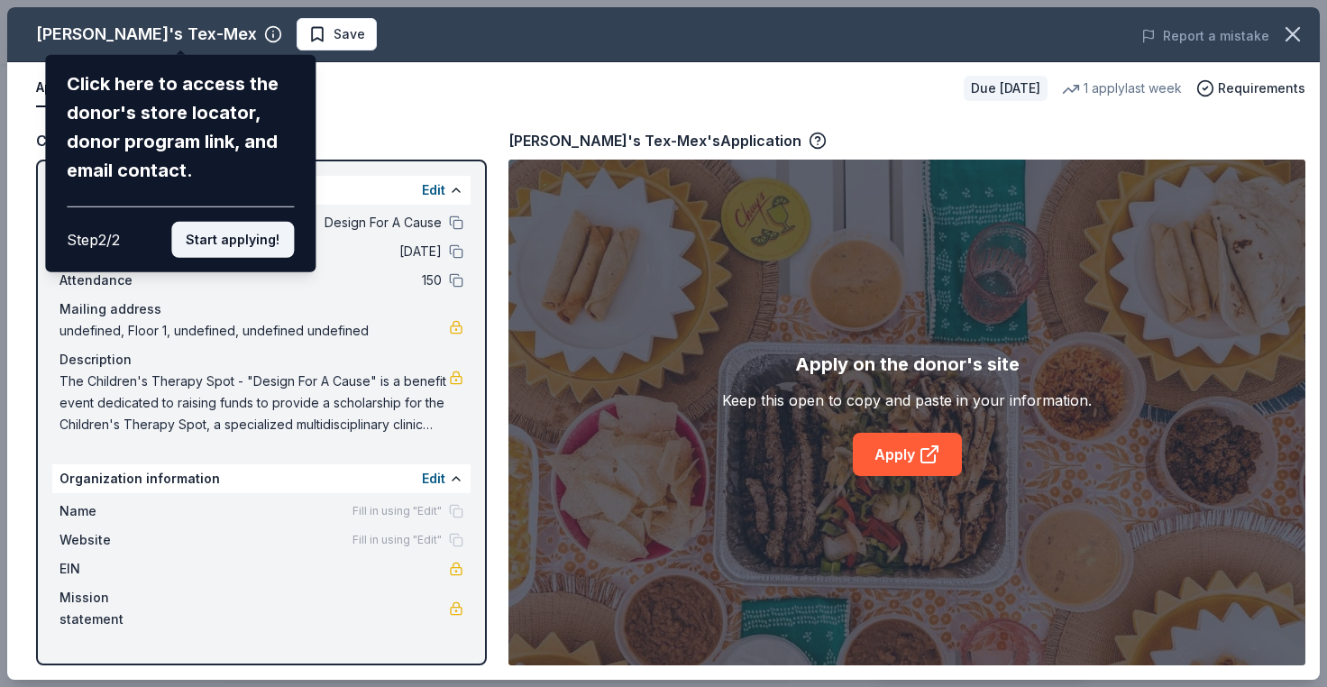
click at [246, 233] on button "Start applying!" at bounding box center [232, 240] width 123 height 36
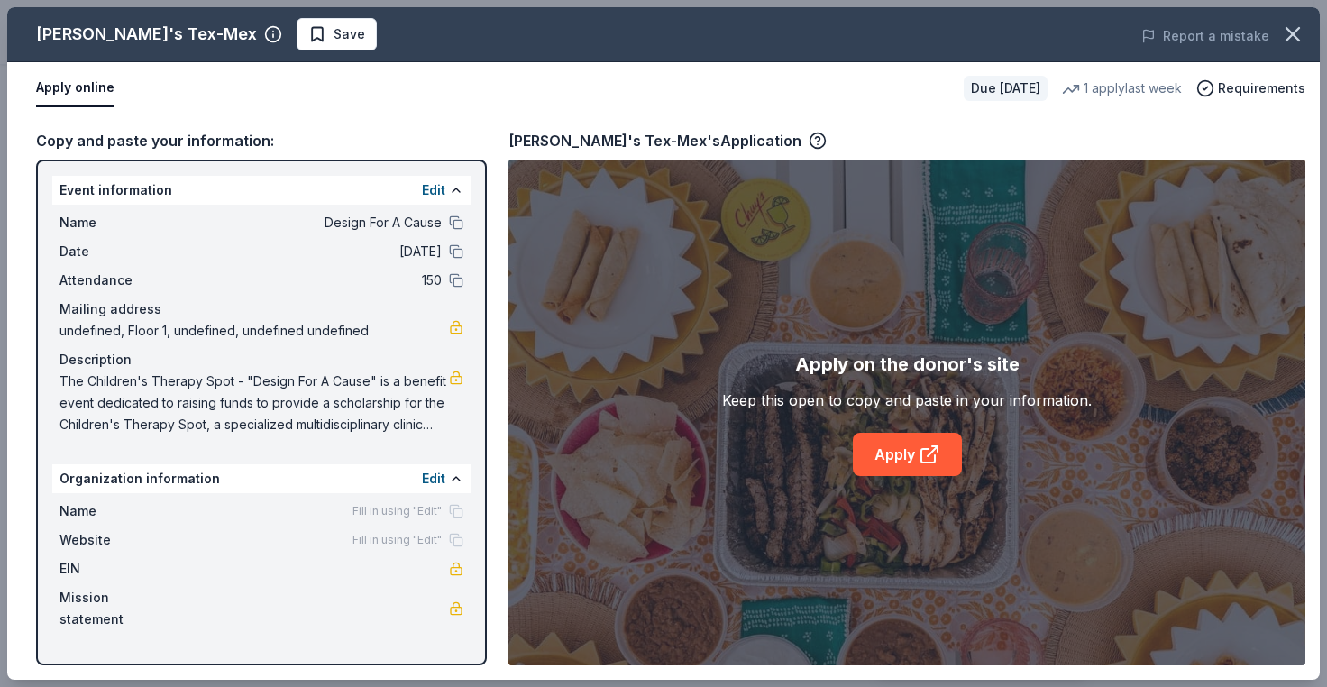
click at [371, 513] on span "Fill in using "Edit"" at bounding box center [396, 511] width 89 height 14
click at [454, 215] on button at bounding box center [456, 222] width 14 height 14
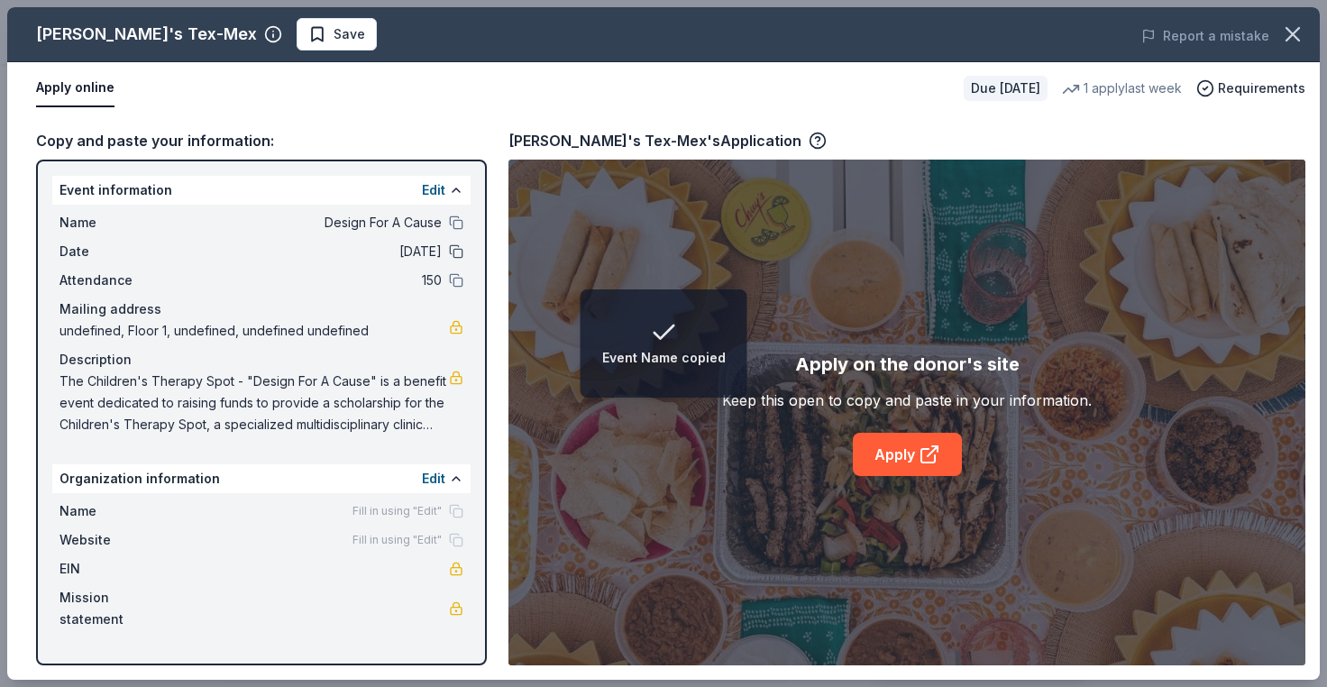
click at [458, 250] on button at bounding box center [456, 251] width 14 height 14
click at [454, 286] on button at bounding box center [456, 280] width 14 height 14
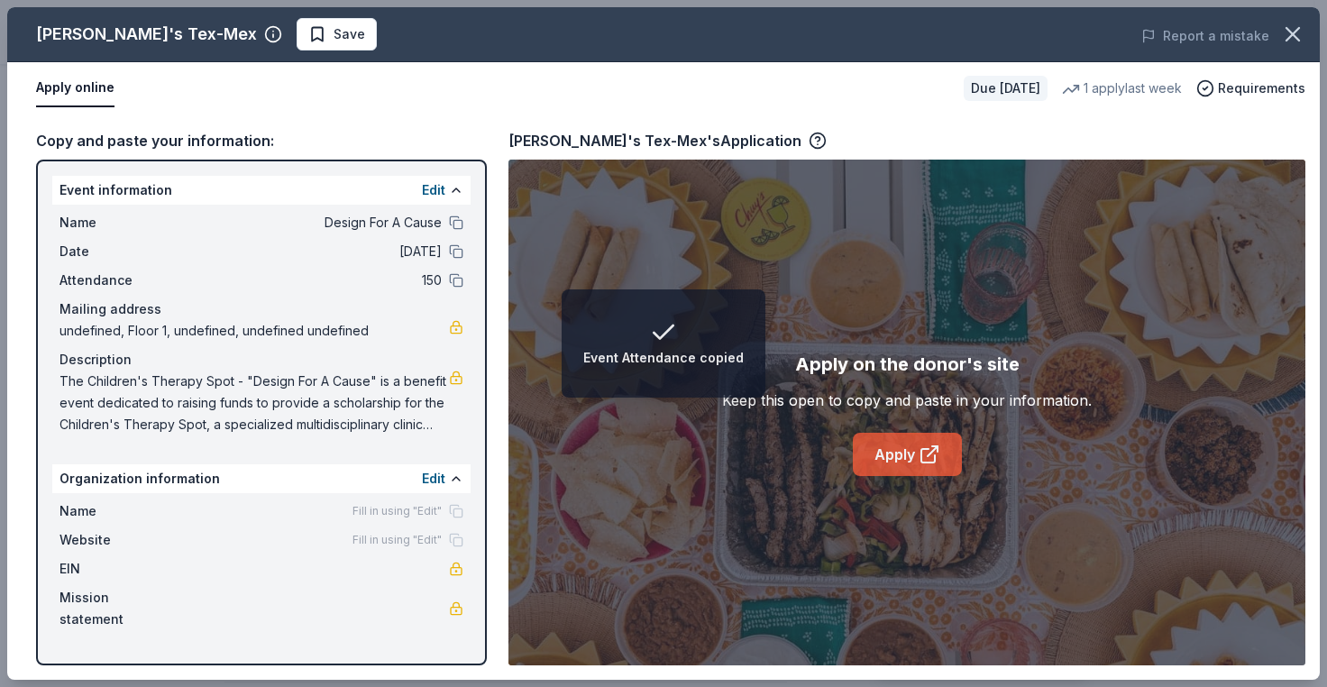
click at [859, 461] on link "Apply" at bounding box center [907, 454] width 109 height 43
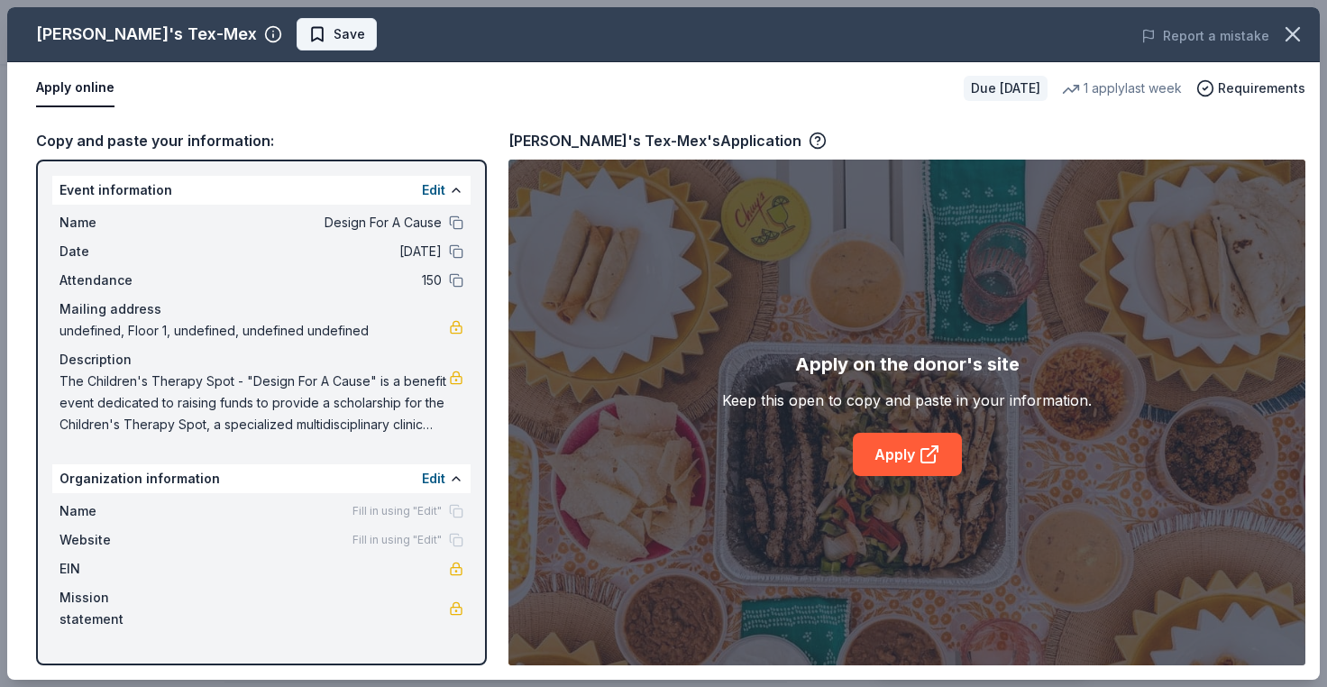
click at [297, 20] on button "Save" at bounding box center [337, 34] width 80 height 32
click at [71, 78] on button "Apply online" at bounding box center [75, 88] width 78 height 38
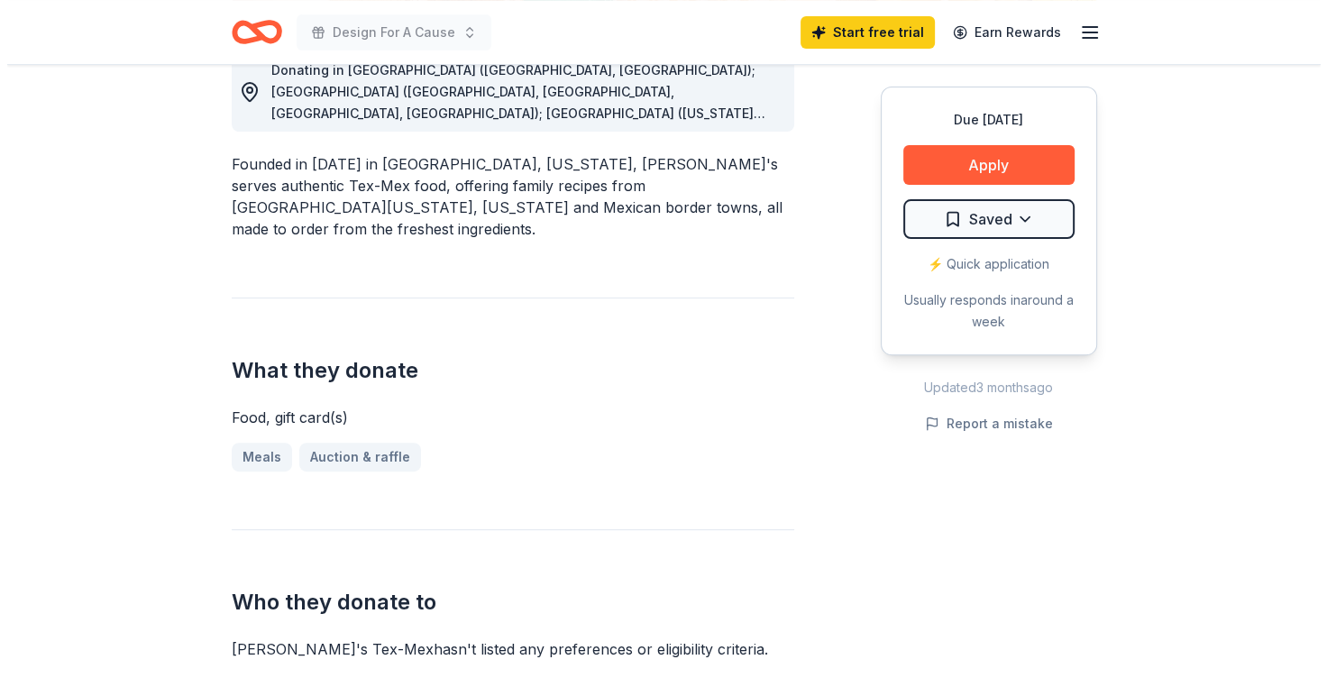
scroll to position [541, 0]
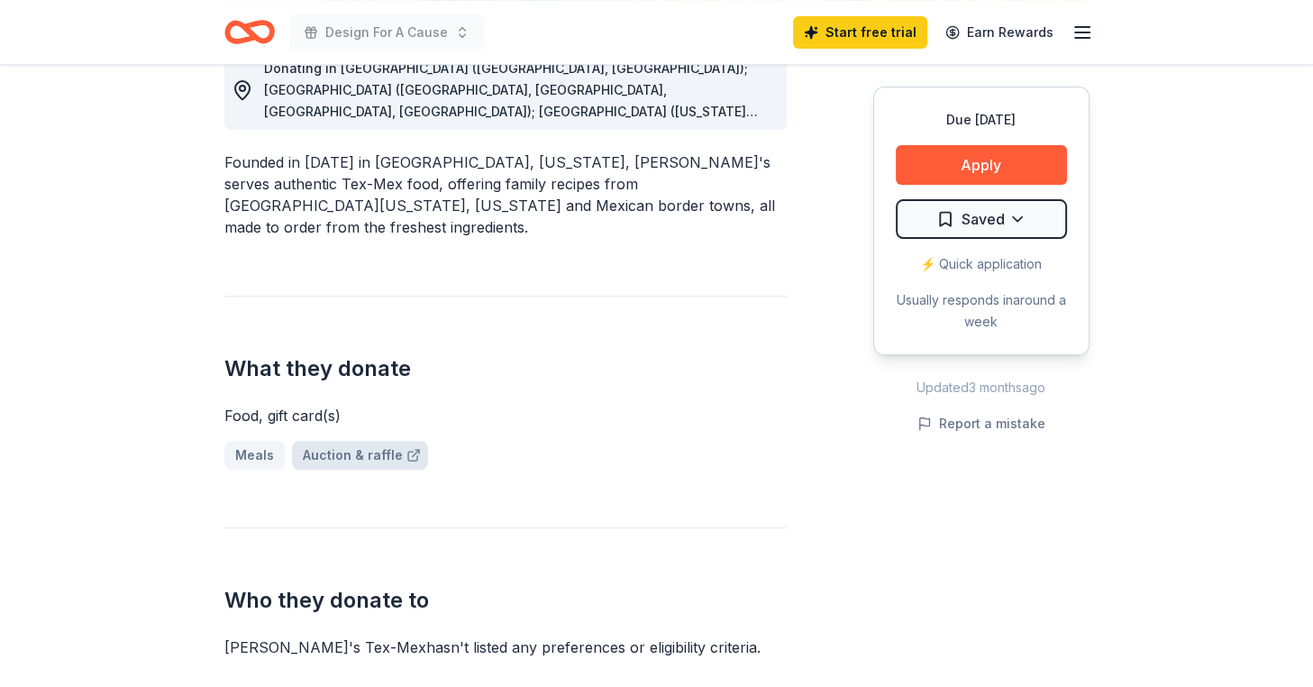
click at [344, 441] on link "Auction & raffle" at bounding box center [360, 455] width 136 height 29
click at [992, 160] on button "Apply" at bounding box center [981, 165] width 171 height 40
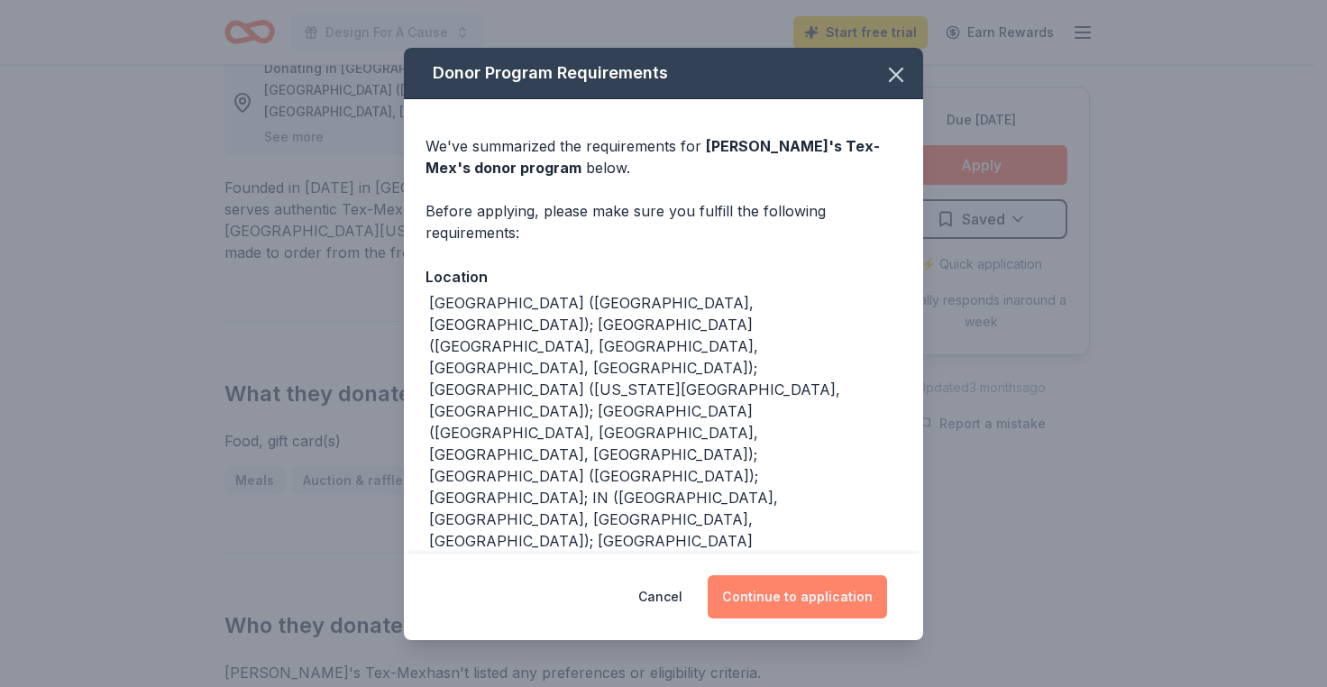
click at [768, 590] on button "Continue to application" at bounding box center [797, 596] width 179 height 43
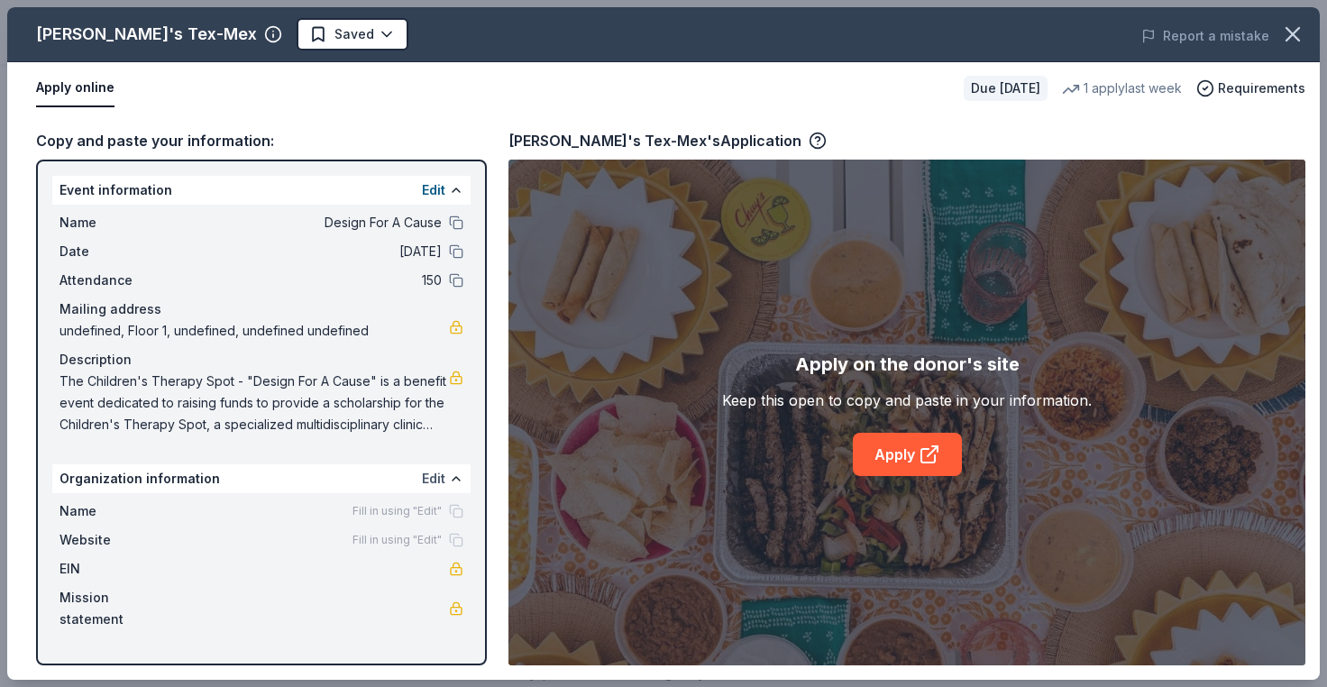
click at [425, 478] on button "Edit" at bounding box center [433, 479] width 23 height 22
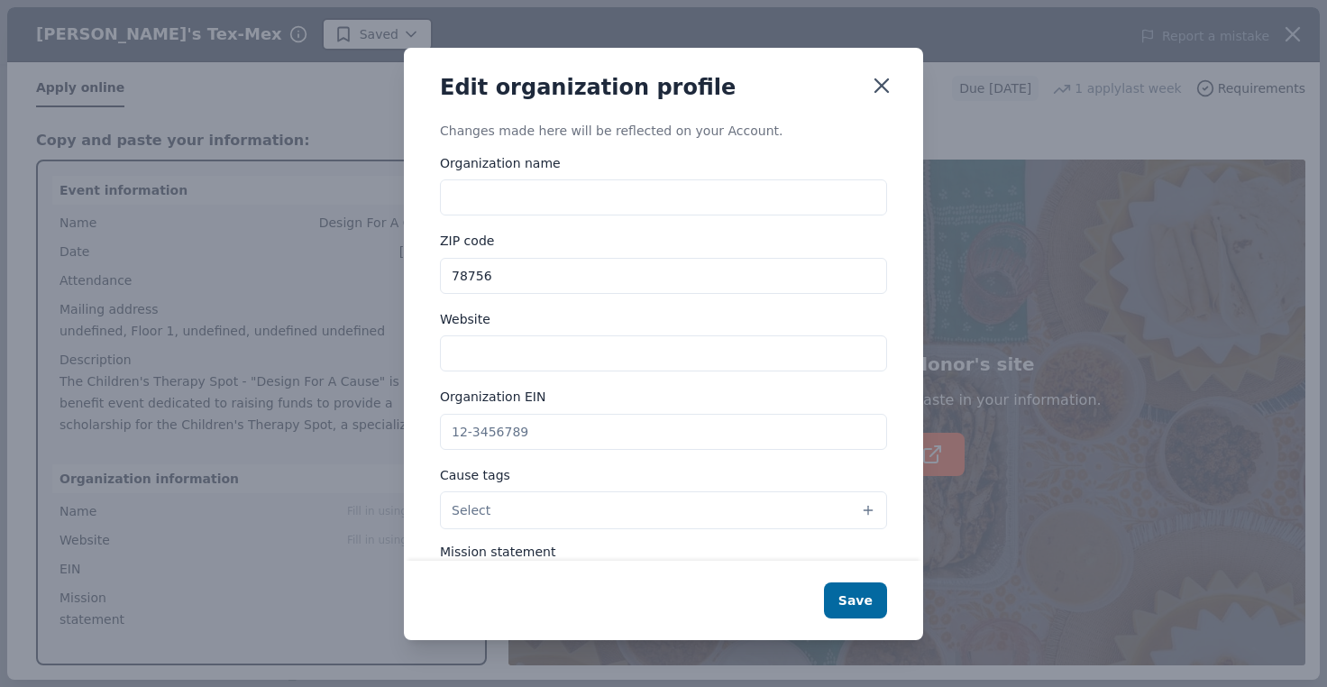
click at [536, 199] on input "Organization name" at bounding box center [663, 197] width 447 height 36
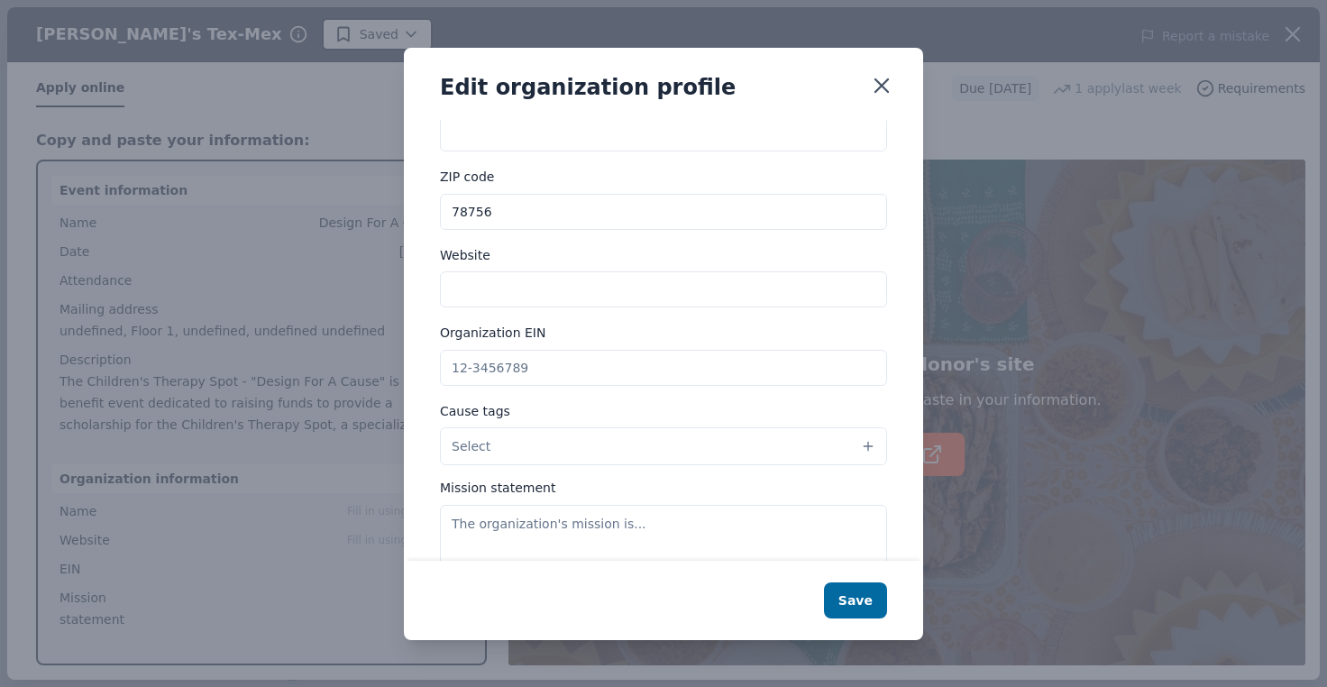
scroll to position [90, 0]
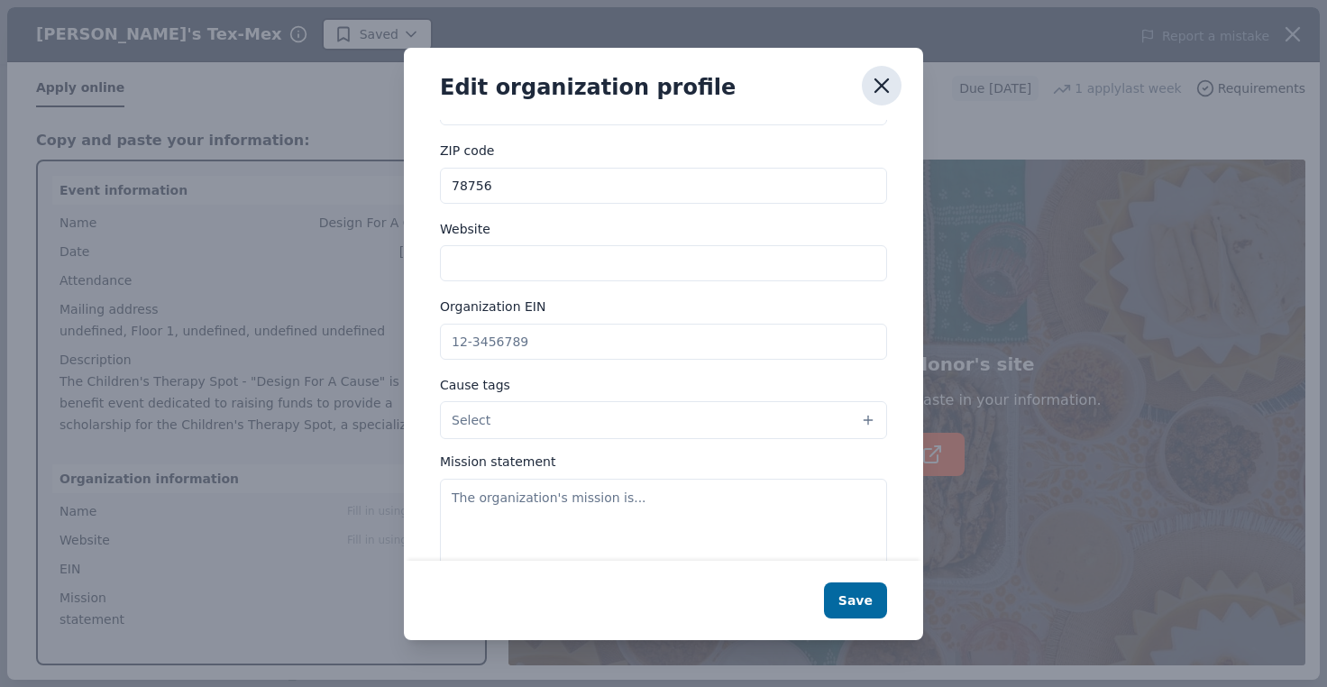
click at [880, 92] on icon "button" at bounding box center [881, 85] width 25 height 25
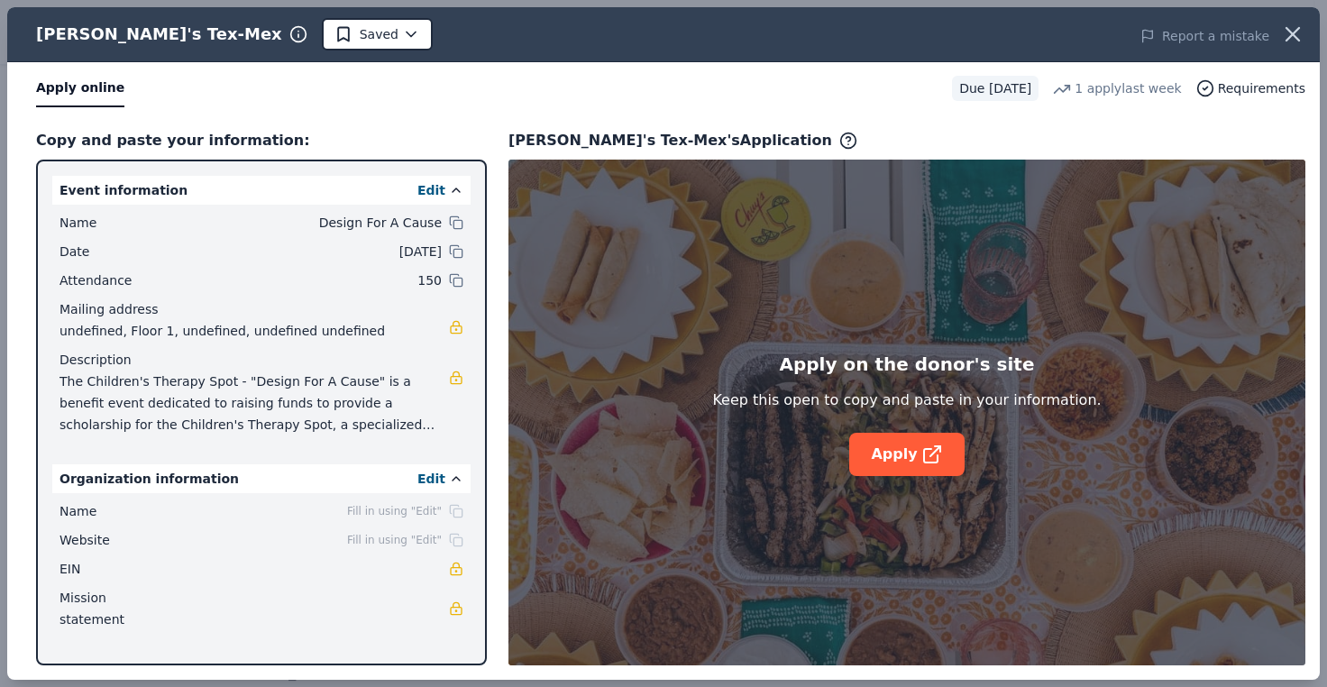
click at [880, 92] on div "Apply online" at bounding box center [486, 88] width 901 height 38
click at [386, 513] on span "Fill in using "Edit"" at bounding box center [394, 511] width 95 height 14
click at [419, 477] on div "Organization information Edit" at bounding box center [261, 478] width 418 height 29
click at [435, 477] on button "Edit" at bounding box center [431, 479] width 28 height 22
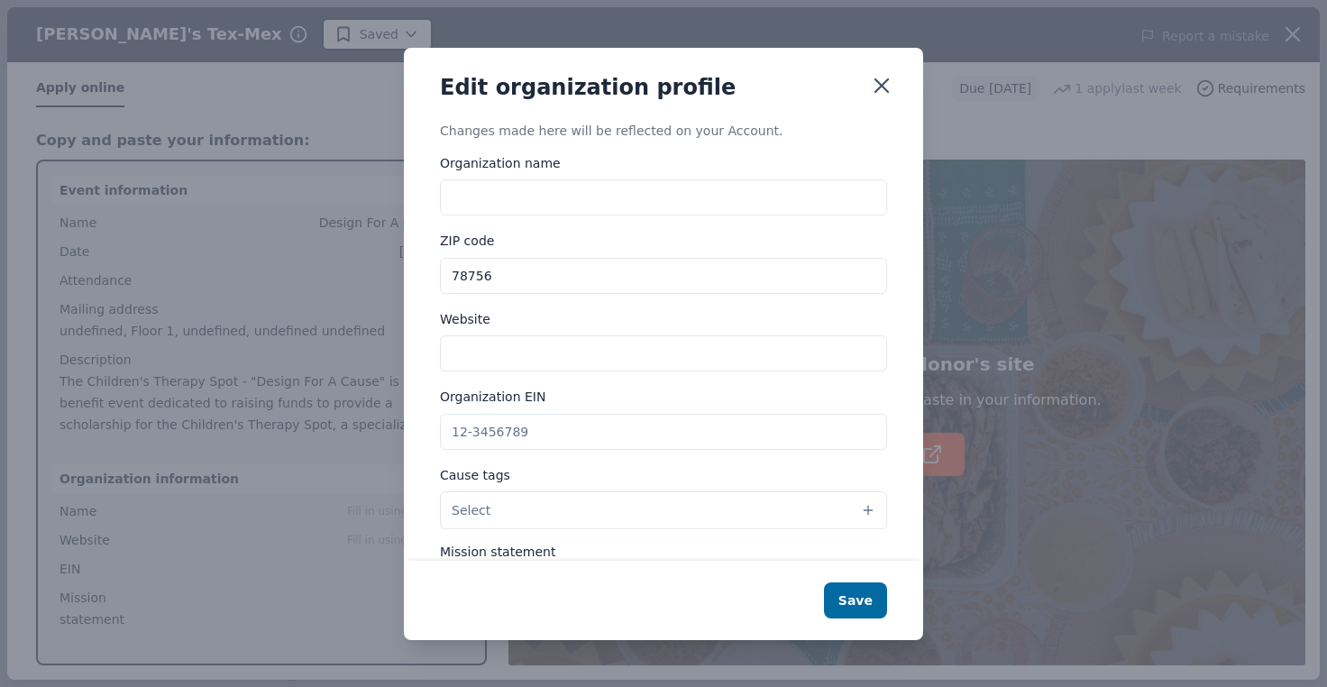
click at [608, 199] on input "Organization name" at bounding box center [663, 197] width 447 height 36
type input "l"
type input "Living Oak"
click at [872, 80] on icon "button" at bounding box center [881, 85] width 25 height 25
click at [883, 86] on icon "button" at bounding box center [881, 85] width 13 height 13
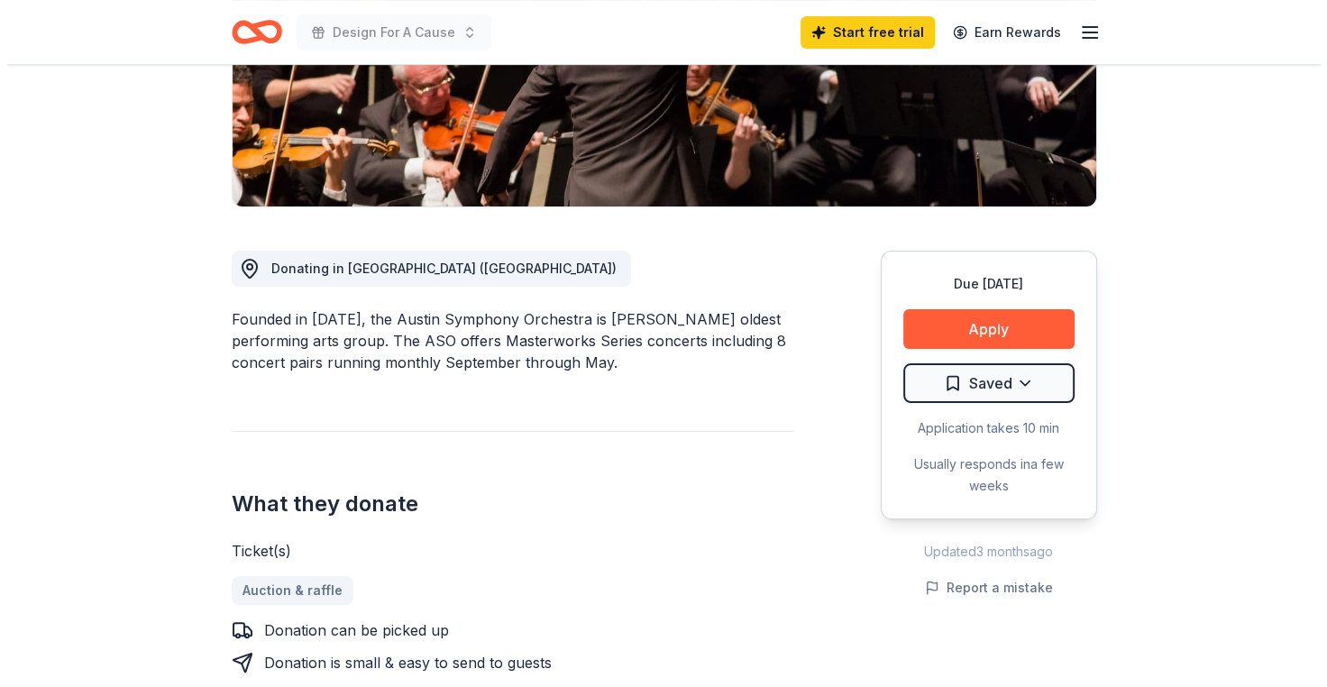
scroll to position [451, 0]
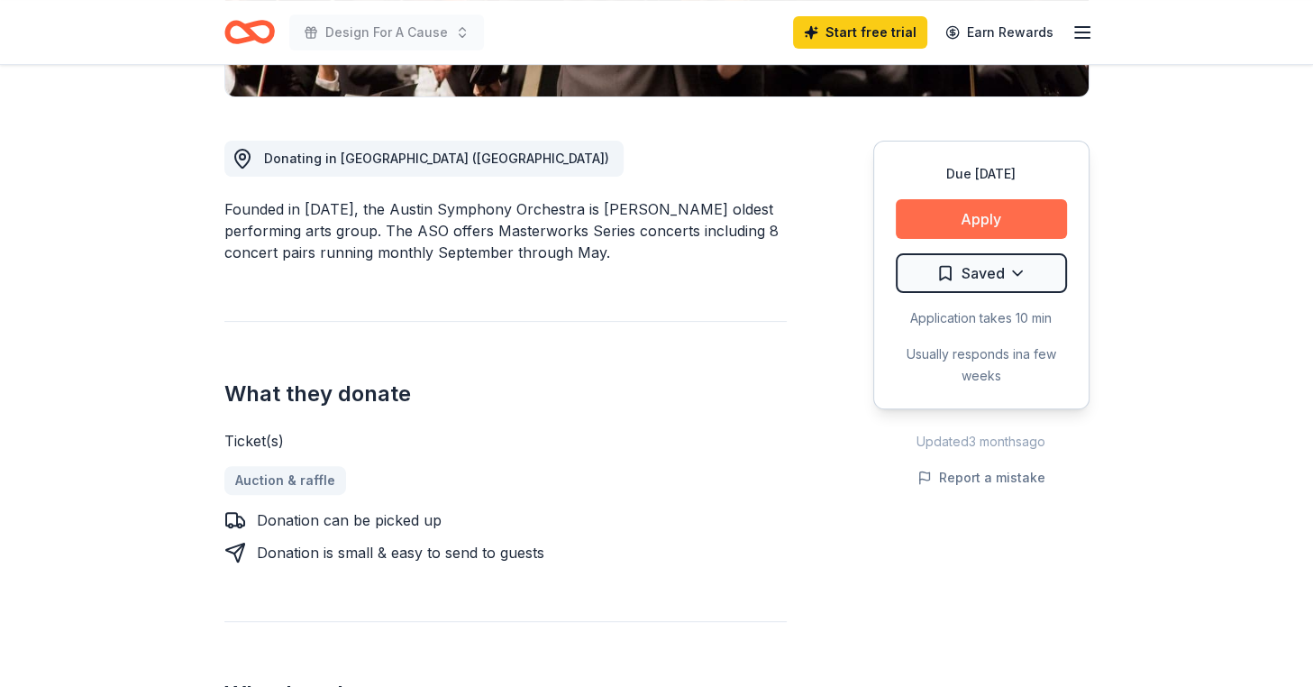
click at [918, 228] on button "Apply" at bounding box center [981, 219] width 171 height 40
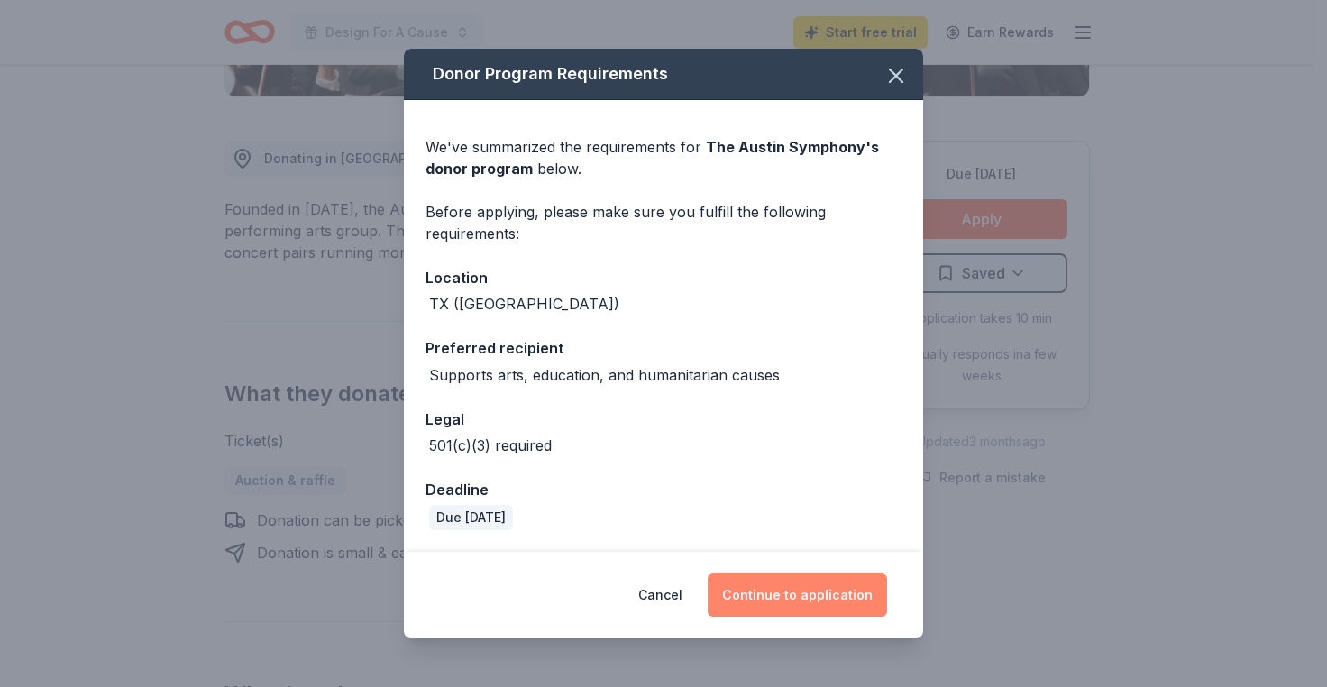
click at [819, 590] on button "Continue to application" at bounding box center [797, 594] width 179 height 43
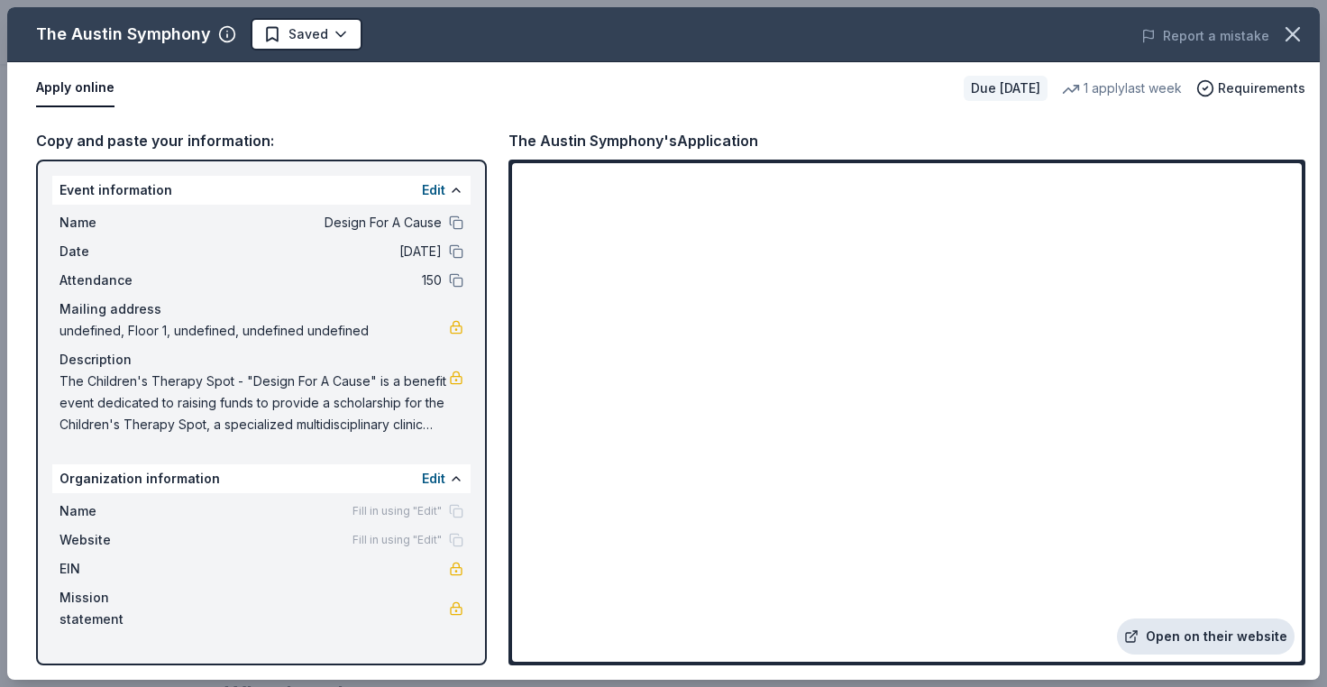
click at [1250, 636] on link "Open on their website" at bounding box center [1206, 636] width 178 height 36
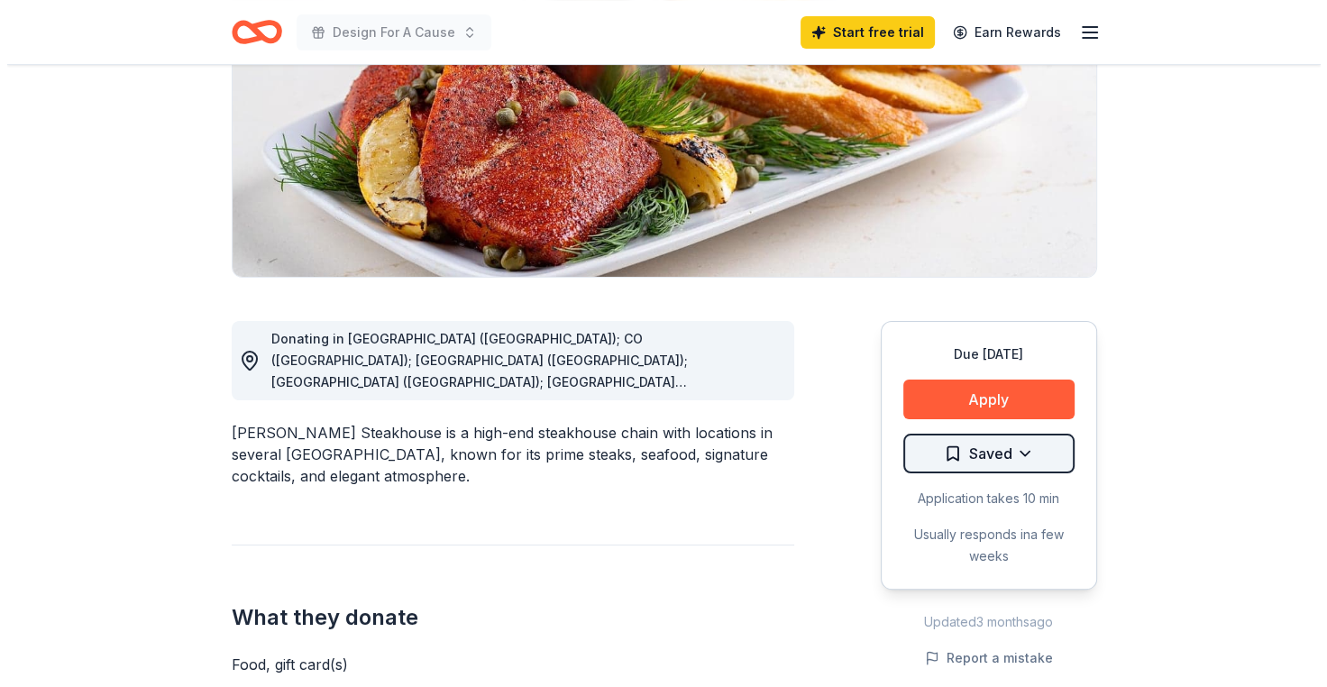
scroll to position [361, 0]
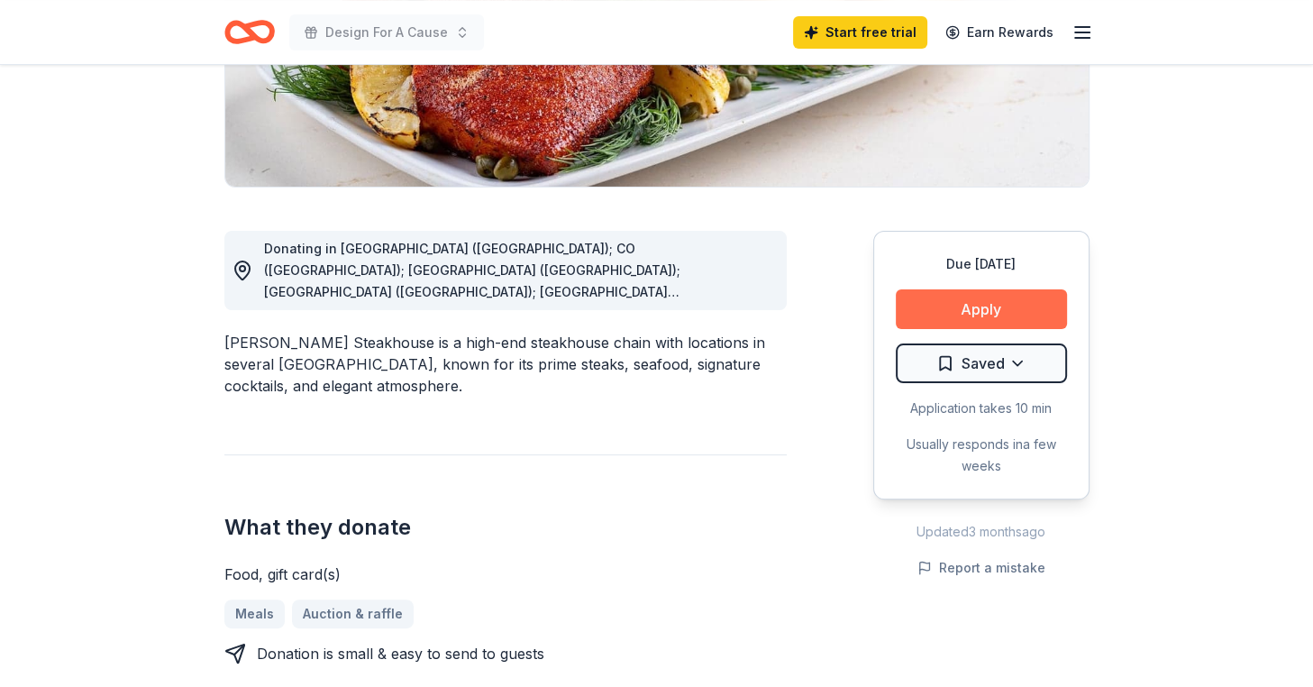
click at [970, 303] on button "Apply" at bounding box center [981, 309] width 171 height 40
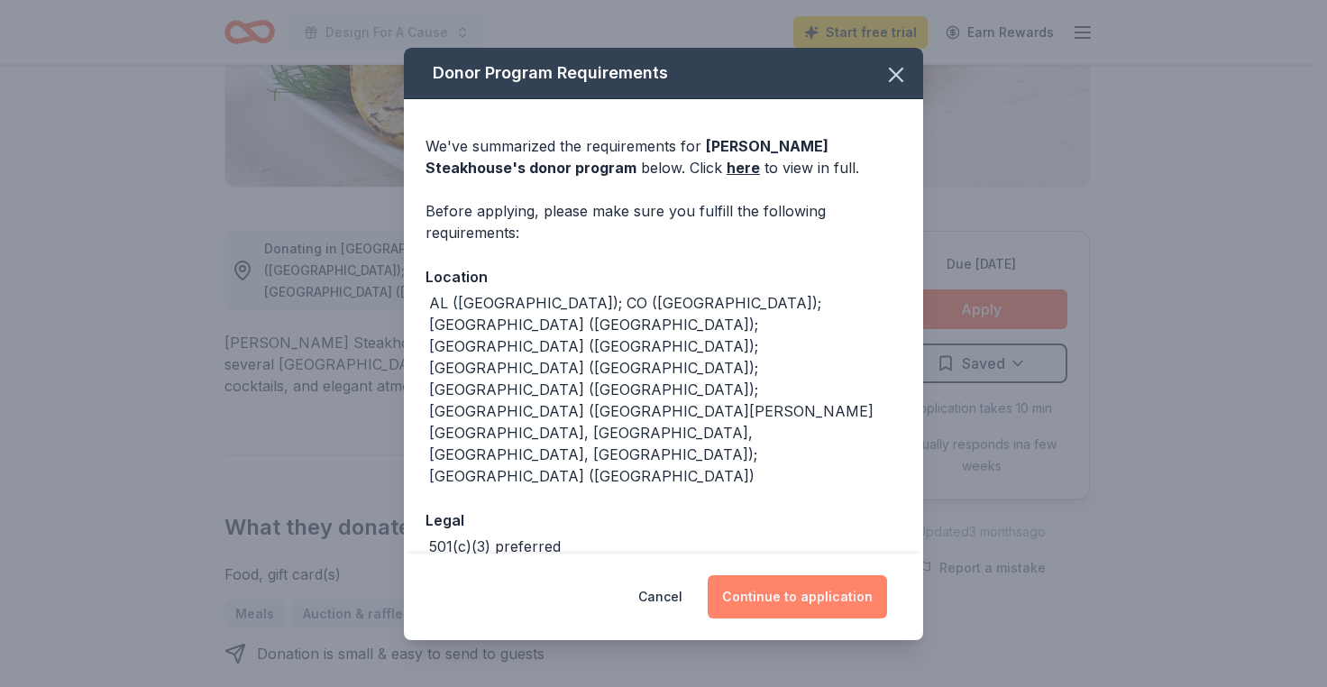
click at [862, 587] on button "Continue to application" at bounding box center [797, 596] width 179 height 43
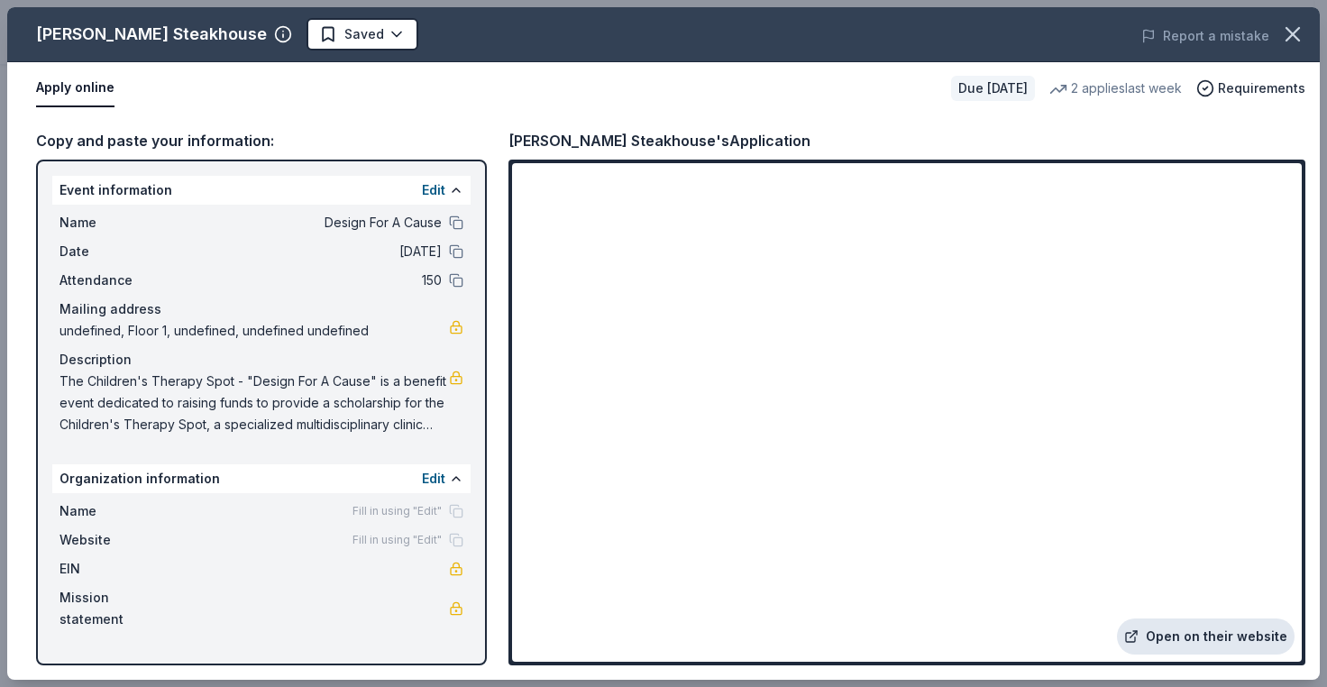
click at [1187, 630] on link "Open on their website" at bounding box center [1206, 636] width 178 height 36
